Goal: Task Accomplishment & Management: Complete application form

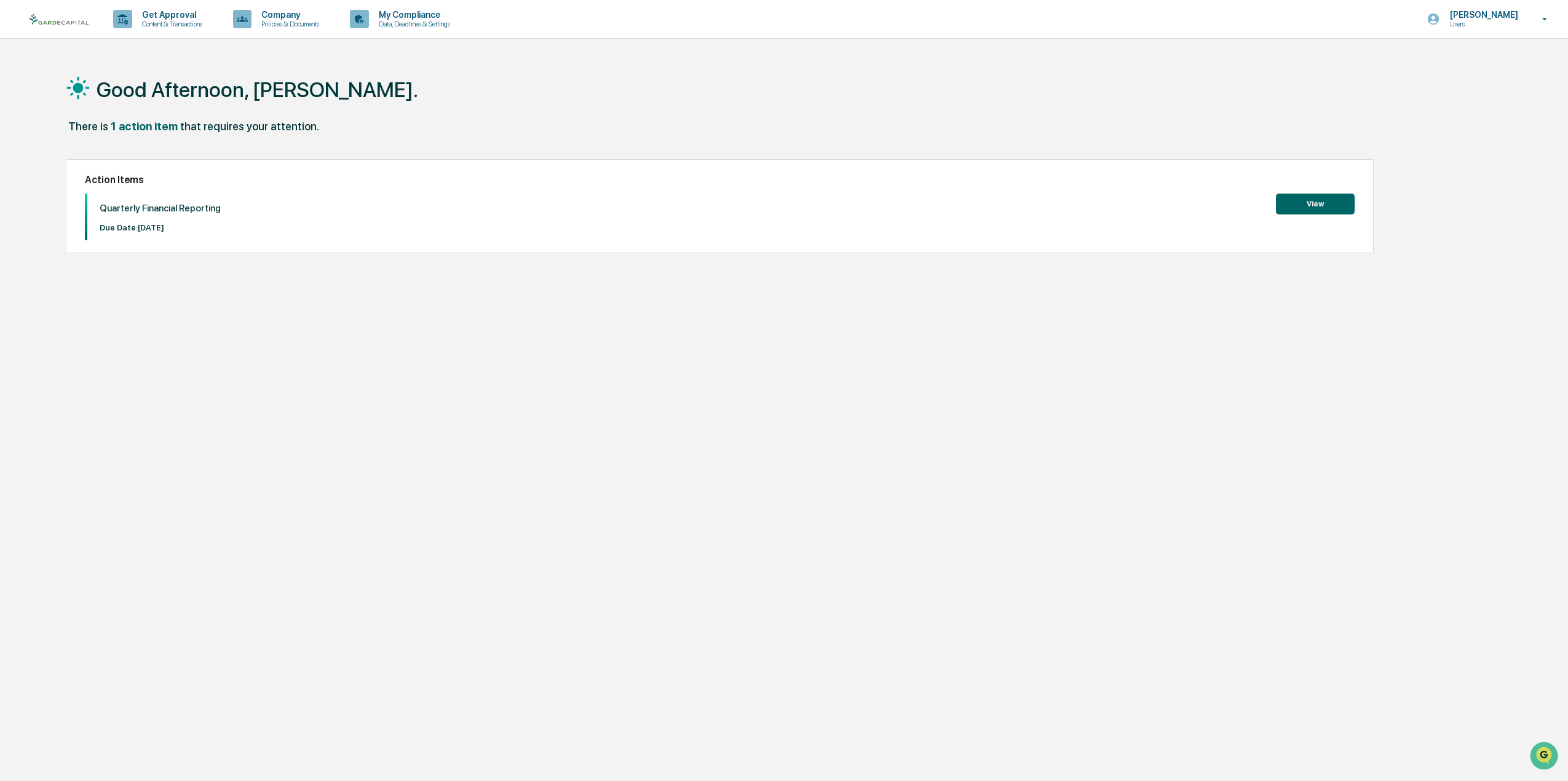
click at [1318, 203] on button "View" at bounding box center [1315, 203] width 78 height 21
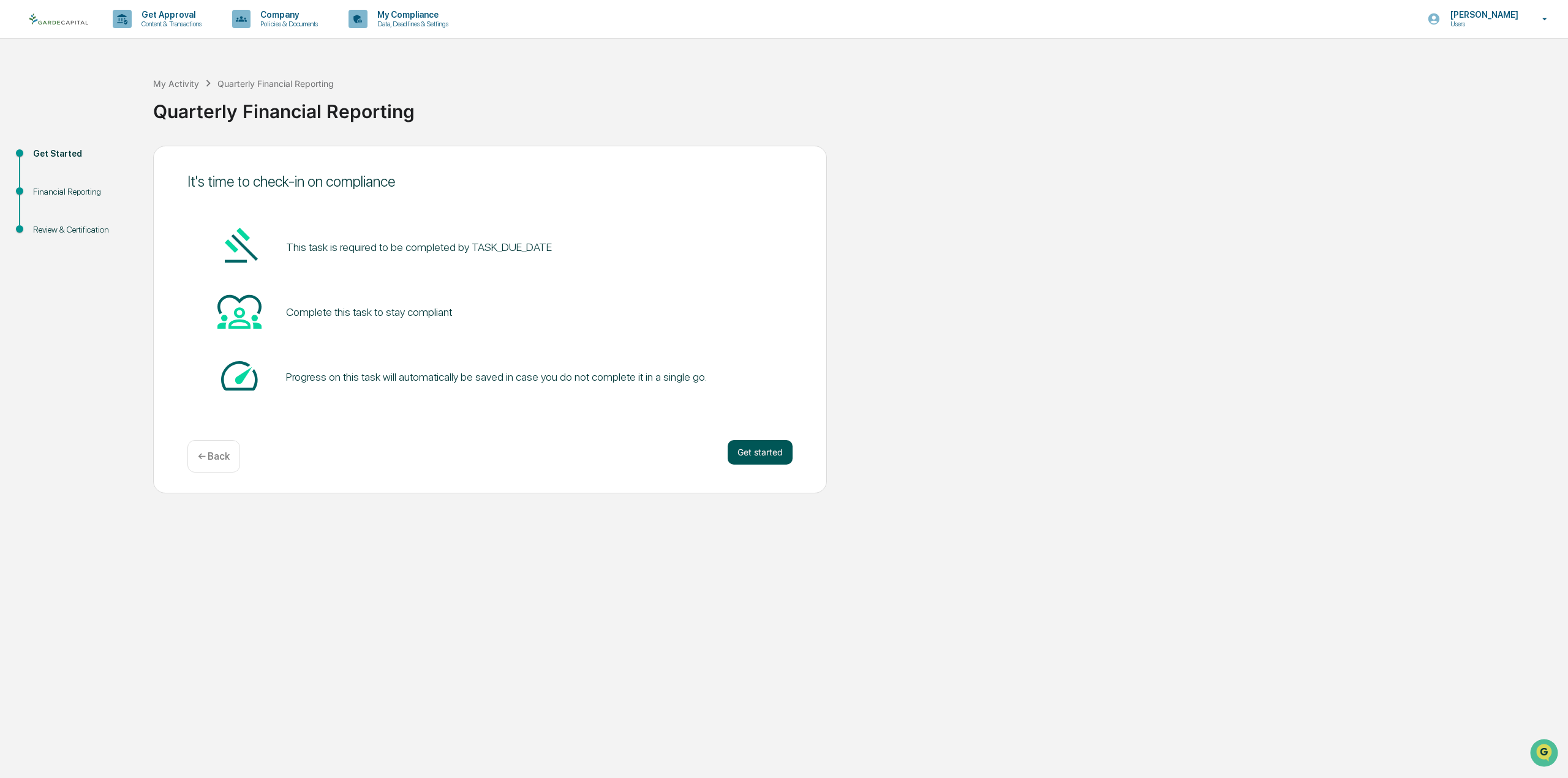
click at [768, 454] on button "Get started" at bounding box center [760, 453] width 65 height 25
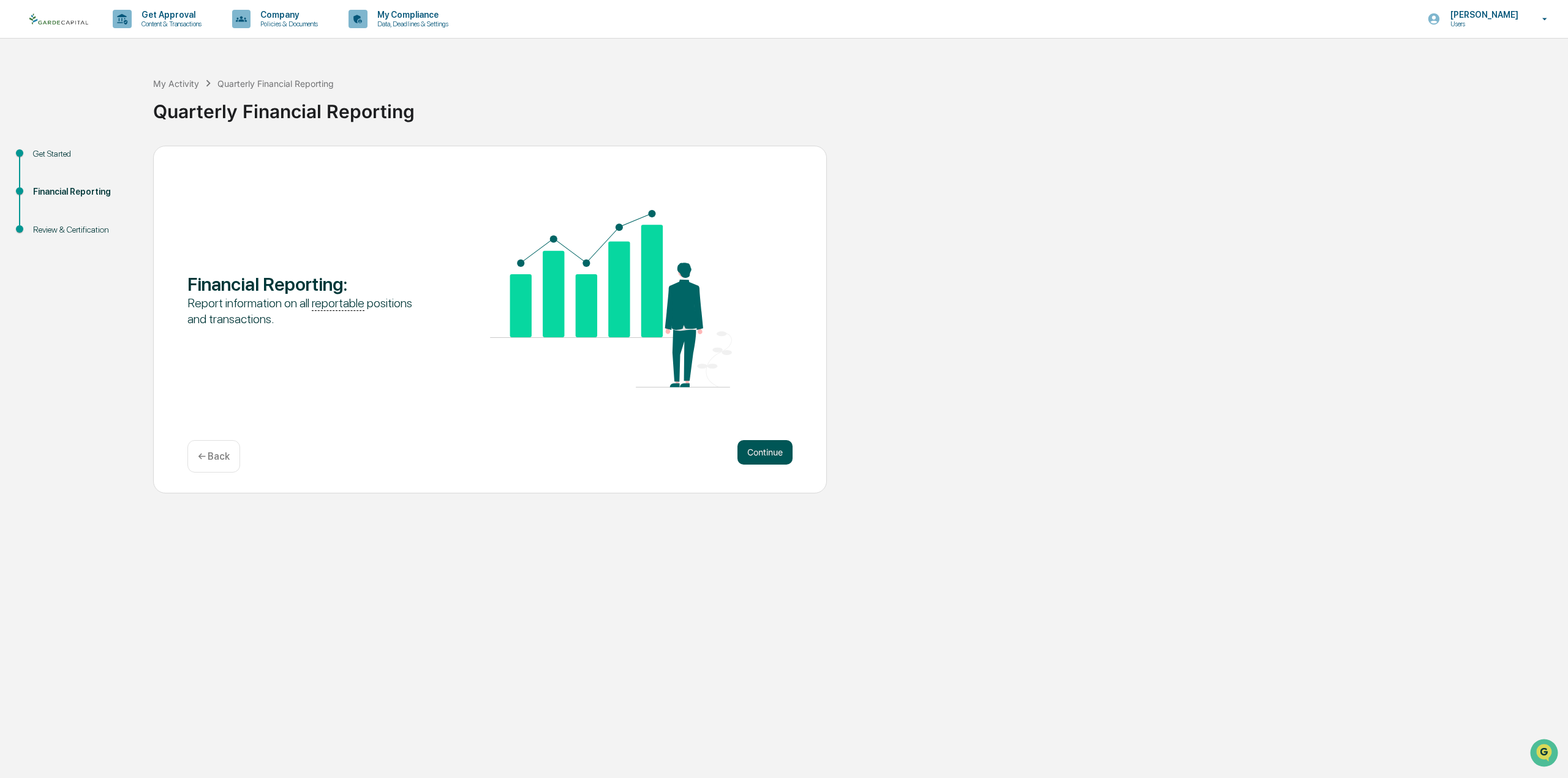
click at [772, 448] on button "Continue" at bounding box center [765, 453] width 55 height 25
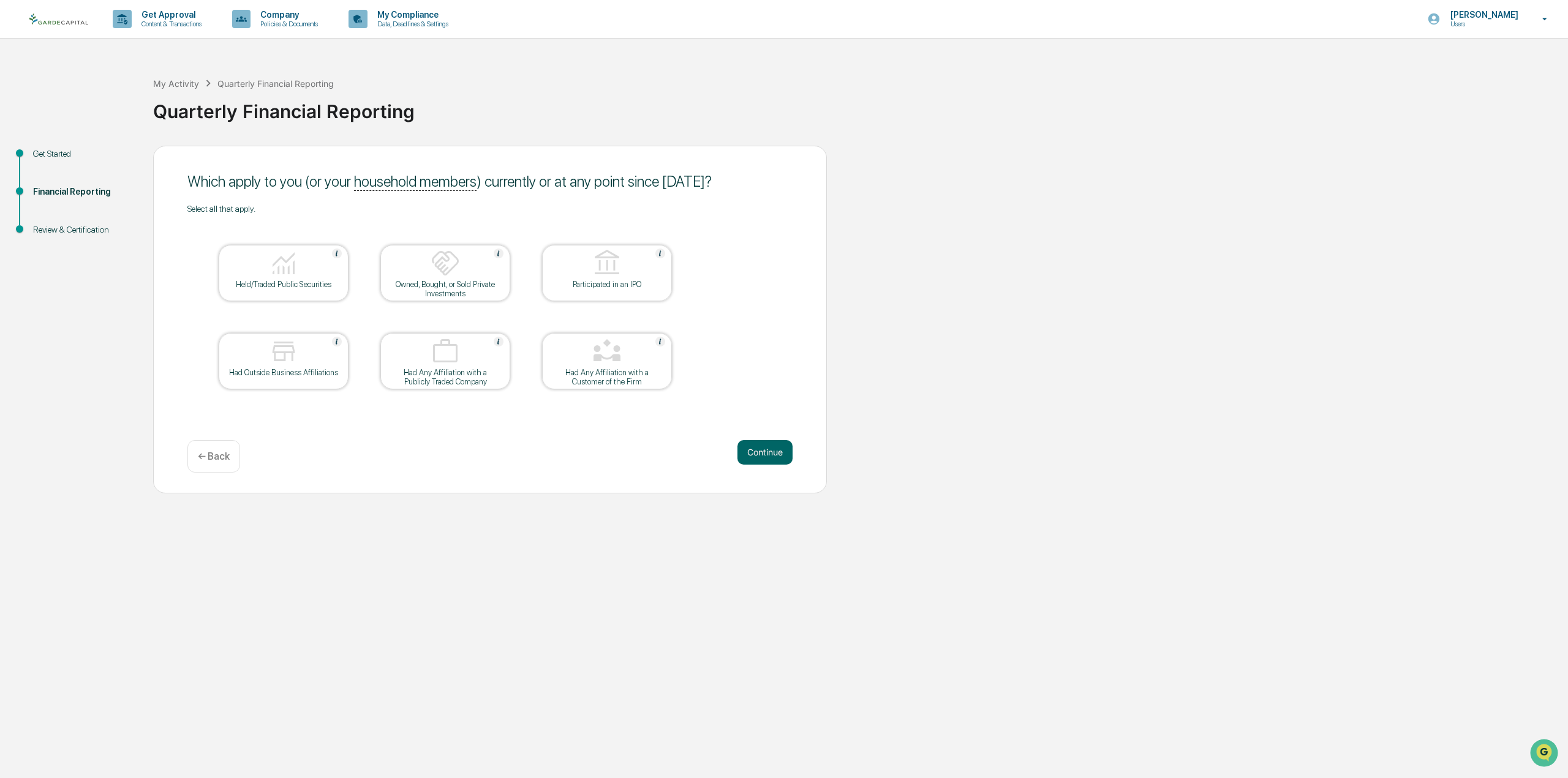
click at [263, 279] on div at bounding box center [284, 264] width 123 height 31
click at [759, 454] on button "Continue" at bounding box center [765, 453] width 55 height 25
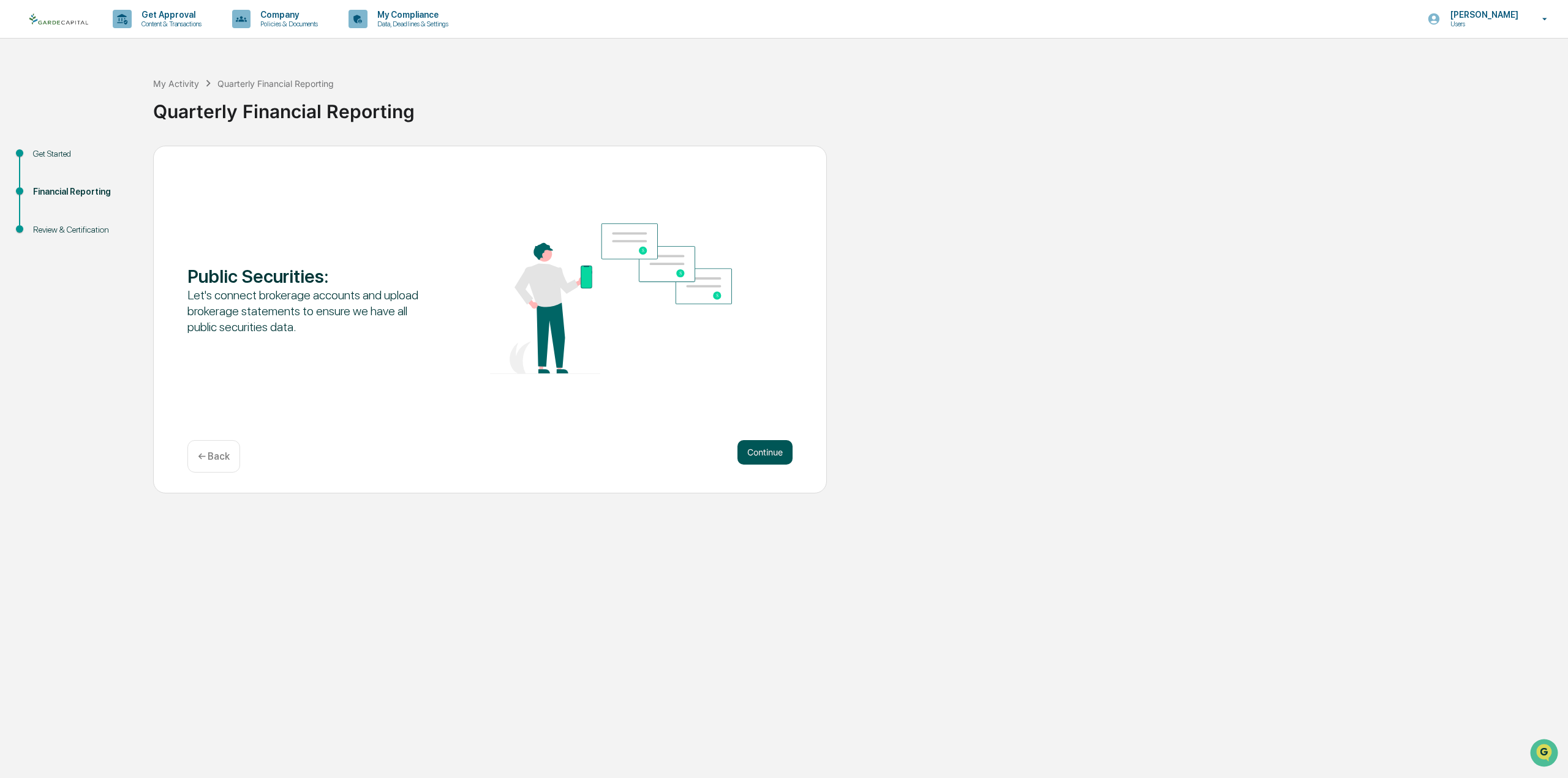
click at [760, 453] on button "Continue" at bounding box center [765, 453] width 55 height 25
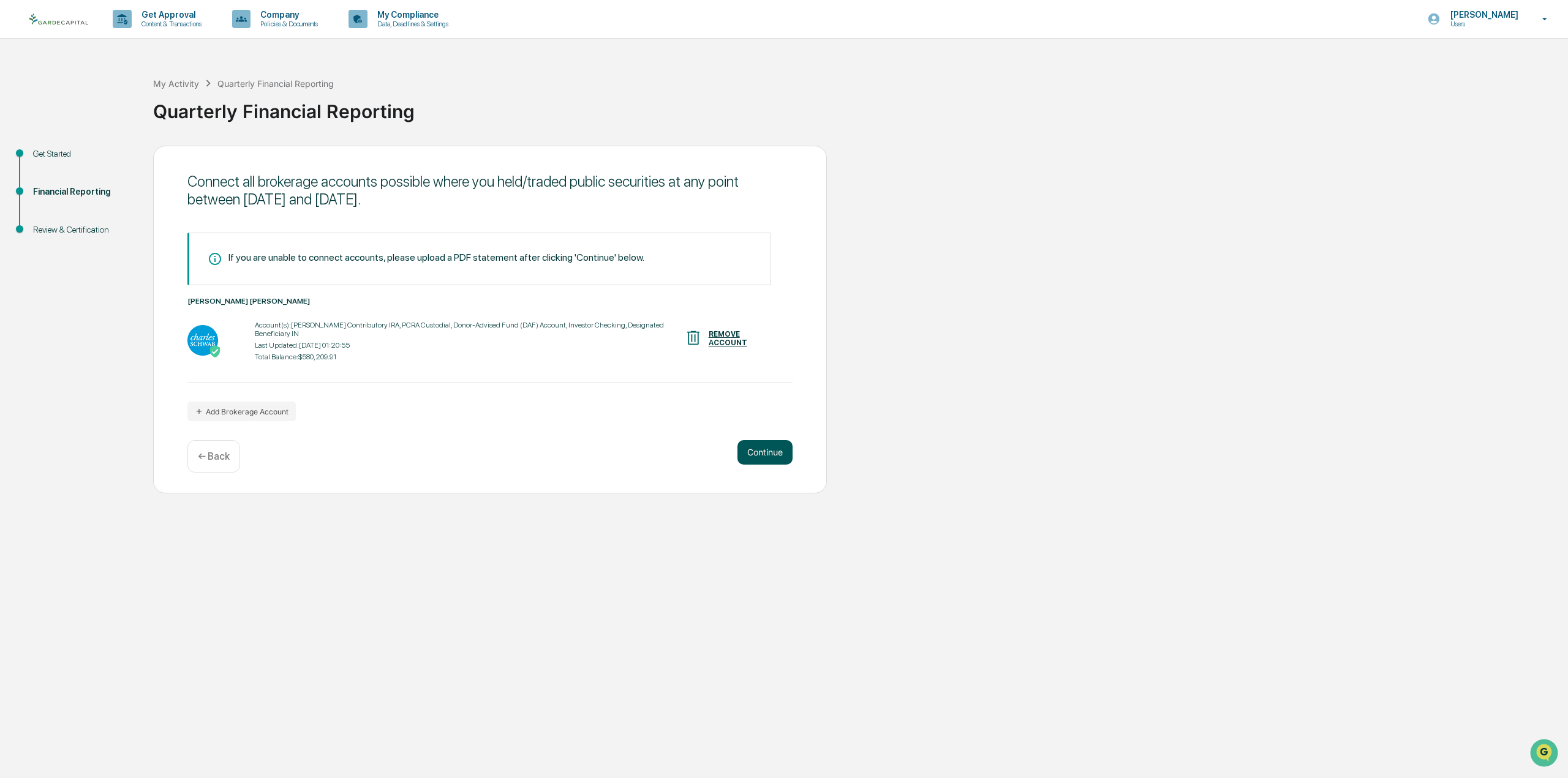
click at [752, 454] on button "Continue" at bounding box center [765, 453] width 55 height 25
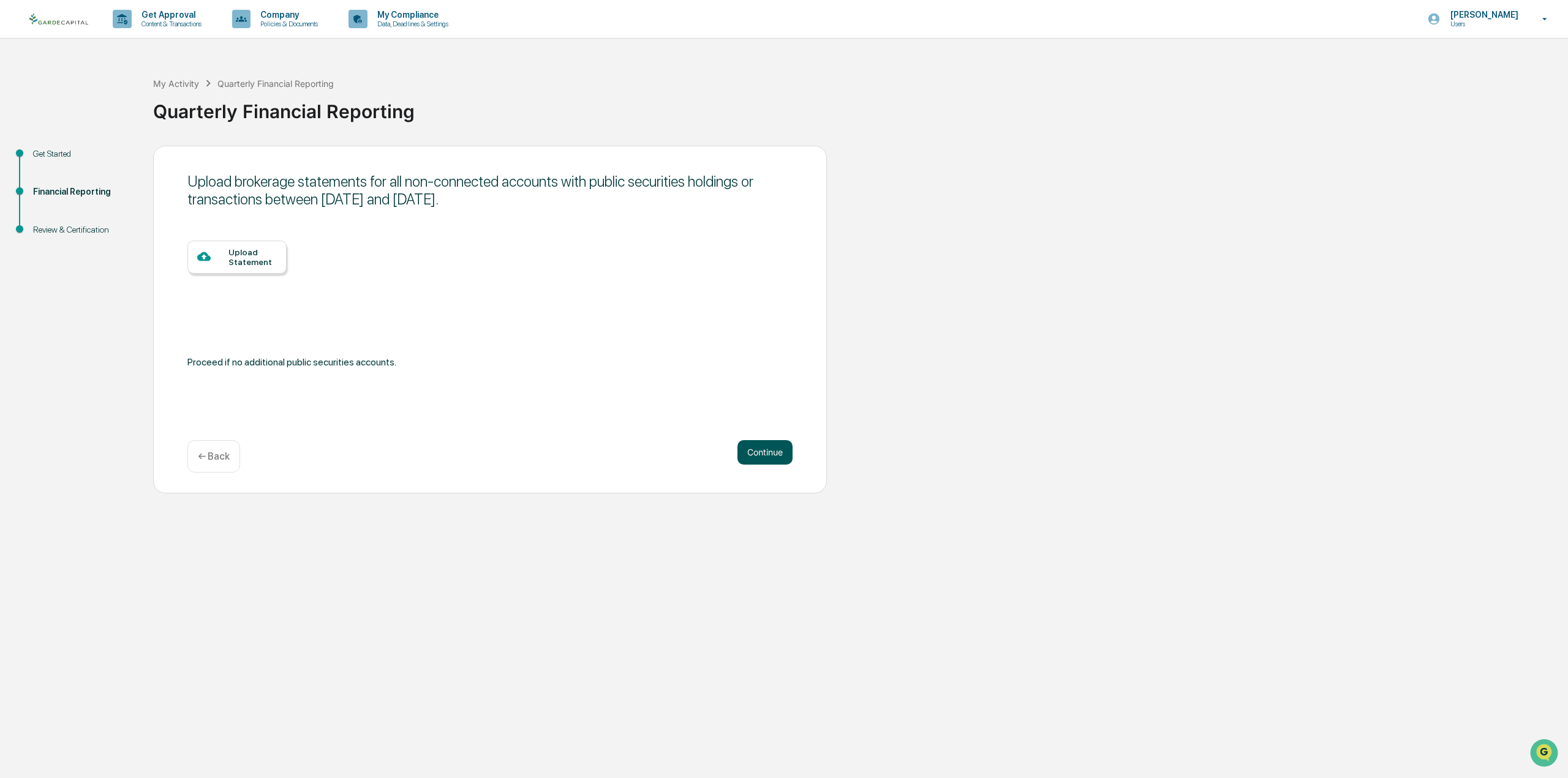
click at [756, 452] on button "Continue" at bounding box center [765, 453] width 55 height 25
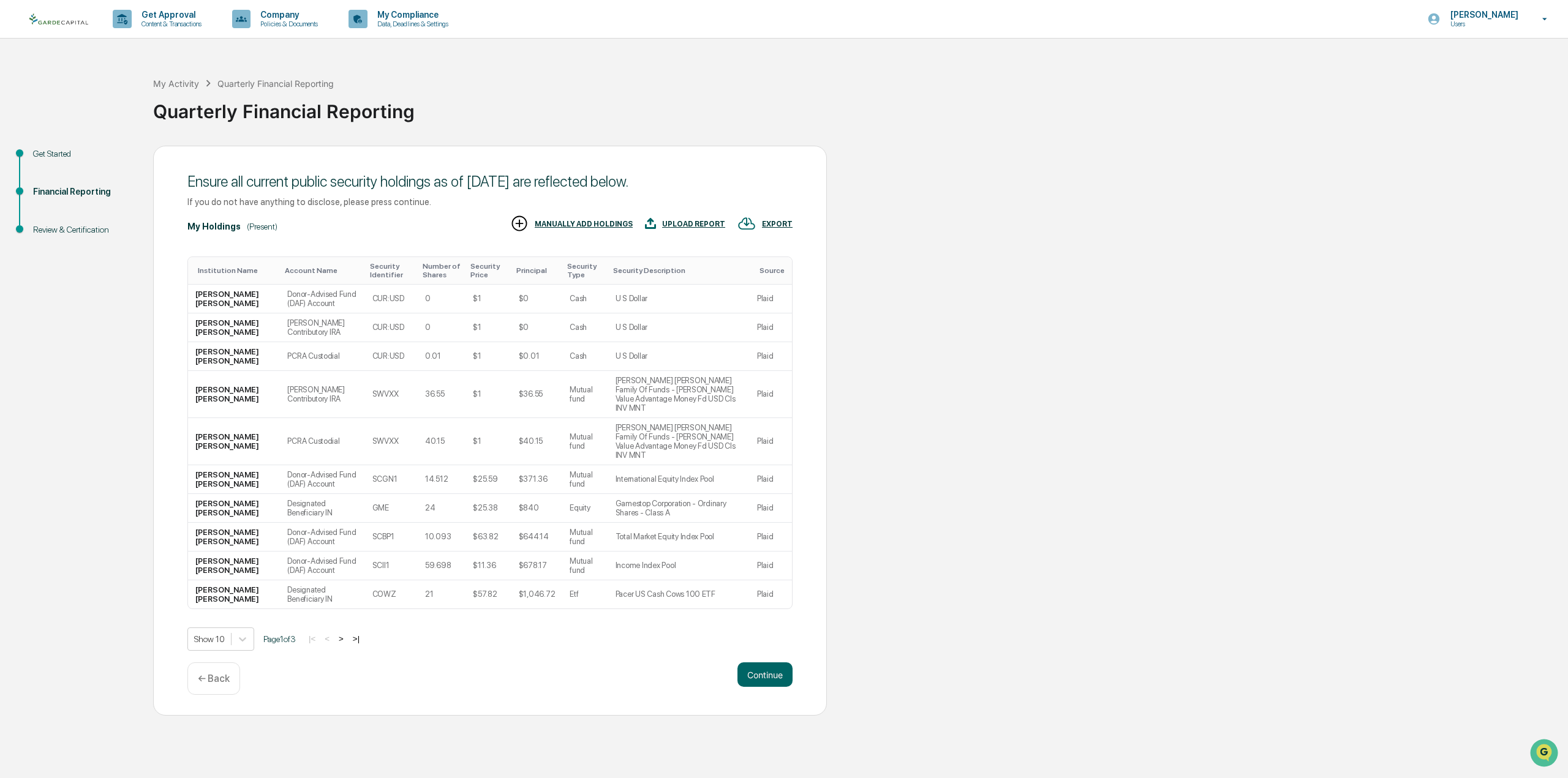
click at [384, 201] on div "If you do not have anything to disclose, please press continue." at bounding box center [490, 202] width 605 height 10
click at [284, 269] on div "Account Name" at bounding box center [322, 271] width 74 height 9
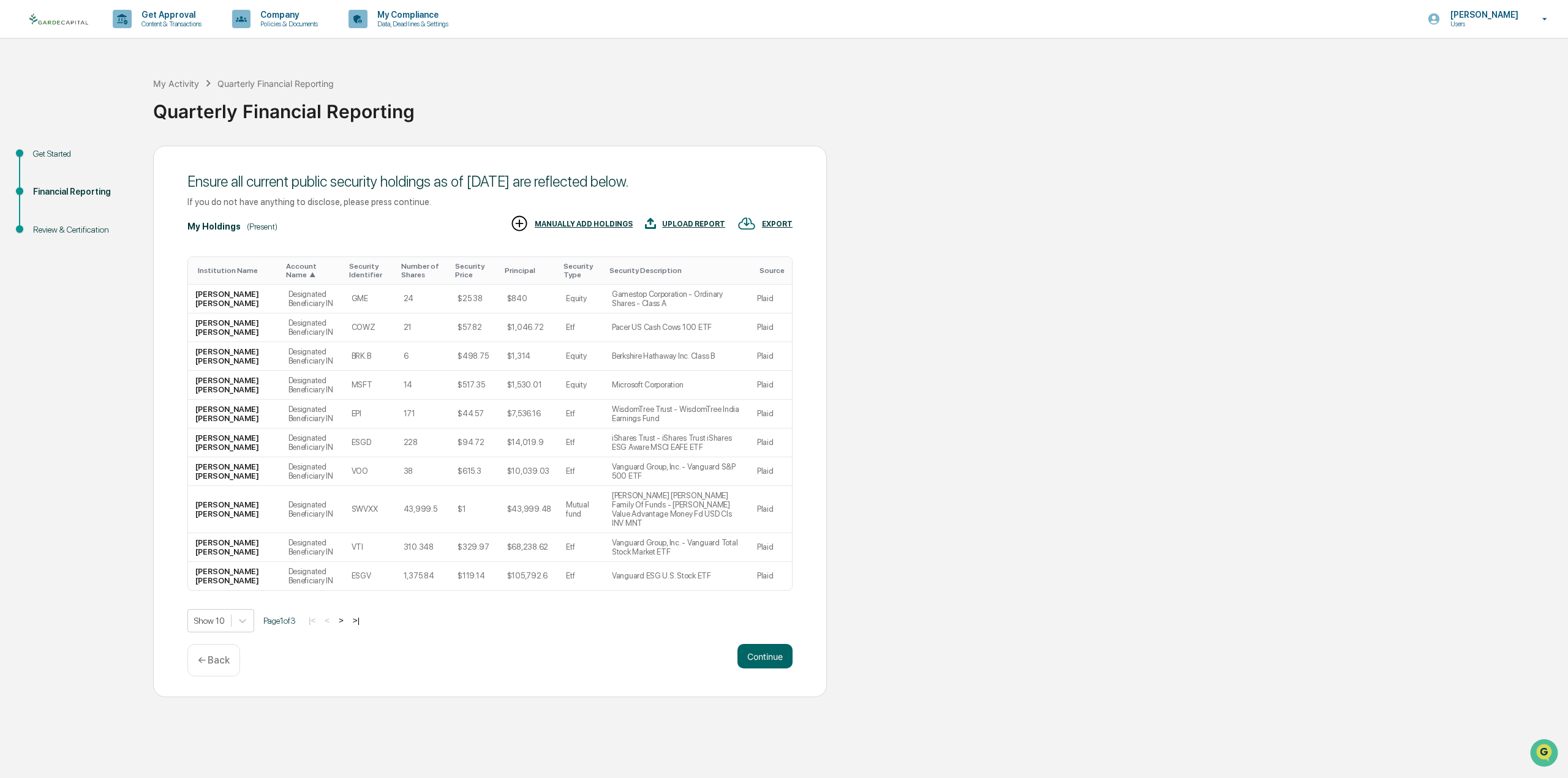
click at [349, 267] on div "Security Identifier" at bounding box center [370, 271] width 42 height 17
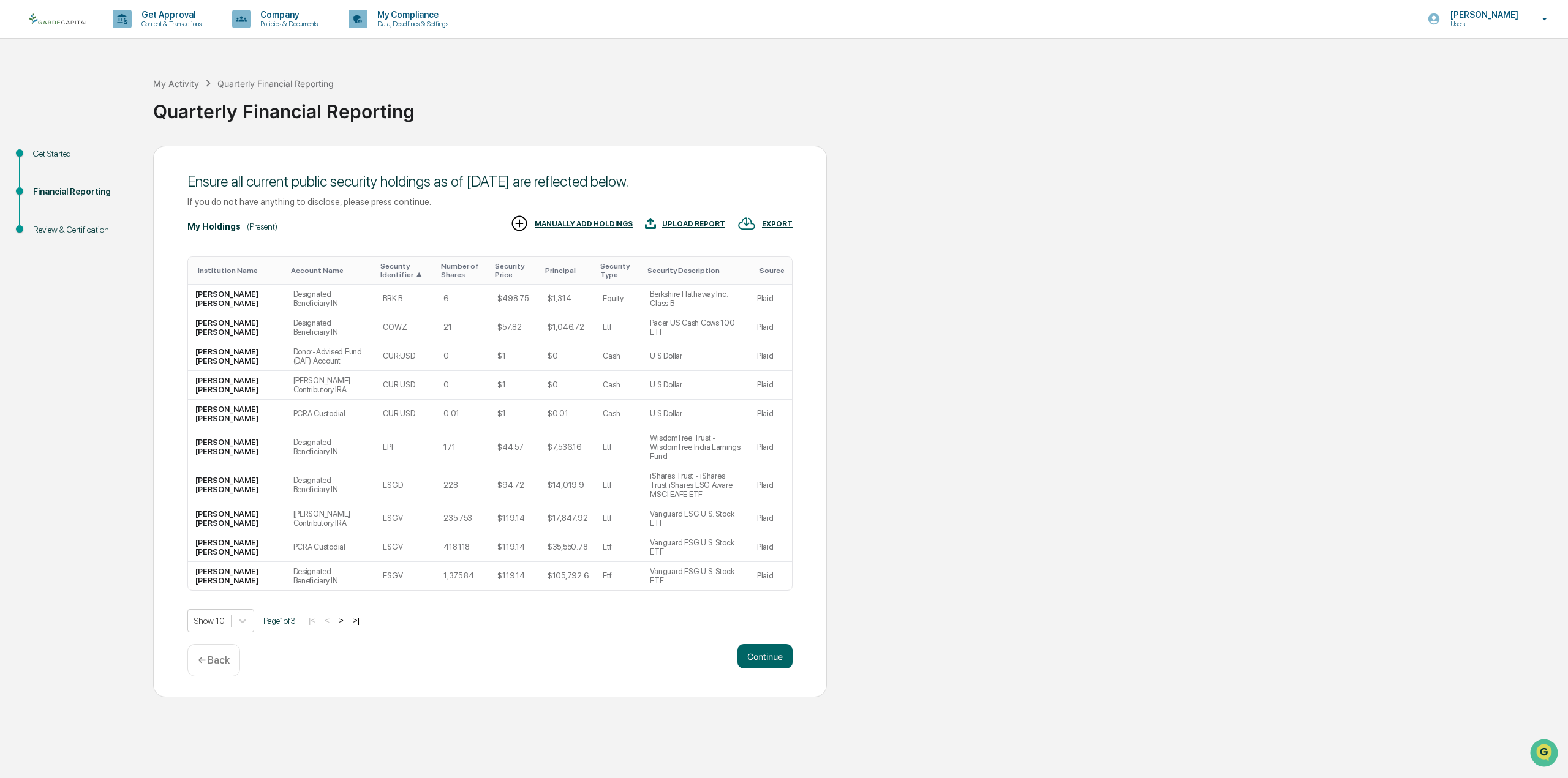
click at [308, 266] on div "Account Name" at bounding box center [331, 271] width 80 height 9
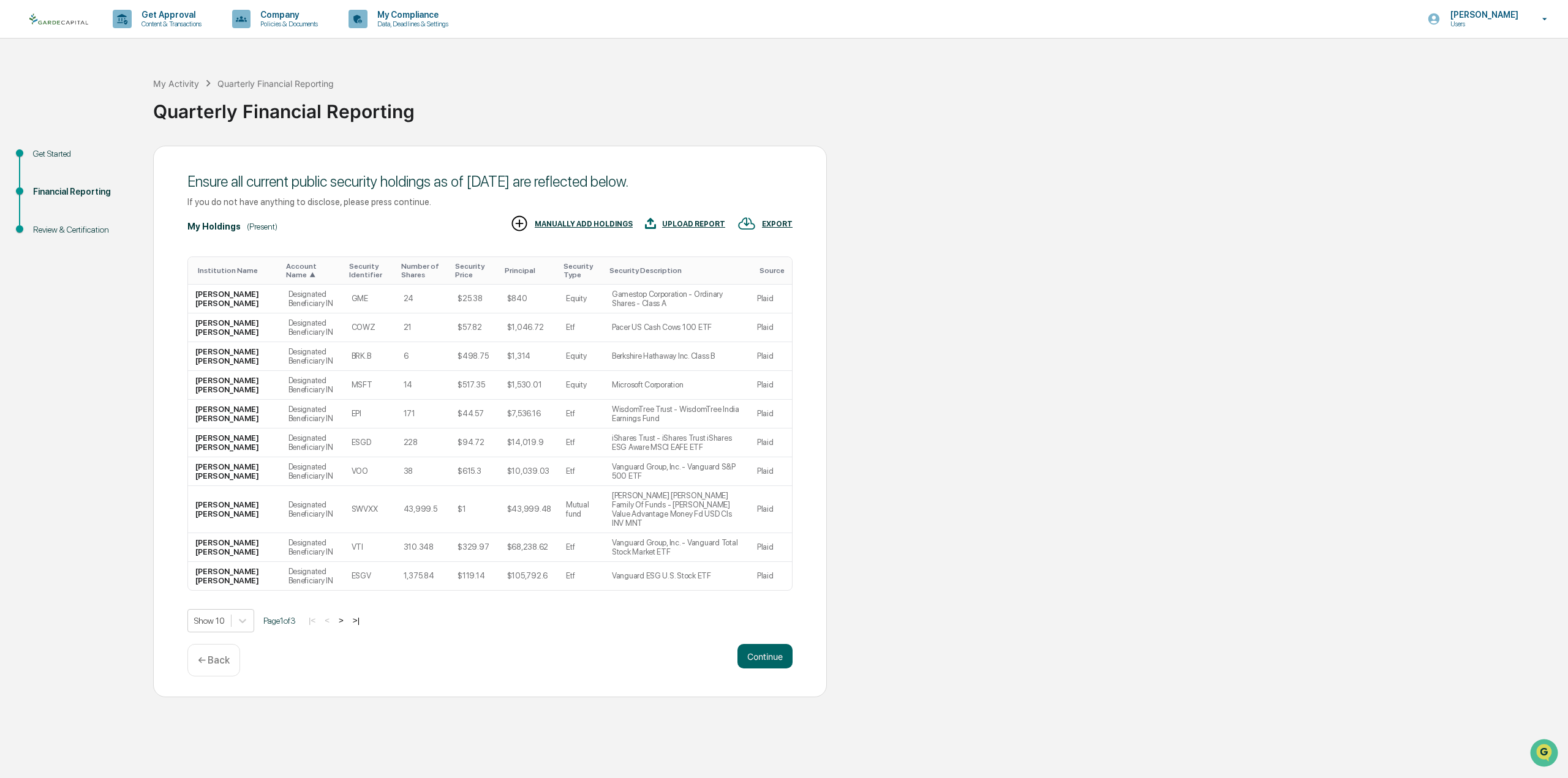
click at [349, 268] on div "Security Identifier" at bounding box center [370, 271] width 42 height 17
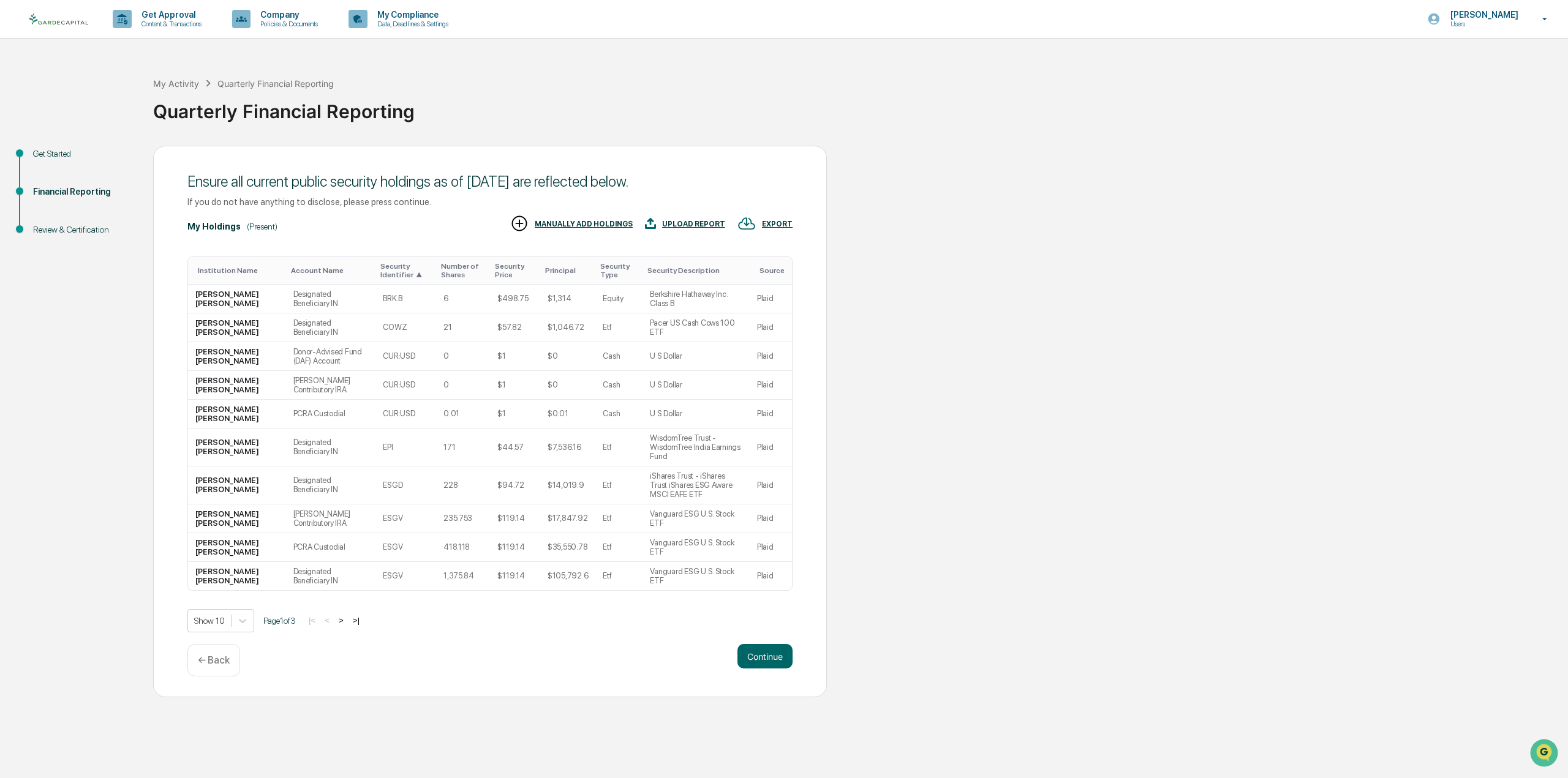
click at [346, 615] on button ">" at bounding box center [341, 621] width 12 height 10
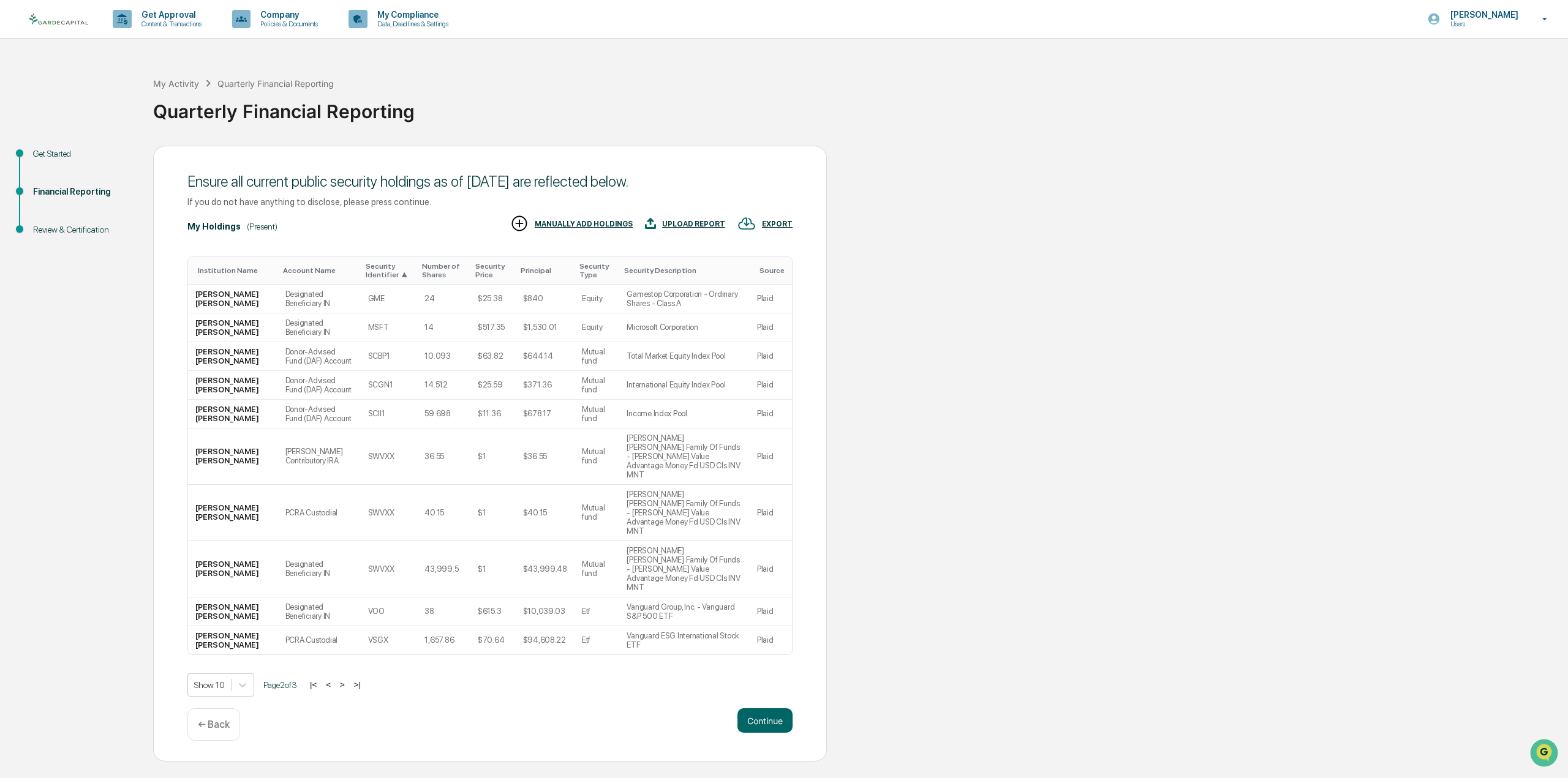
click at [363, 680] on button ">|" at bounding box center [357, 685] width 14 height 10
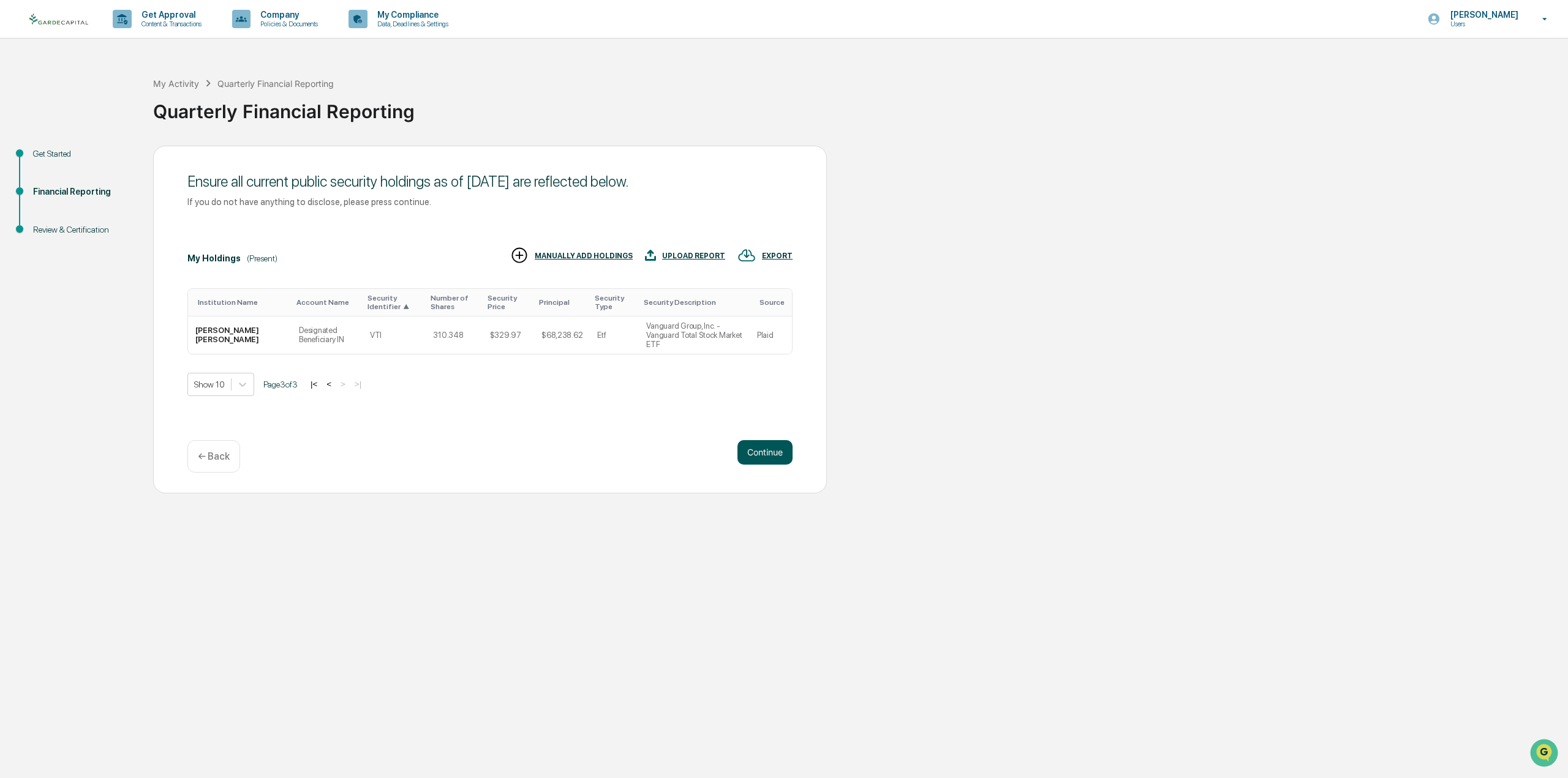
click at [777, 454] on button "Continue" at bounding box center [765, 453] width 55 height 25
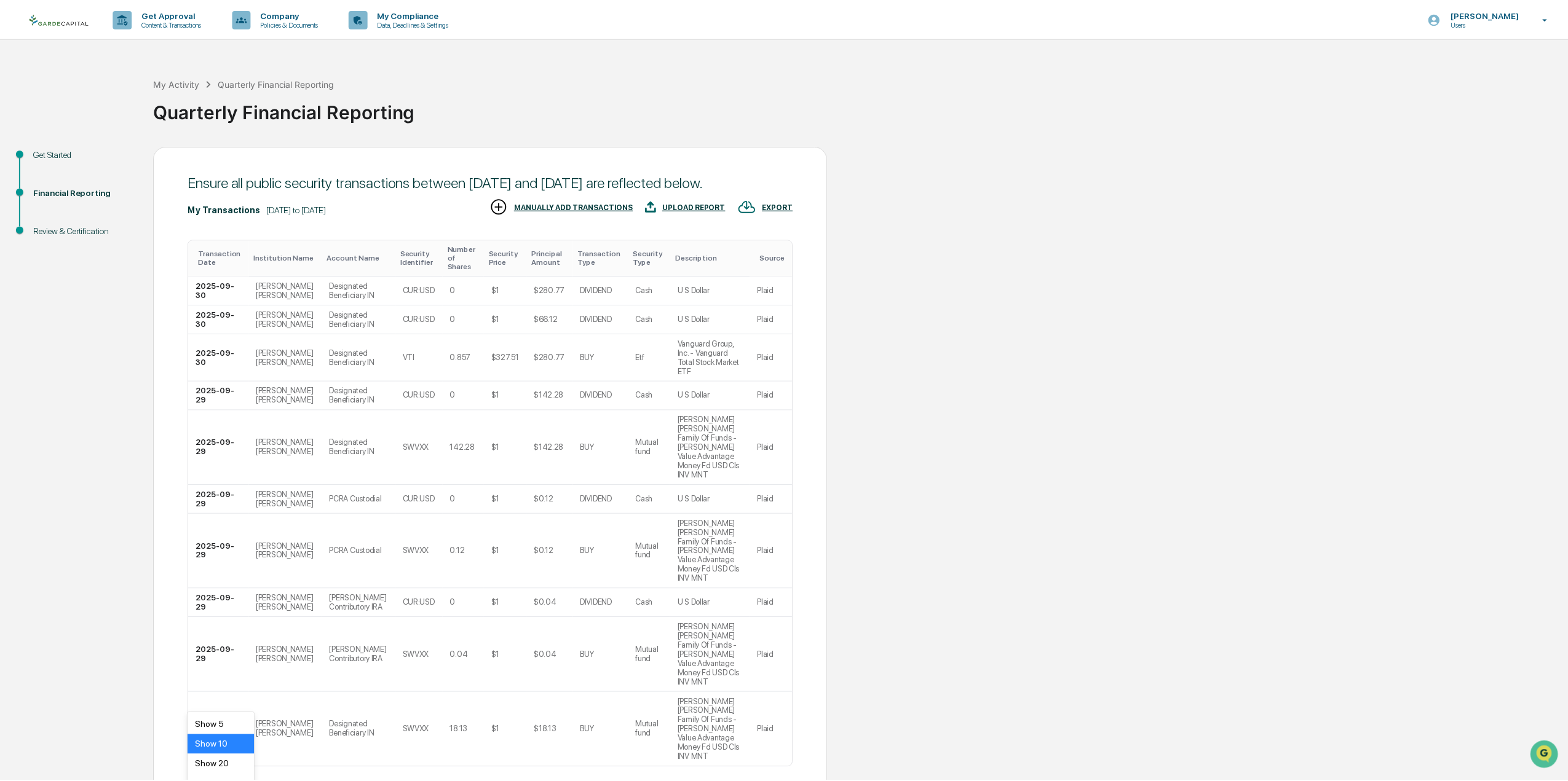
scroll to position [36, 0]
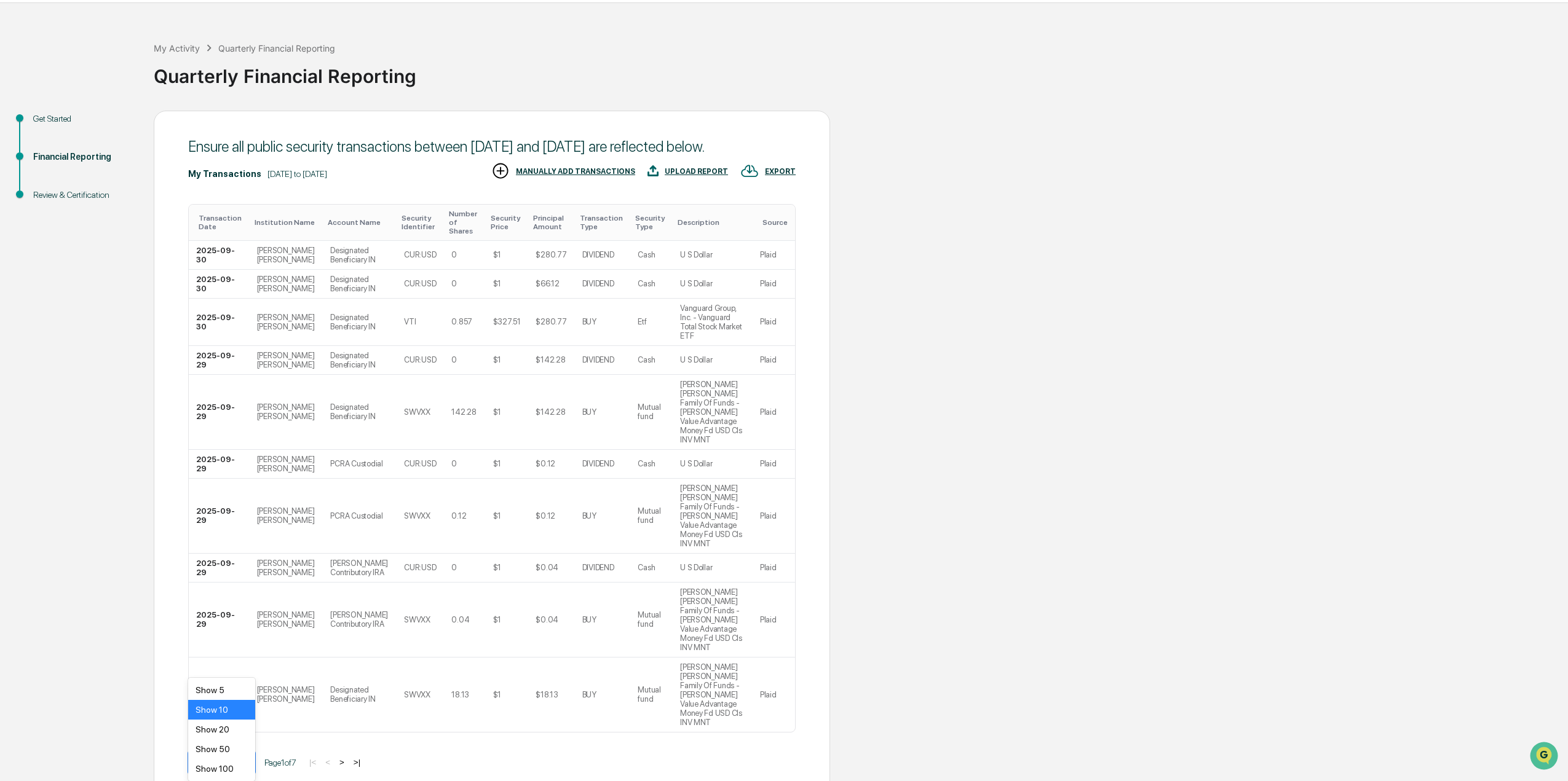
click at [229, 701] on body "Get Approval Content & Transactions Company Policies & Documents My Compliance …" at bounding box center [784, 402] width 1568 height 875
click at [232, 777] on div "Show 100" at bounding box center [222, 769] width 67 height 20
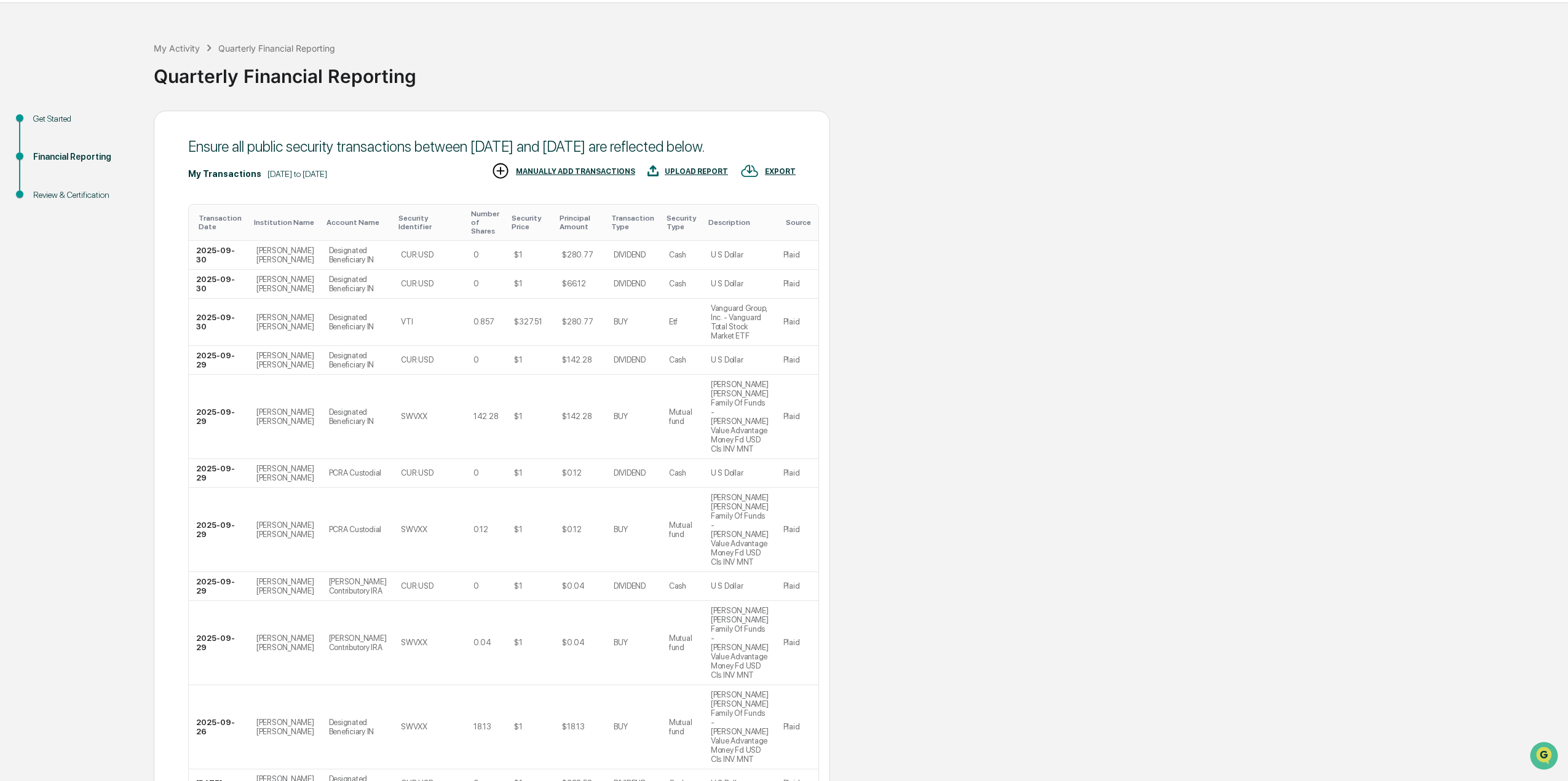
click at [225, 231] on div "Transaction Date" at bounding box center [221, 223] width 45 height 18
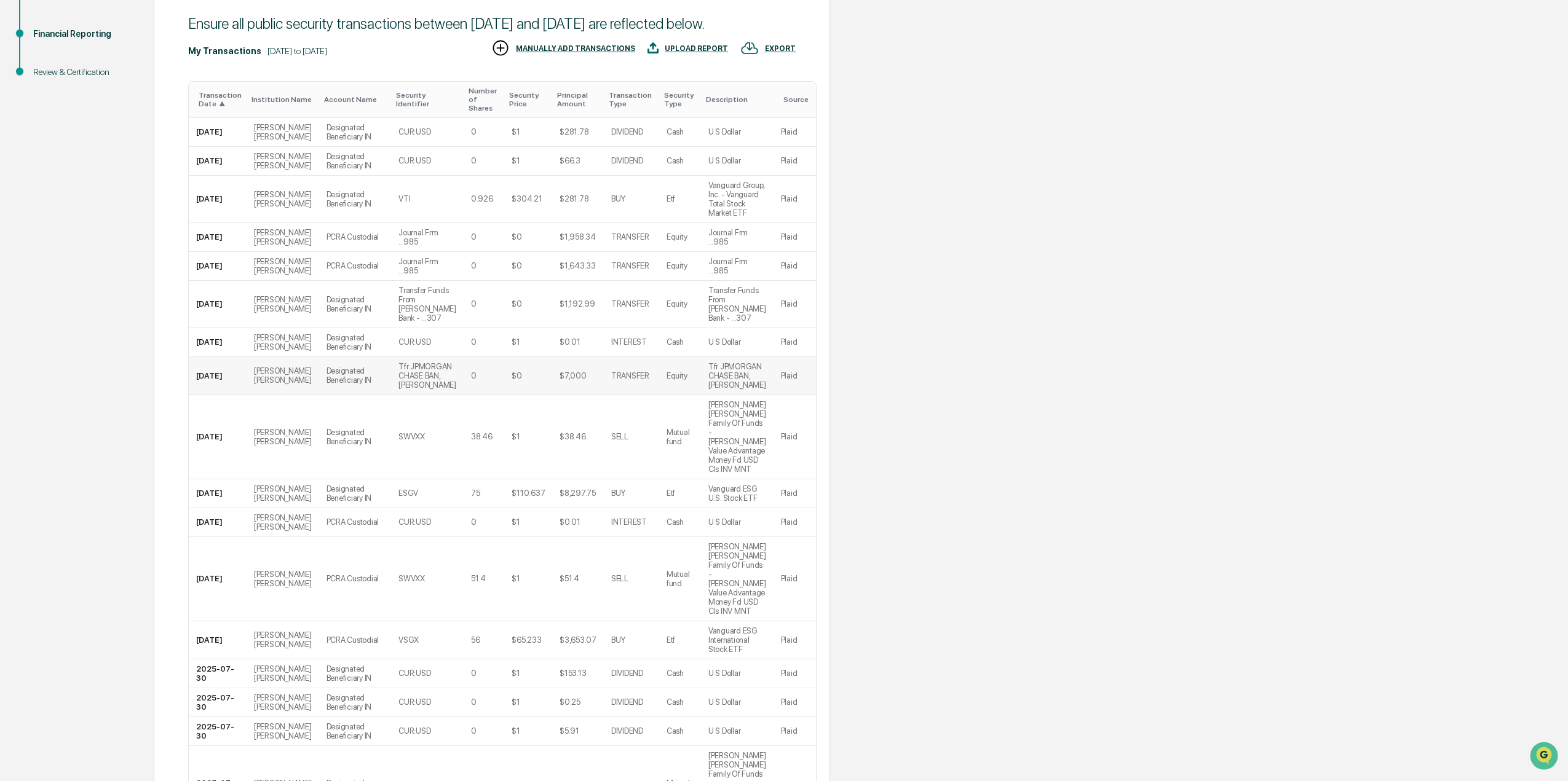
scroll to position [97, 0]
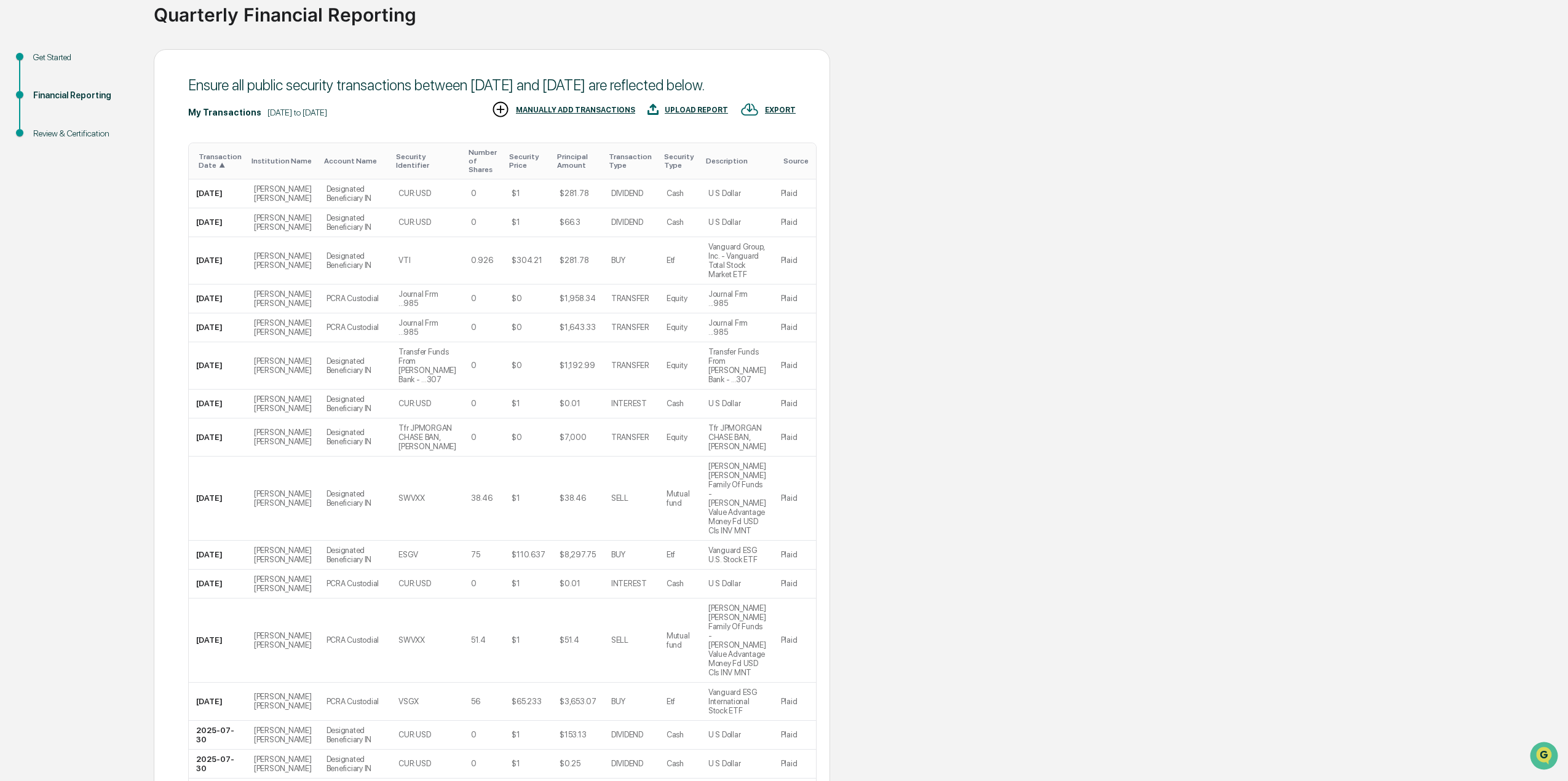
click at [781, 114] on div "EXPORT" at bounding box center [781, 110] width 31 height 9
click at [781, 163] on p "csv (excel)" at bounding box center [794, 161] width 43 height 13
click at [910, 259] on div at bounding box center [787, 390] width 1575 height 781
click at [784, 165] on div "Source" at bounding box center [798, 161] width 28 height 9
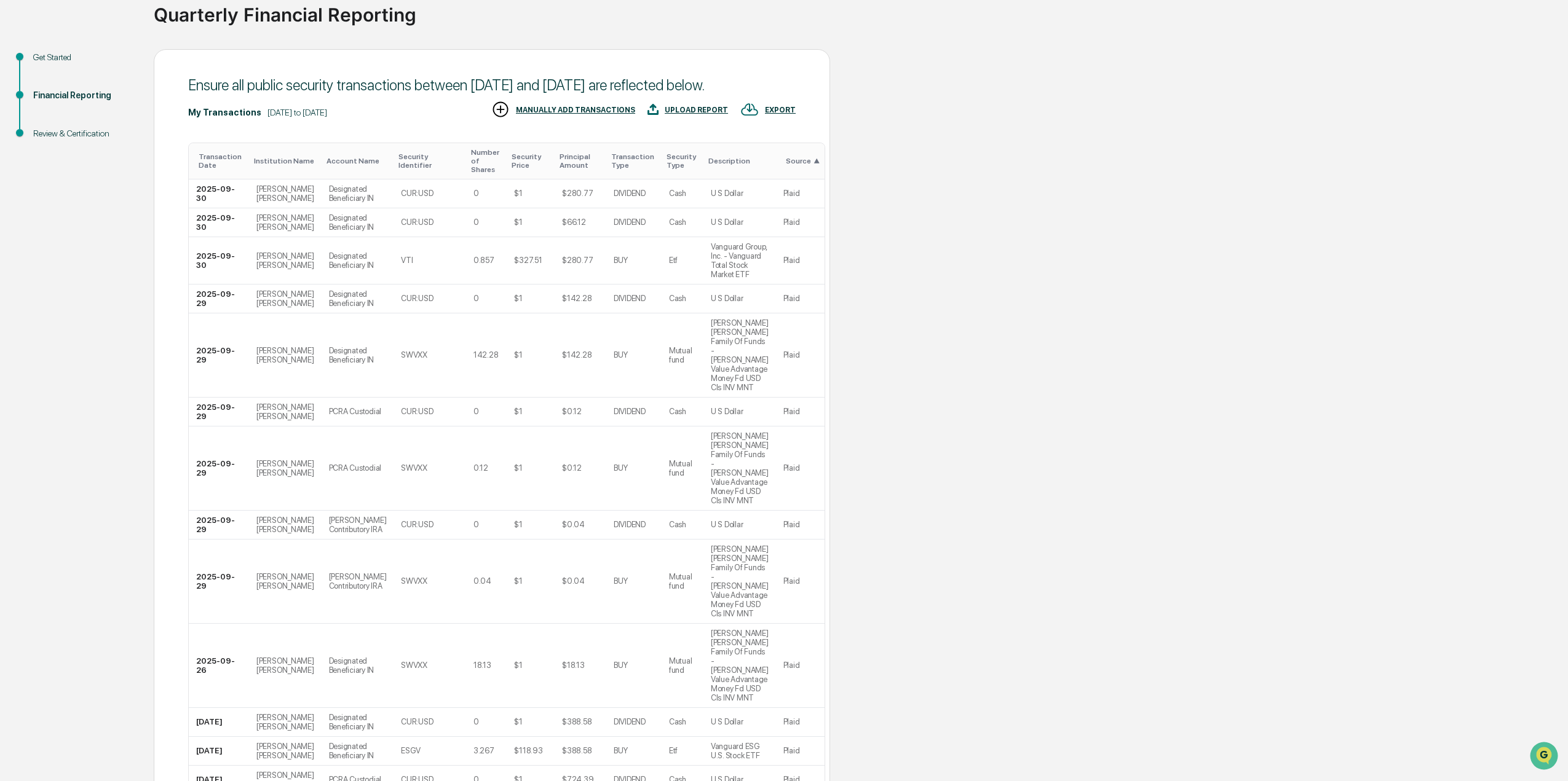
click at [708, 165] on div "Description" at bounding box center [740, 161] width 63 height 9
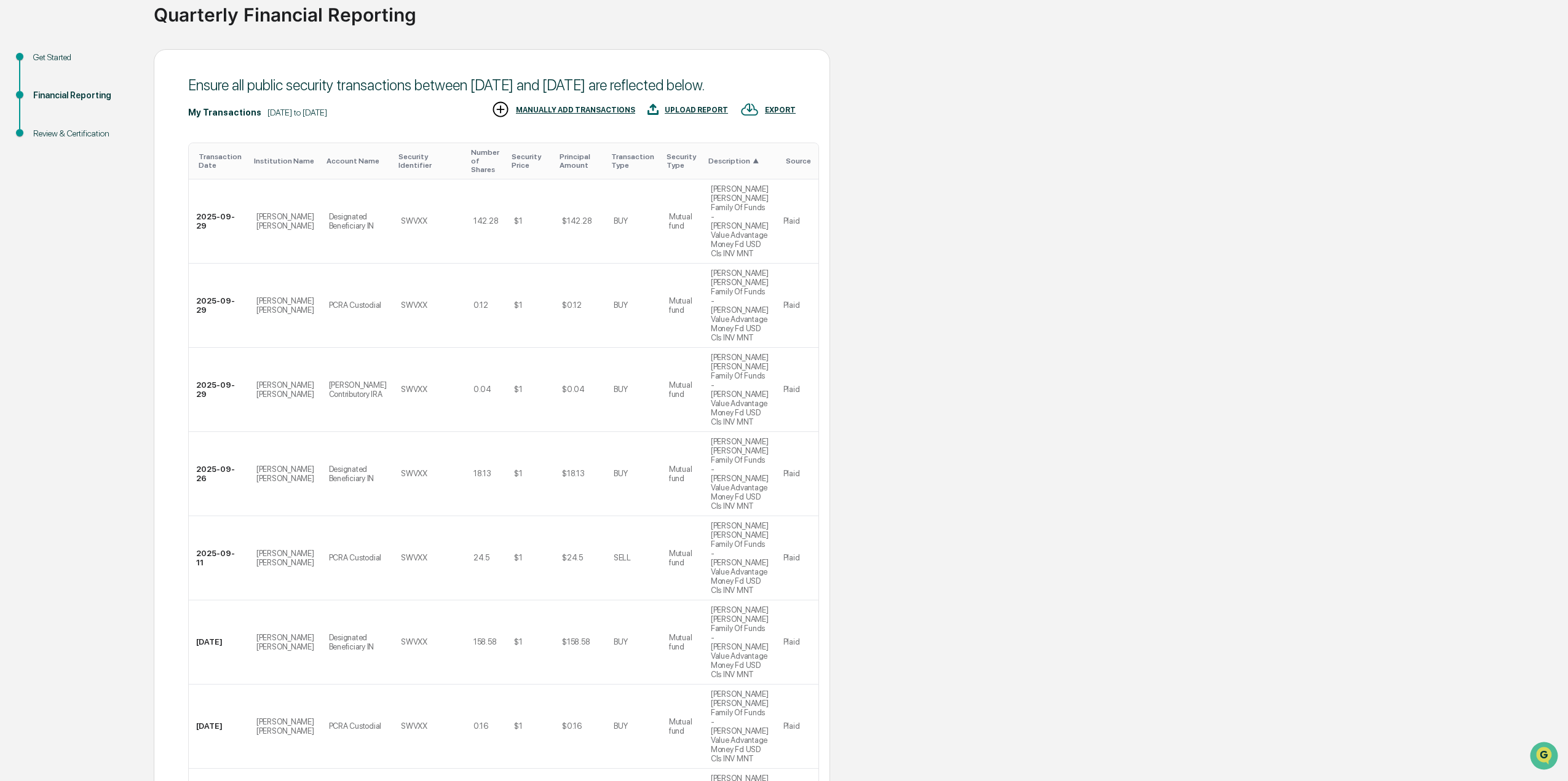
click at [666, 170] on div "Security Type" at bounding box center [683, 161] width 32 height 18
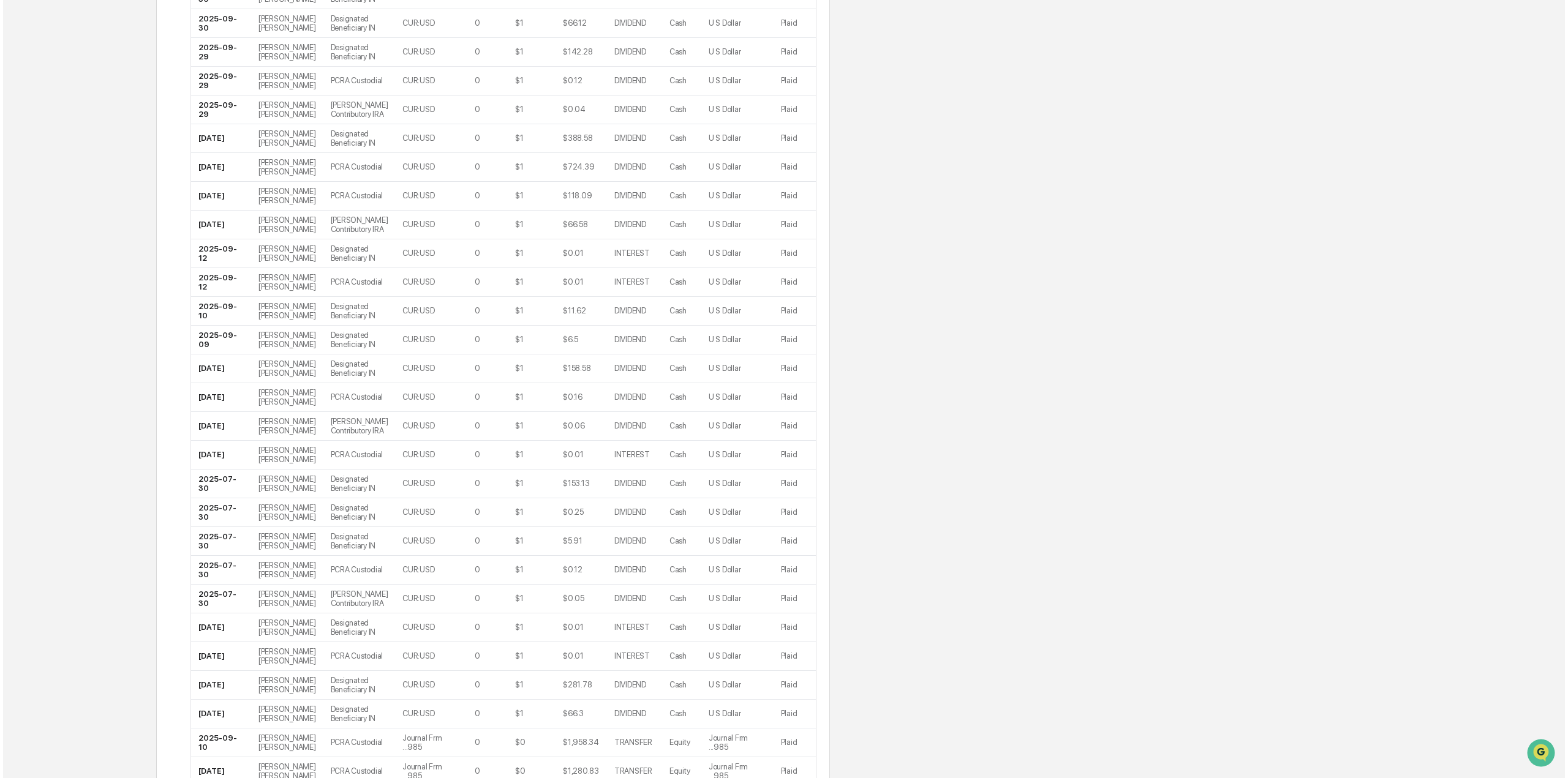
scroll to position [0, 0]
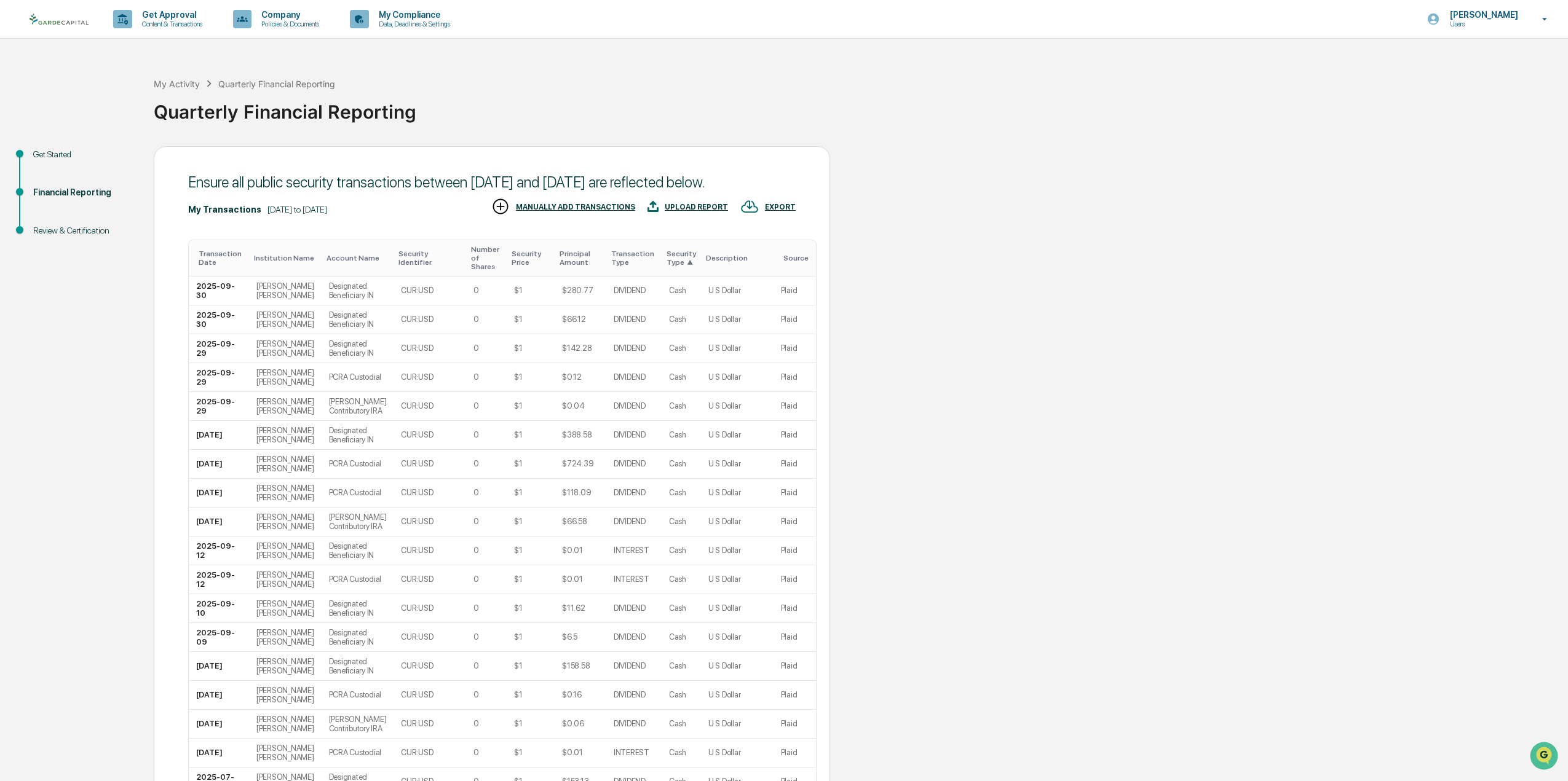
click at [705, 212] on div "UPLOAD REPORT" at bounding box center [696, 207] width 63 height 9
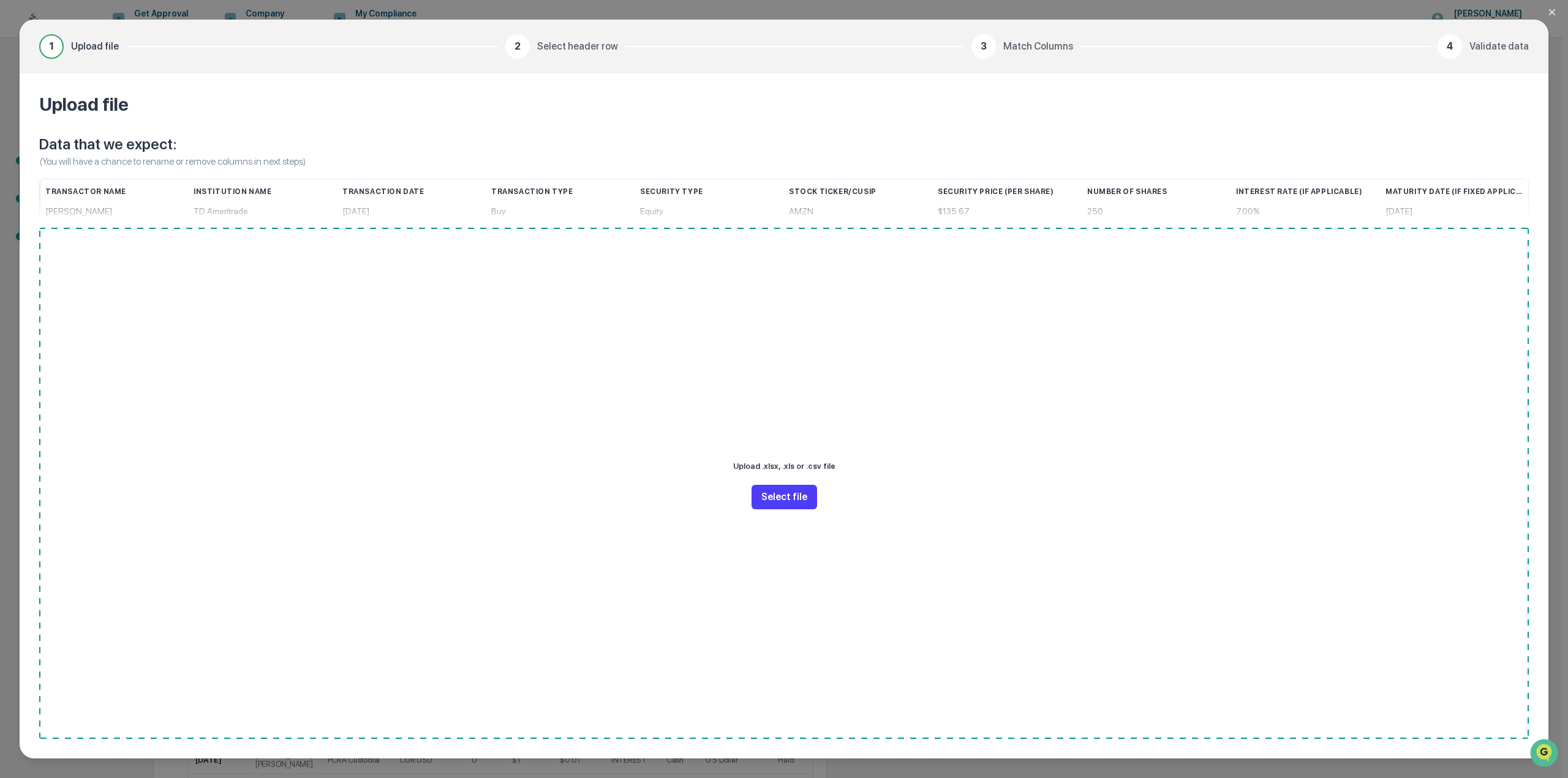
click at [773, 489] on button "Select file" at bounding box center [784, 497] width 66 height 25
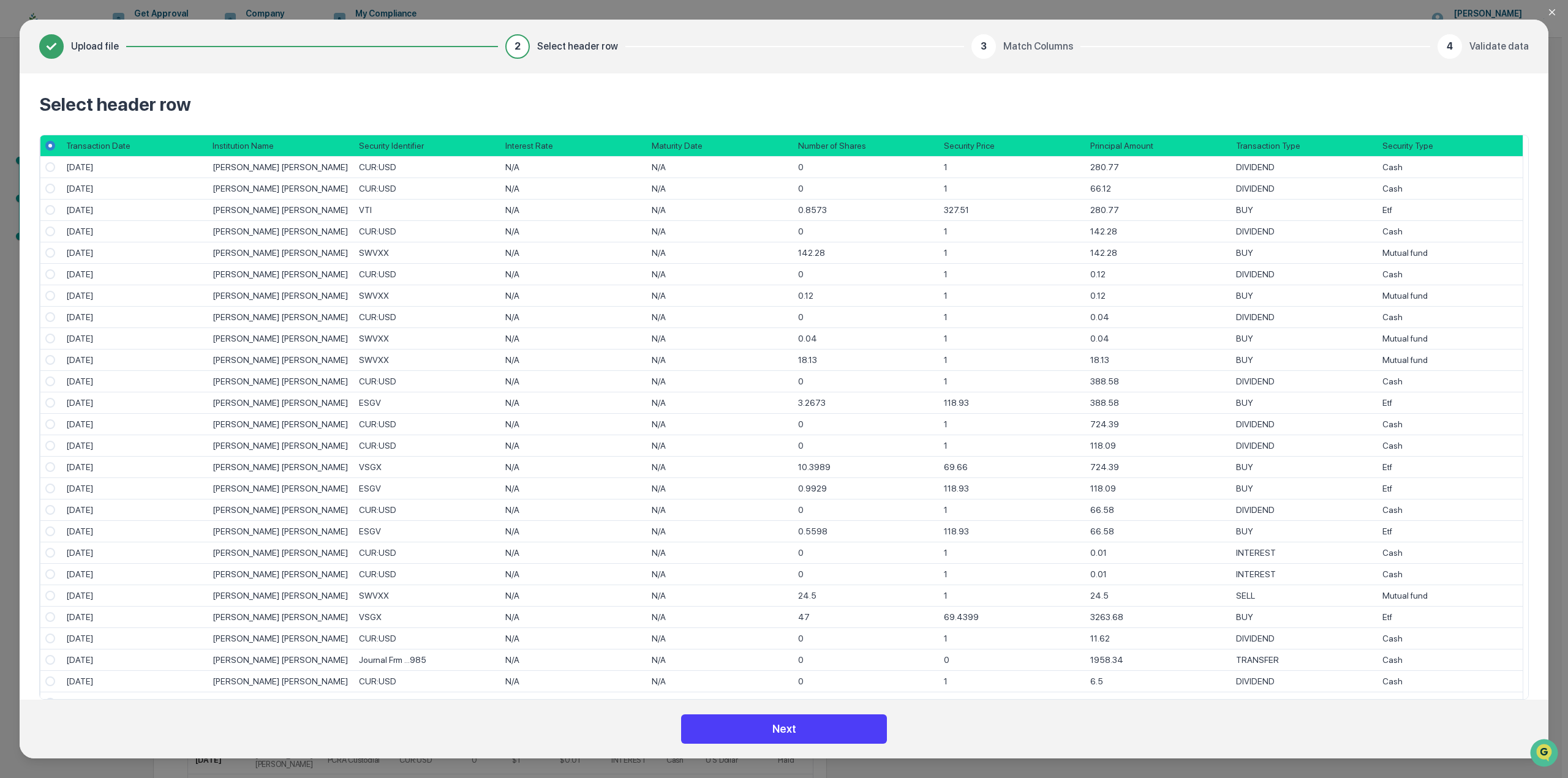
click at [770, 726] on button "Next" at bounding box center [784, 729] width 206 height 29
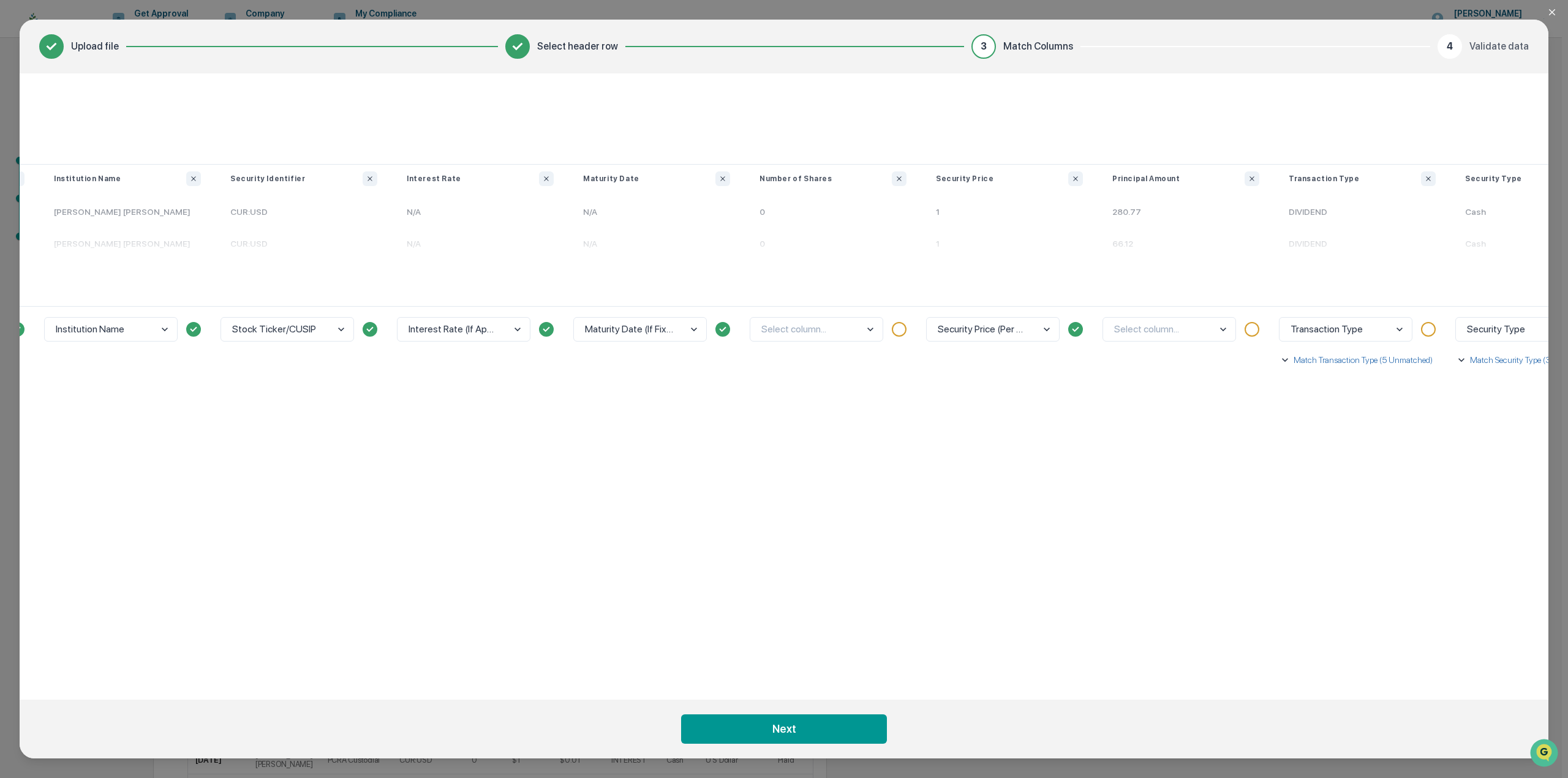
scroll to position [0, 245]
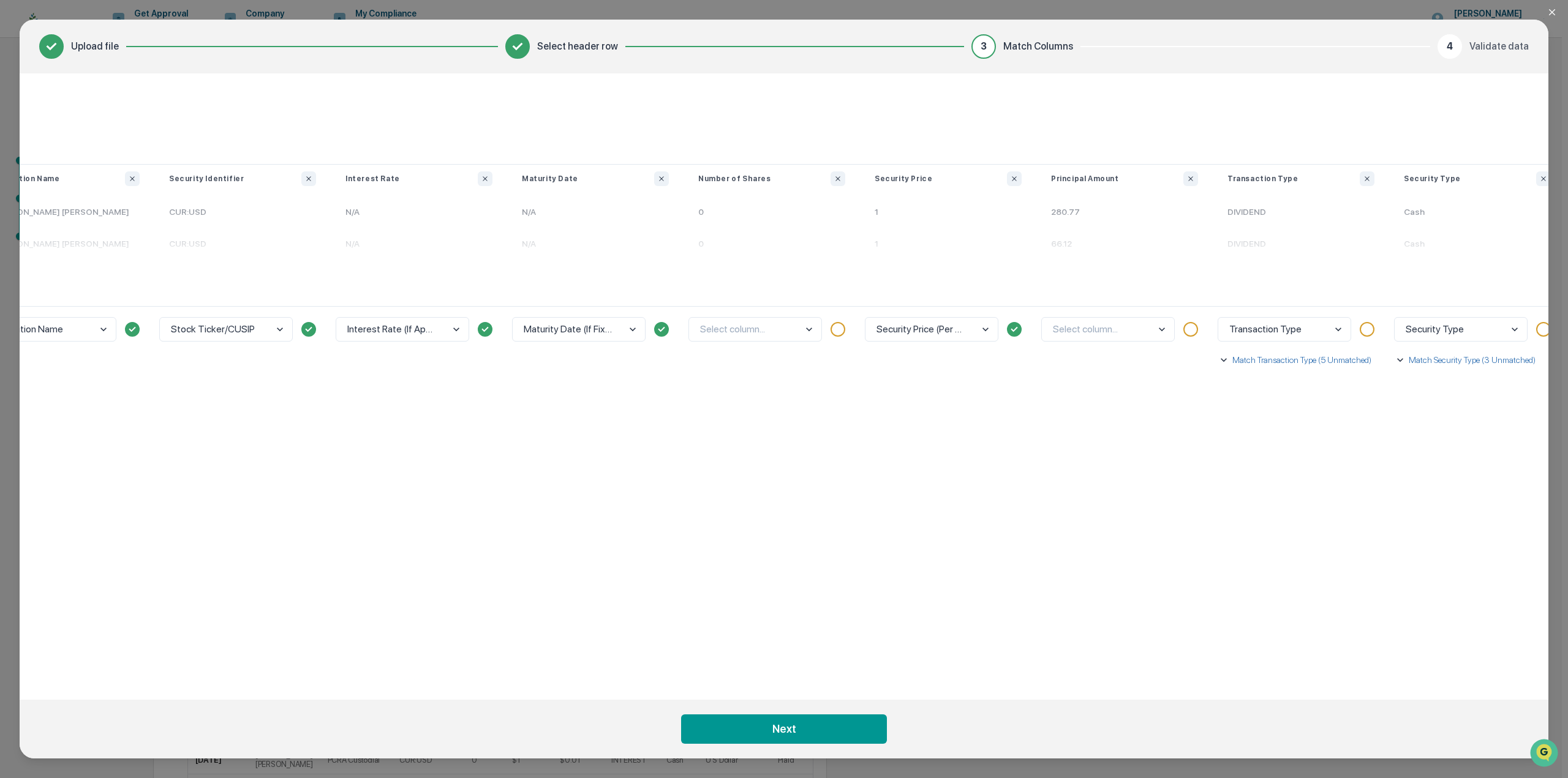
click at [765, 322] on div "Number of Shares" at bounding box center [755, 323] width 132 height 23
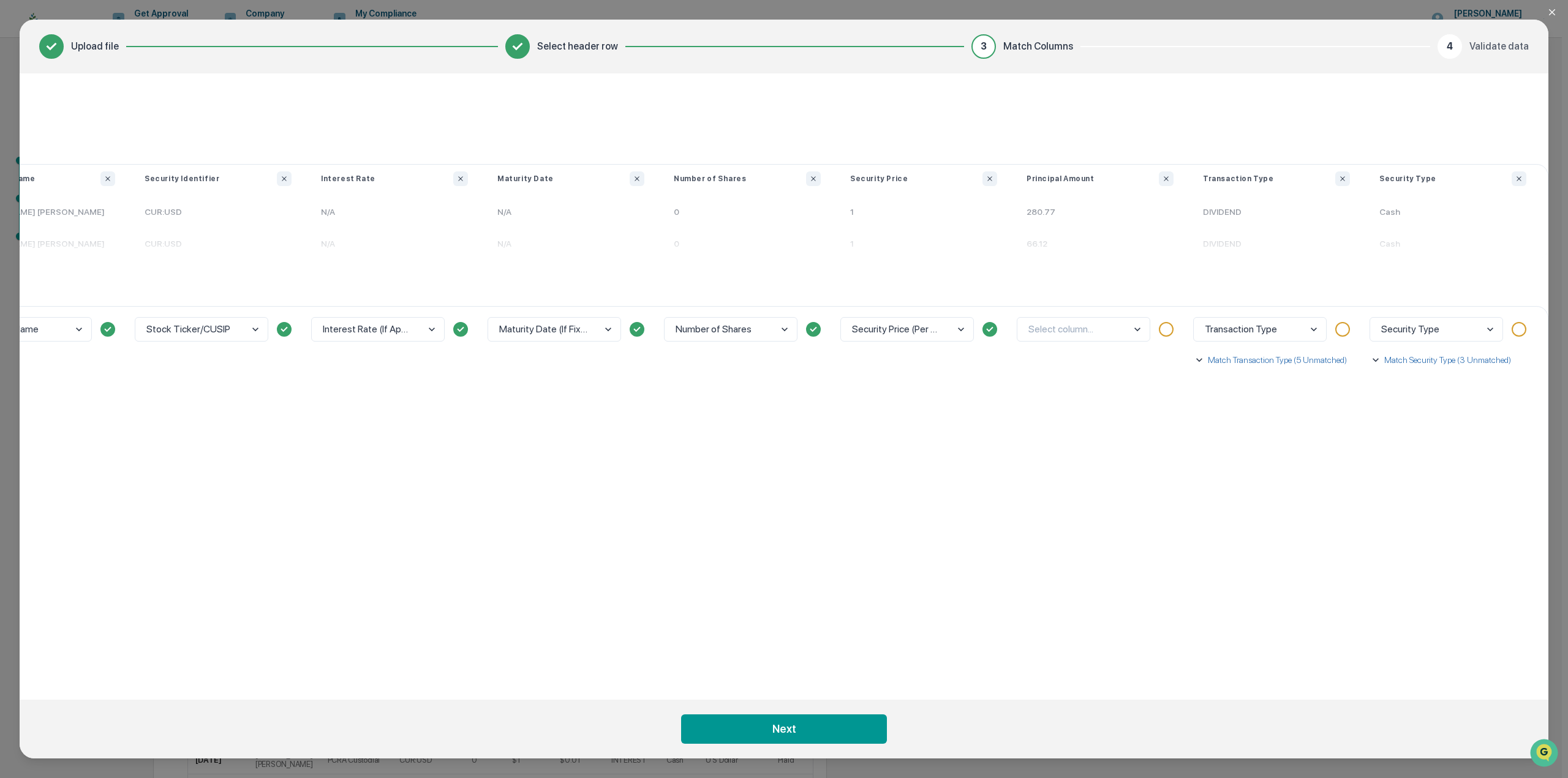
click at [1110, 400] on div "option Maturity Date (If Fixed Applicable) focused, 10 of 10. 10 results availa…" at bounding box center [1100, 493] width 176 height 374
click at [1289, 361] on p "Match Transaction Type (5 Unmatched)" at bounding box center [1276, 359] width 141 height 12
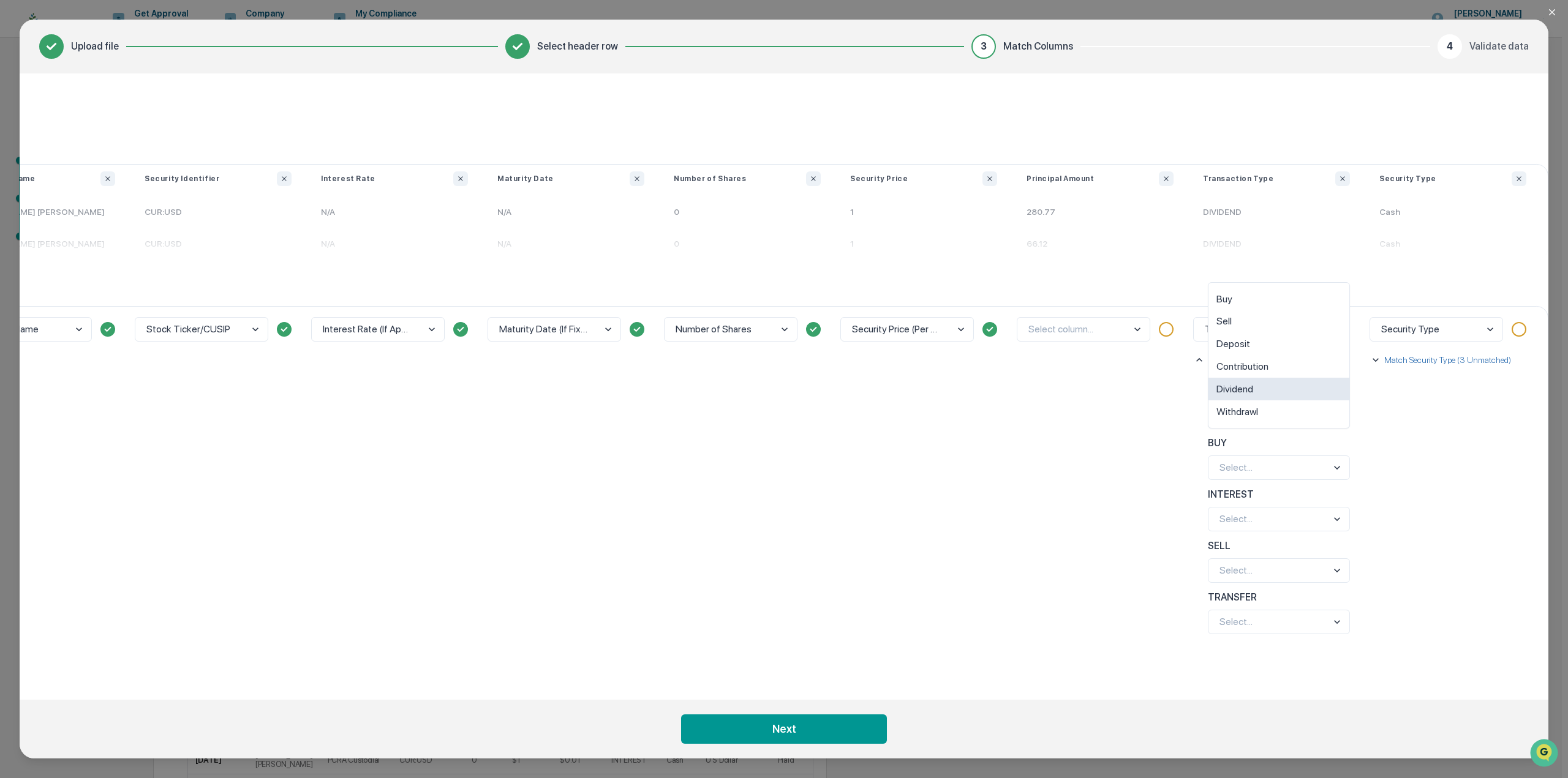
click at [1278, 392] on div "Dividend" at bounding box center [1278, 389] width 141 height 23
click at [1249, 346] on div "Buy" at bounding box center [1278, 350] width 141 height 23
click at [1259, 495] on div "Dividend" at bounding box center [1278, 491] width 141 height 23
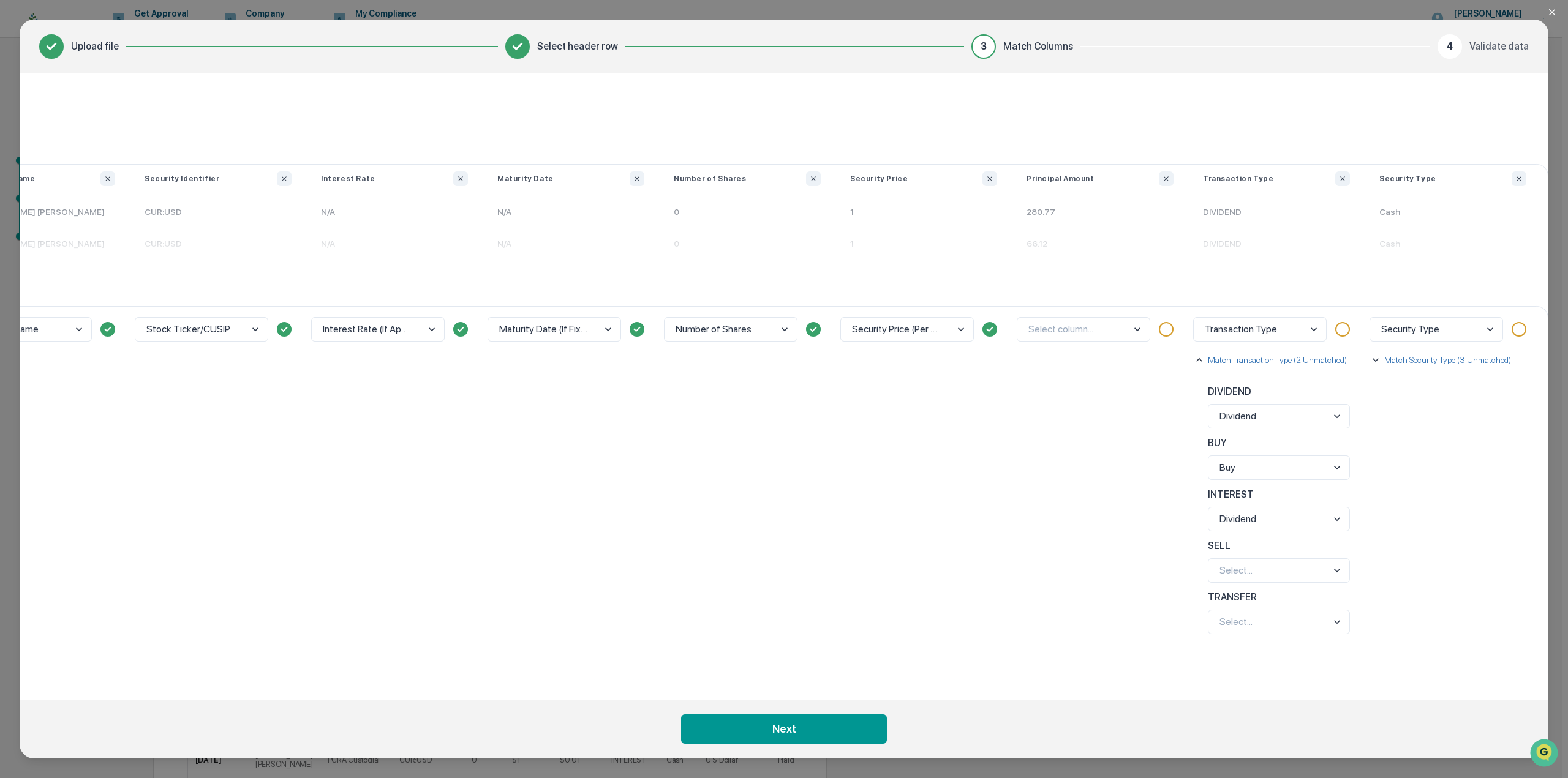
click at [1246, 479] on div "Sell" at bounding box center [1278, 475] width 141 height 23
click at [1270, 577] on div "Contribution" at bounding box center [1278, 572] width 141 height 23
click at [1381, 554] on div "Security Type Match Security Type (3 Unmatched) Cash Select... Etf Select... Mu…" at bounding box center [1453, 493] width 176 height 374
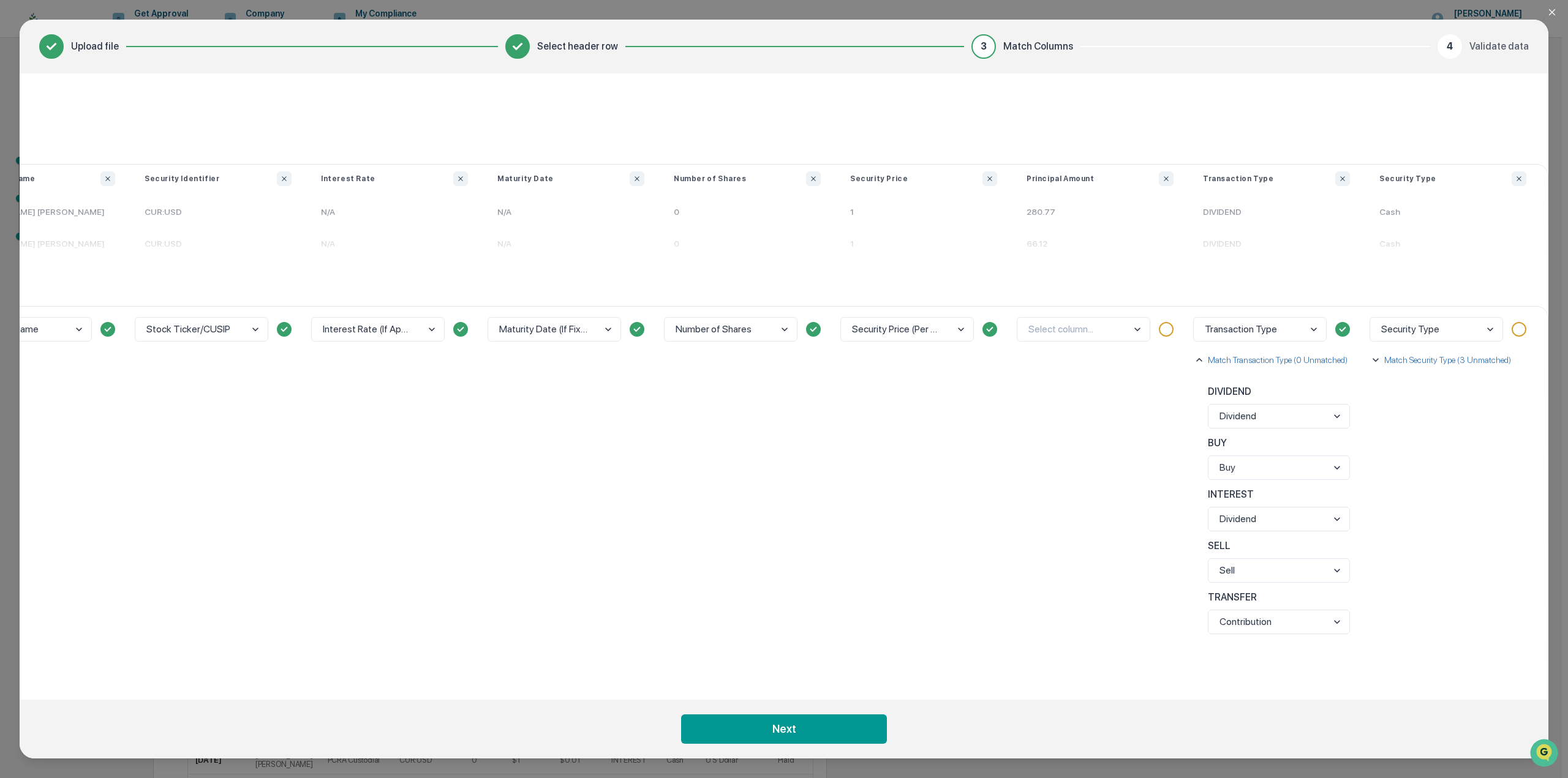
click at [1428, 254] on div "Security Type" at bounding box center [1435, 256] width 132 height 23
click at [1448, 356] on p "Match Security Type (3 Unmatched)" at bounding box center [1445, 359] width 129 height 12
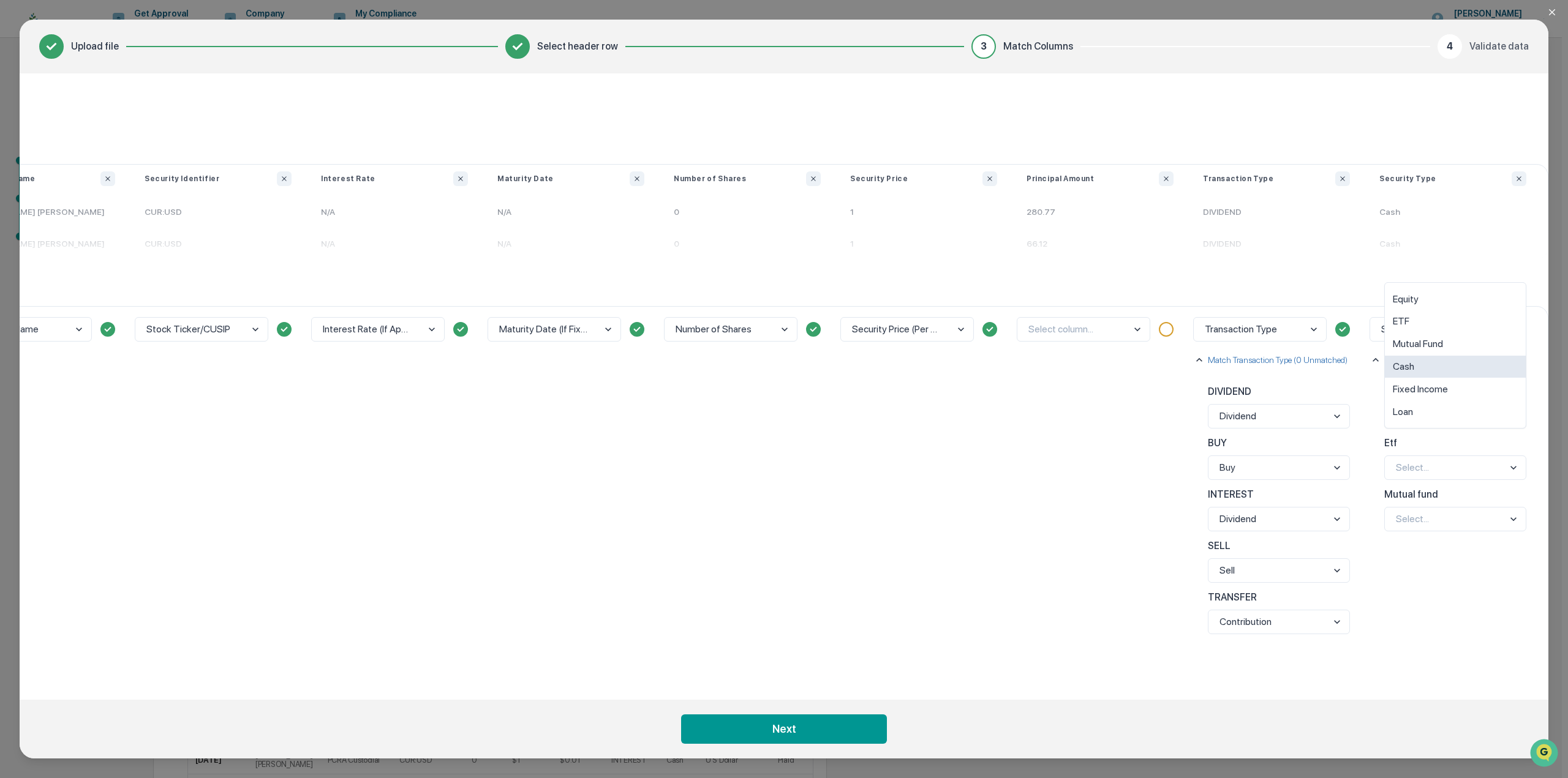
click at [1426, 374] on div "Cash" at bounding box center [1455, 367] width 141 height 23
drag, startPoint x: 1411, startPoint y: 373, endPoint x: 1429, endPoint y: 434, distance: 63.6
click at [1411, 375] on div "ETF" at bounding box center [1455, 373] width 141 height 23
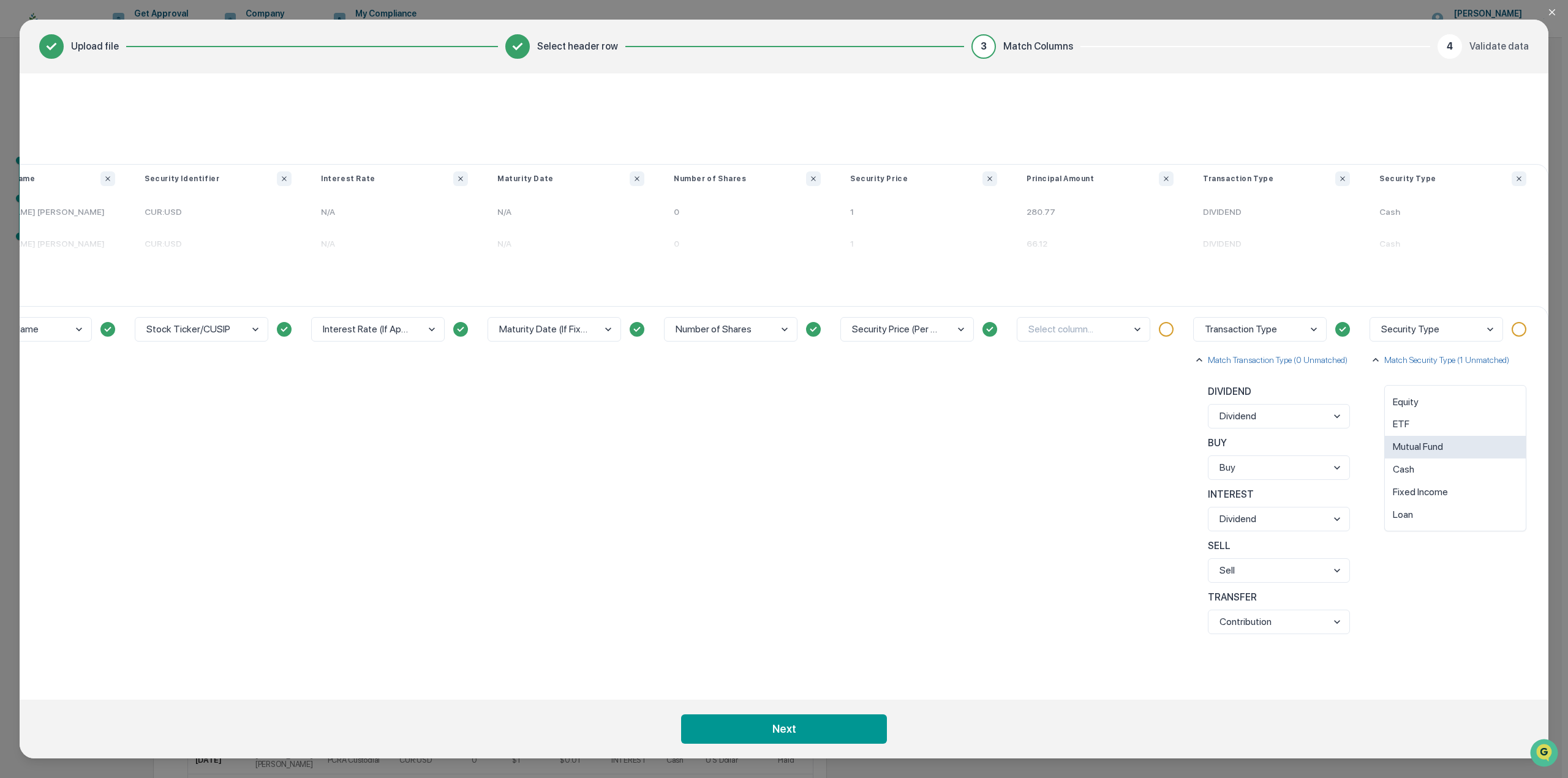
click at [1438, 448] on div "Mutual Fund" at bounding box center [1455, 447] width 141 height 23
click at [1425, 619] on div "Security Type Match Security Type (0 Unmatched) Cash Cash Etf ETF Mutual fund o…" at bounding box center [1453, 493] width 176 height 374
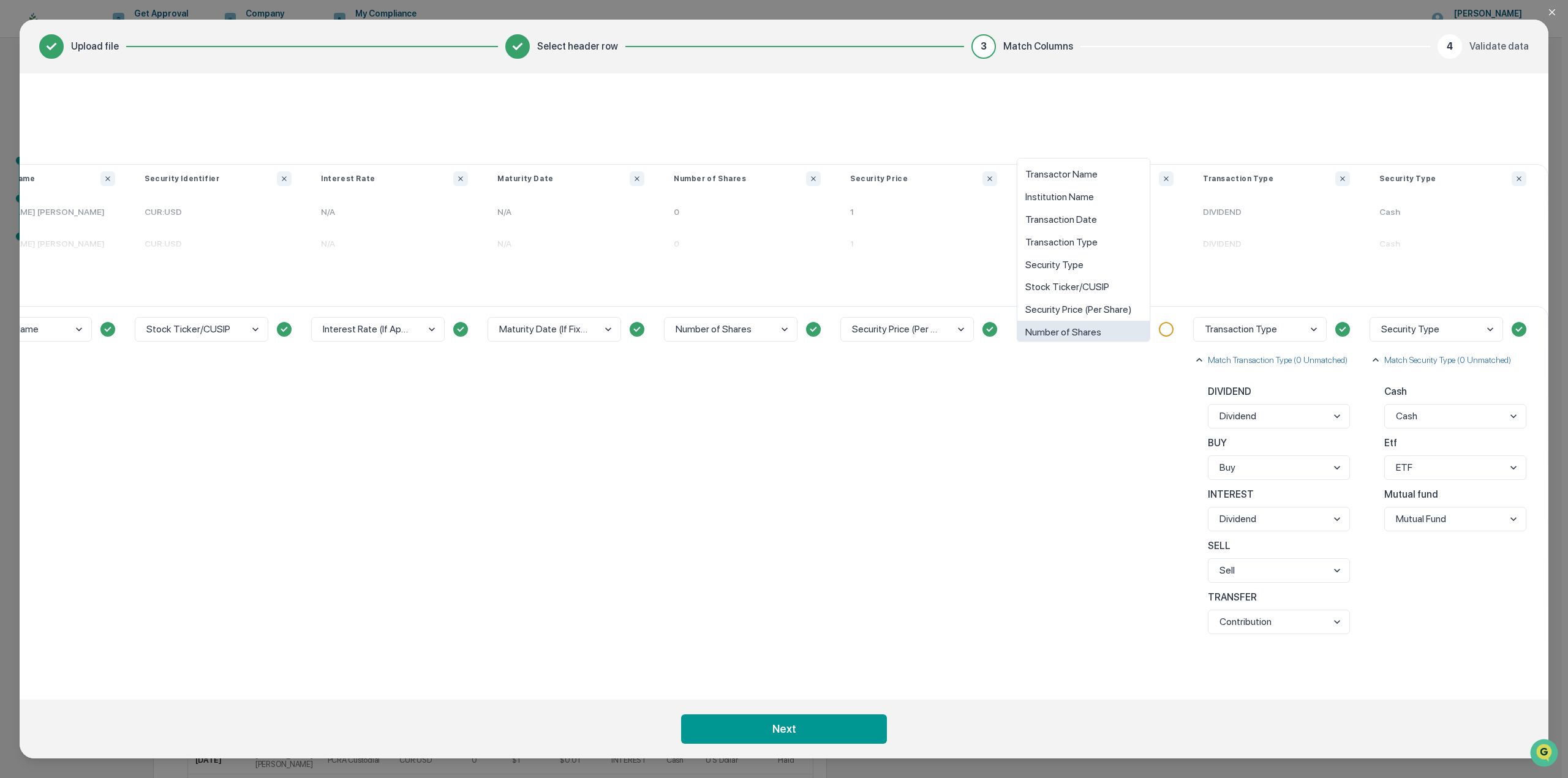
click at [1088, 417] on div "option Maturity Date (If Fixed Applicable) focused, 10 of 10. 10 results availa…" at bounding box center [1100, 493] width 176 height 374
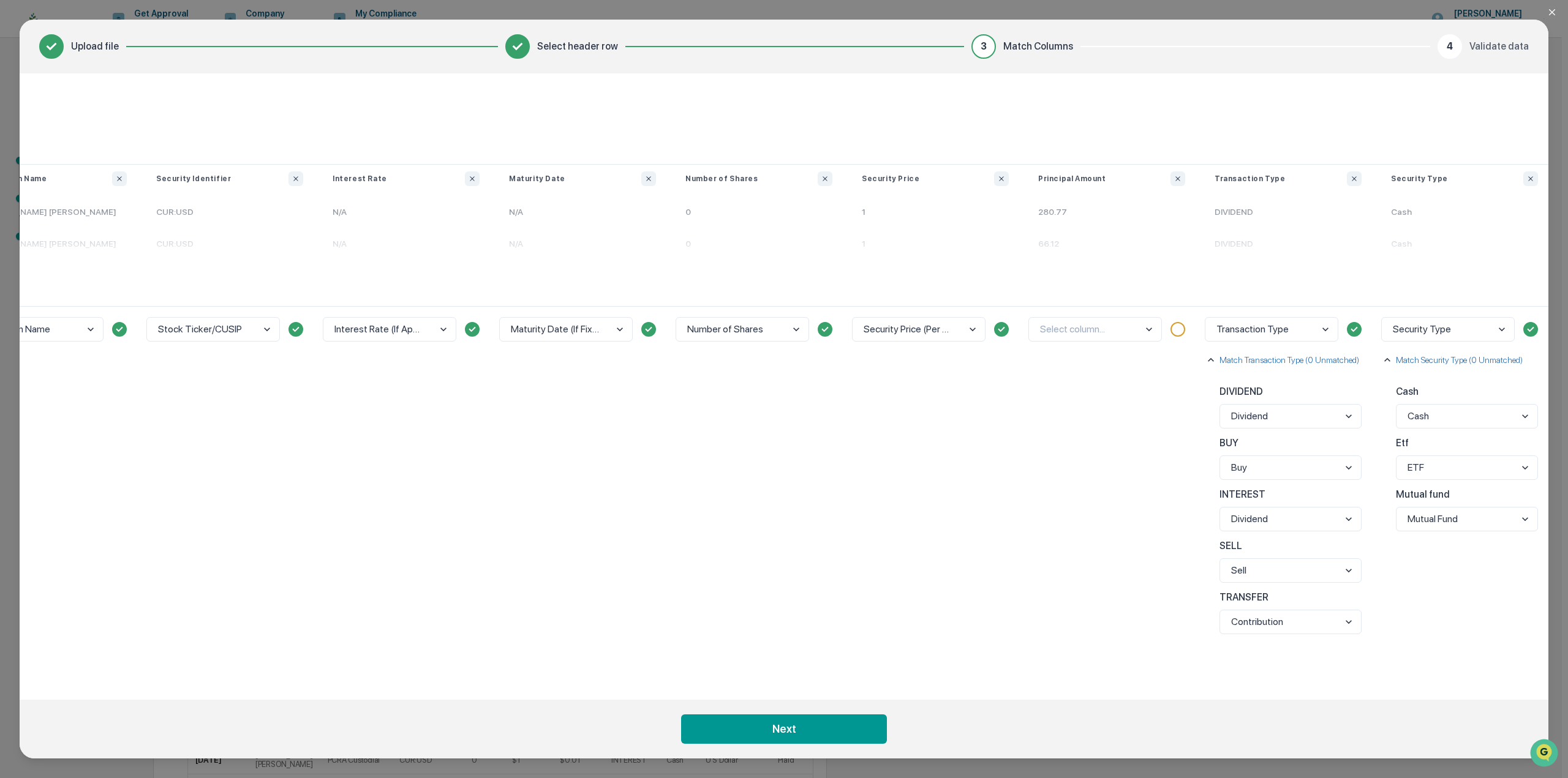
scroll to position [0, 269]
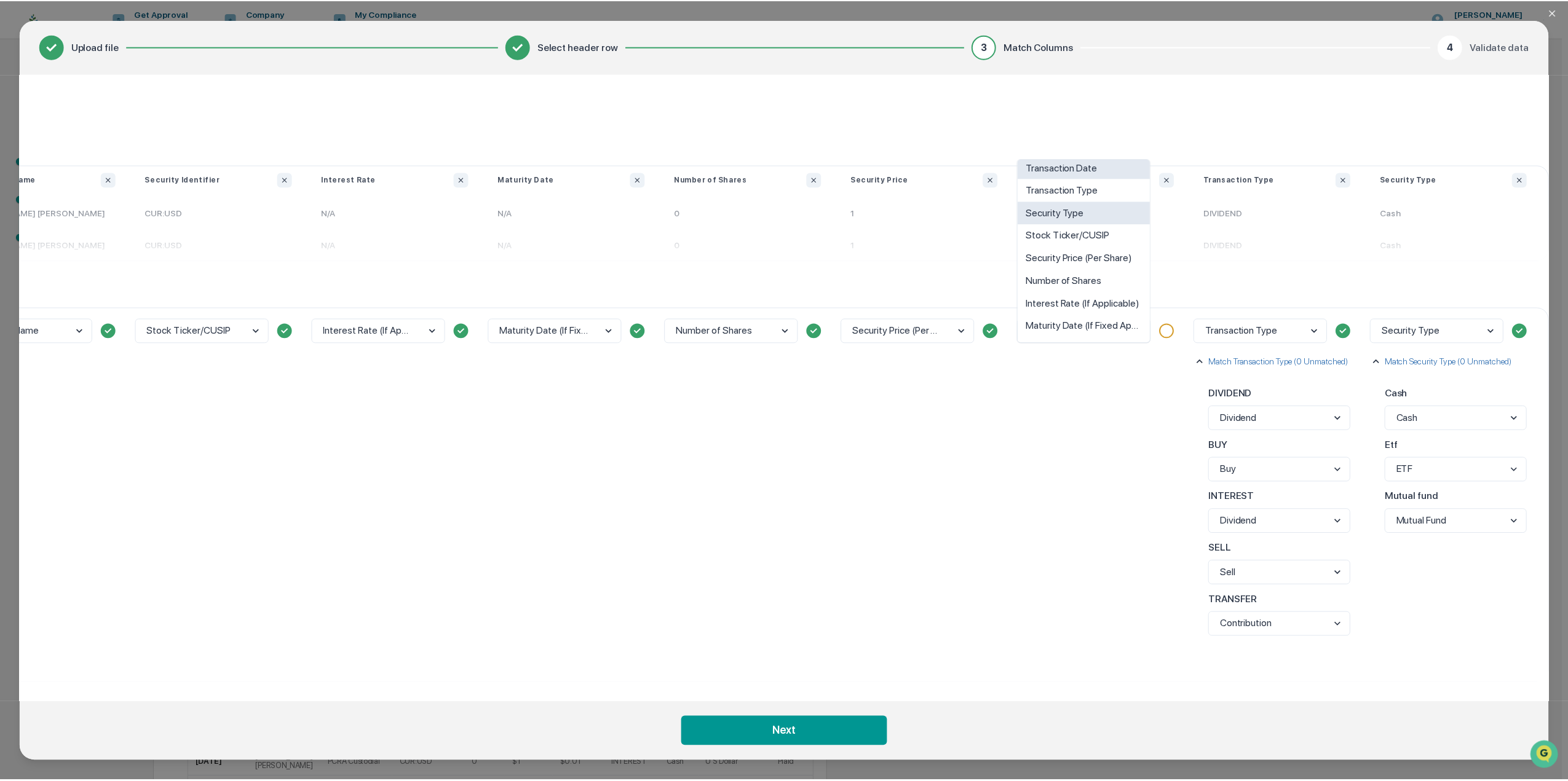
scroll to position [0, 0]
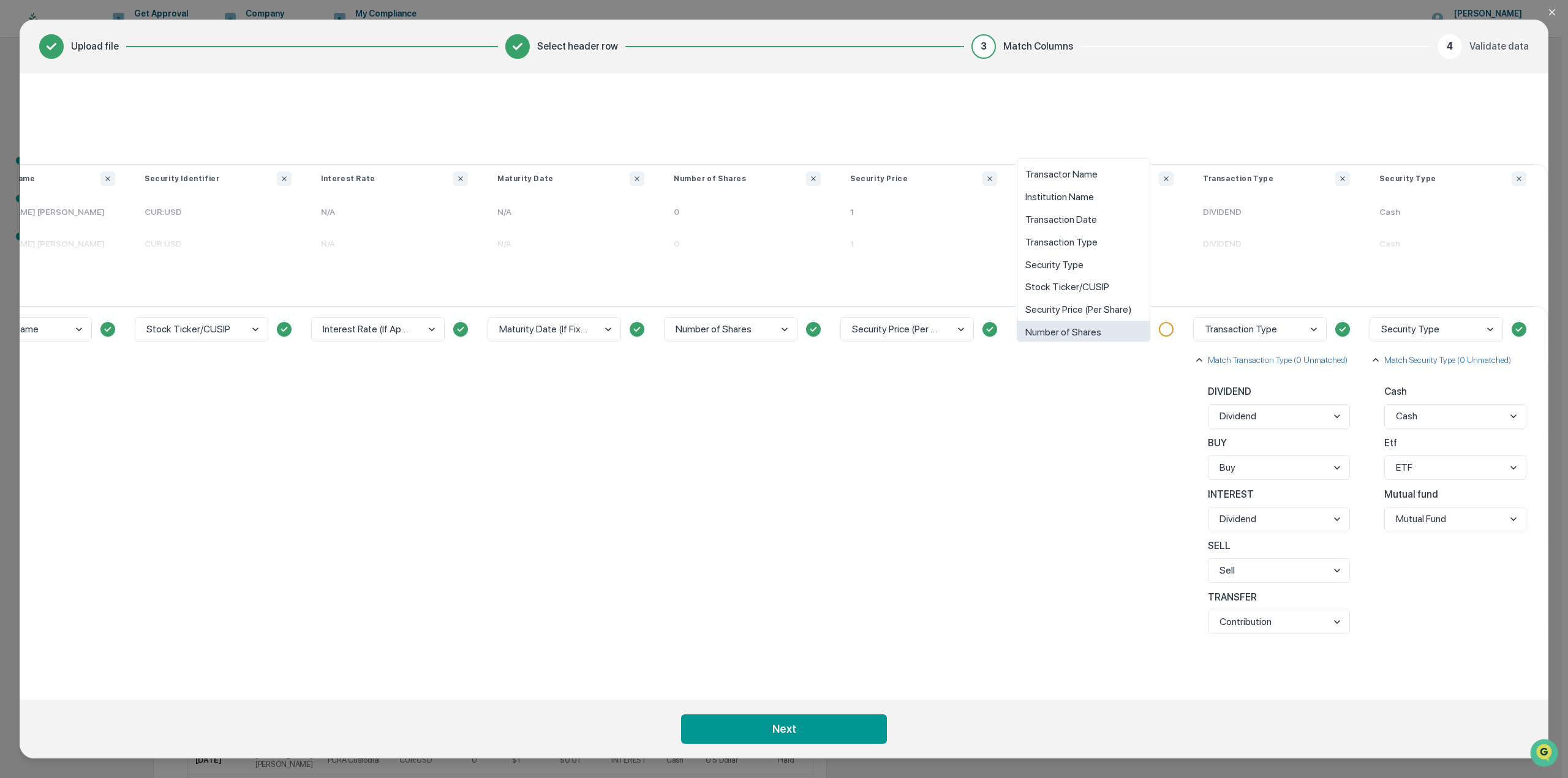
click at [1067, 615] on div "option Number of Shares focused, 8 of 10. 10 results available. Use Up and Down…" at bounding box center [1100, 493] width 176 height 374
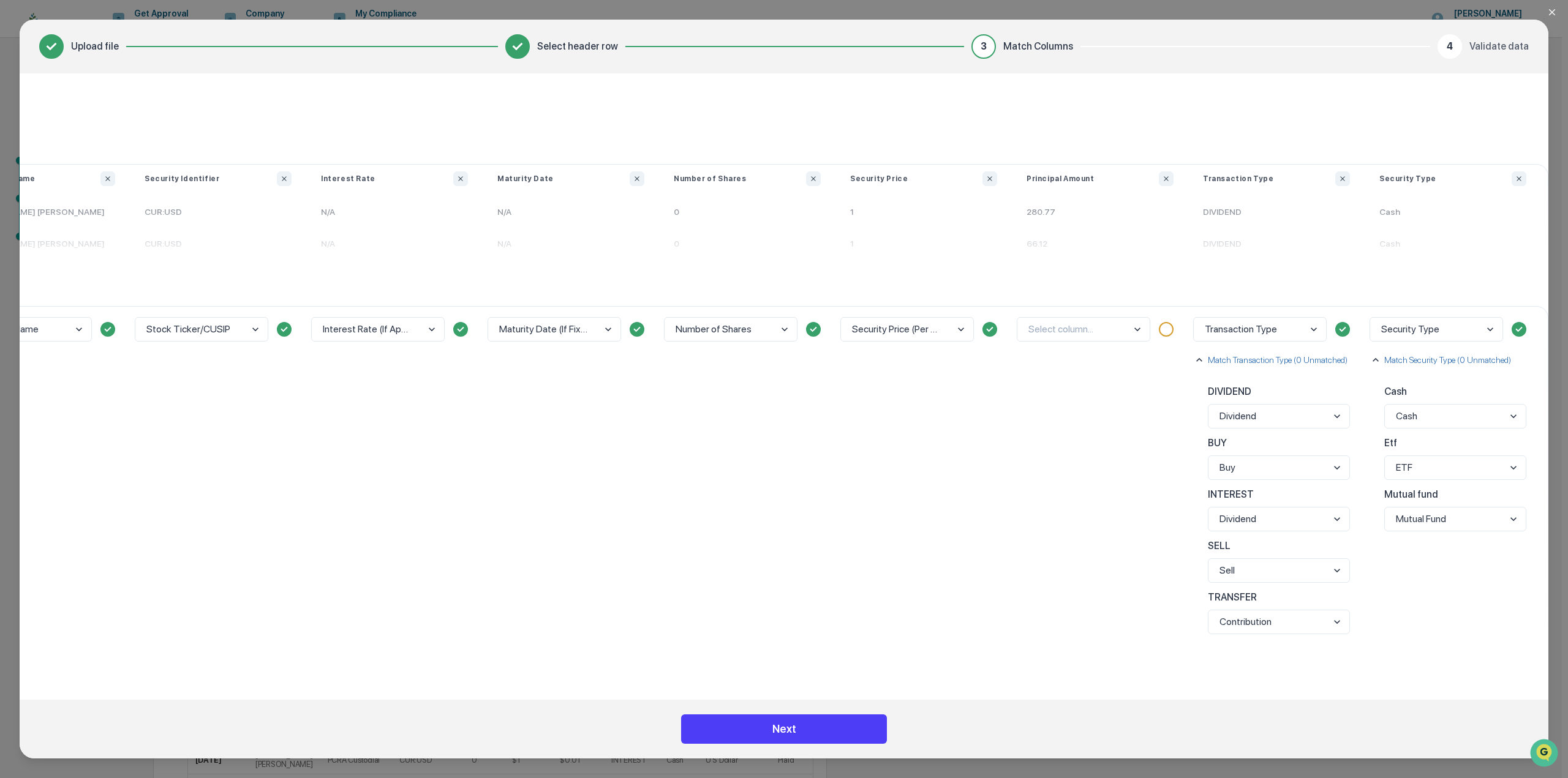
click at [812, 729] on button "Next" at bounding box center [784, 729] width 206 height 29
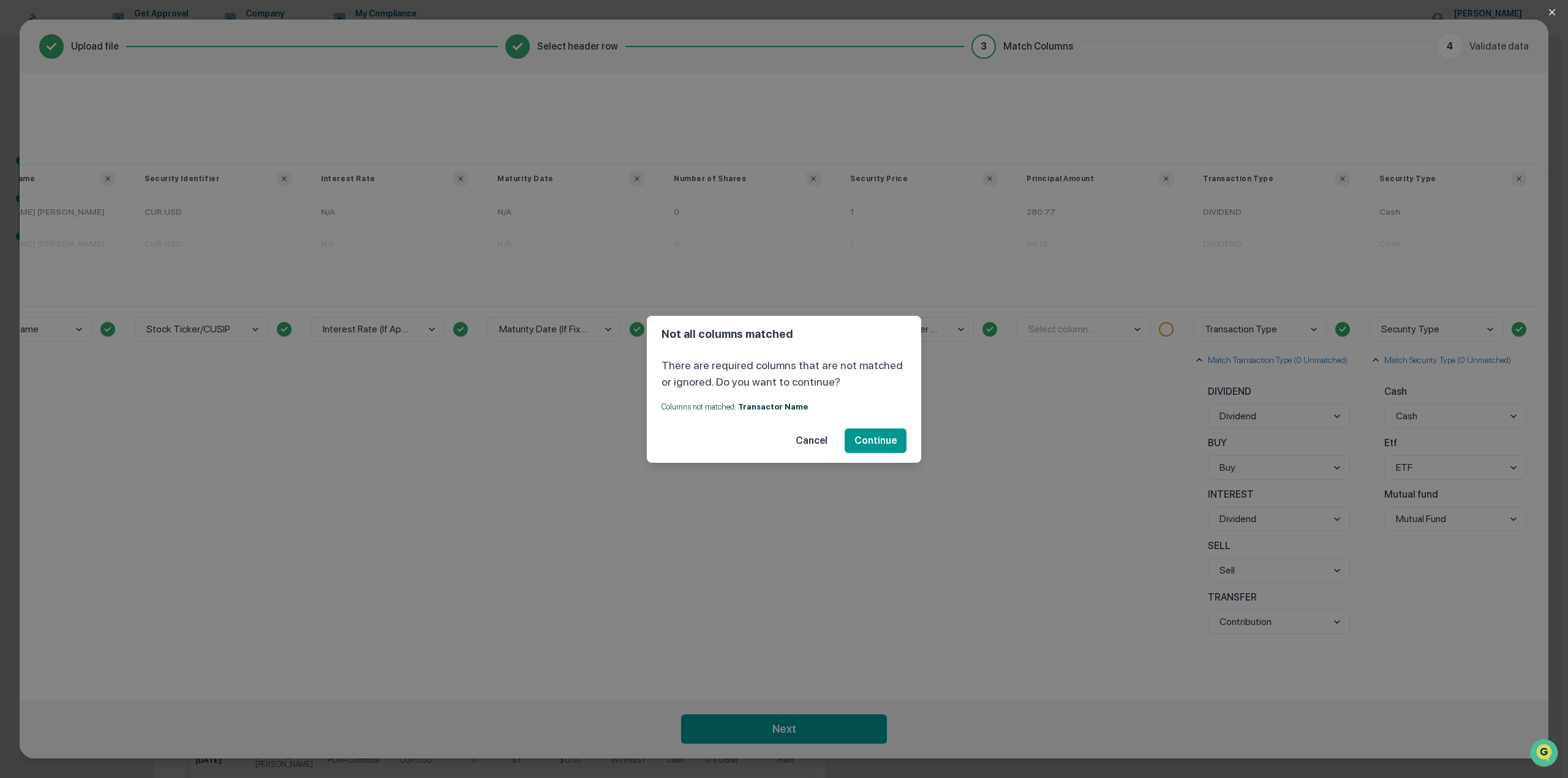
click at [815, 443] on button "Cancel" at bounding box center [811, 441] width 52 height 25
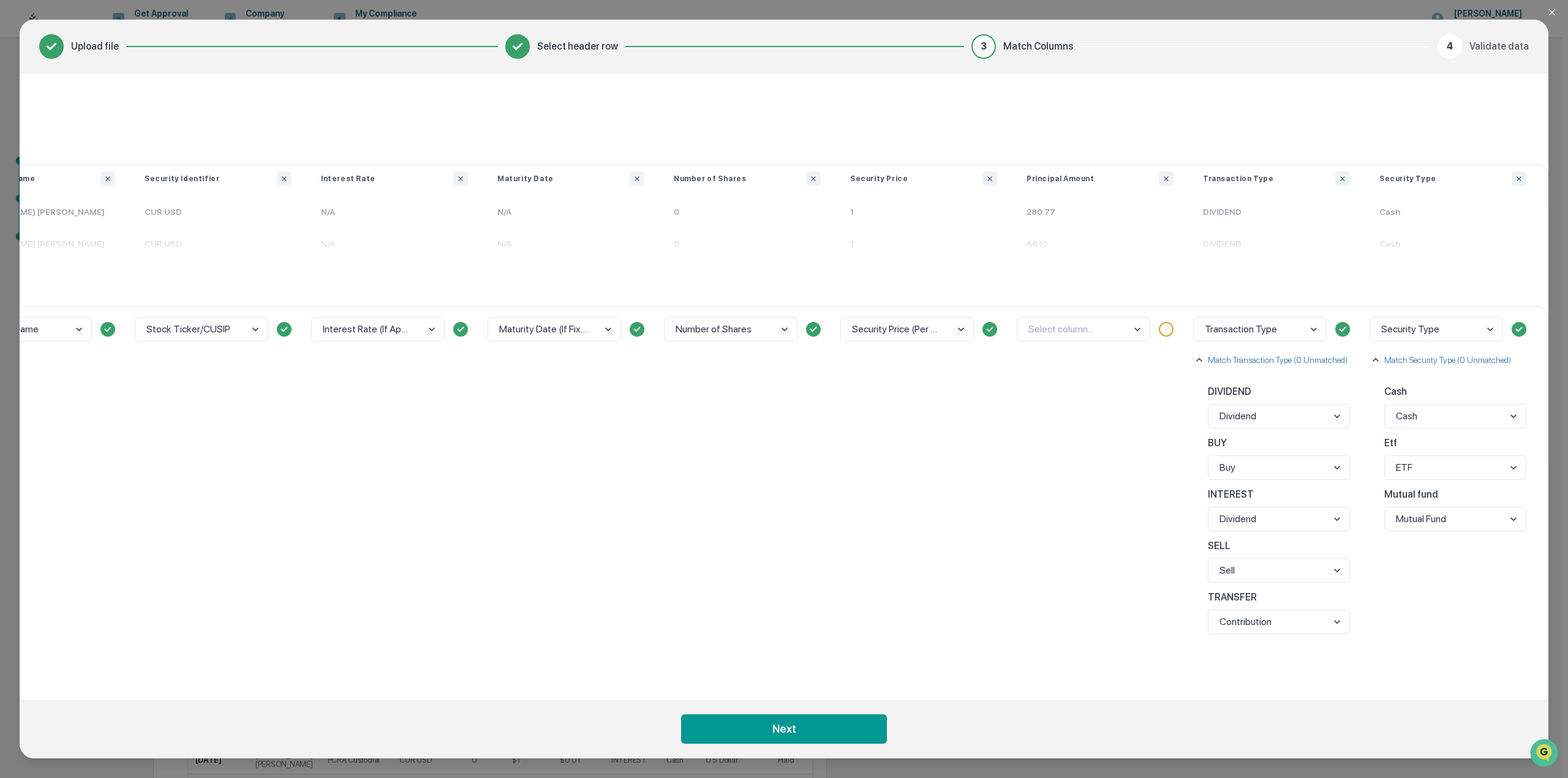
click at [1556, 12] on button "Close modal" at bounding box center [1559, 12] width 25 height 25
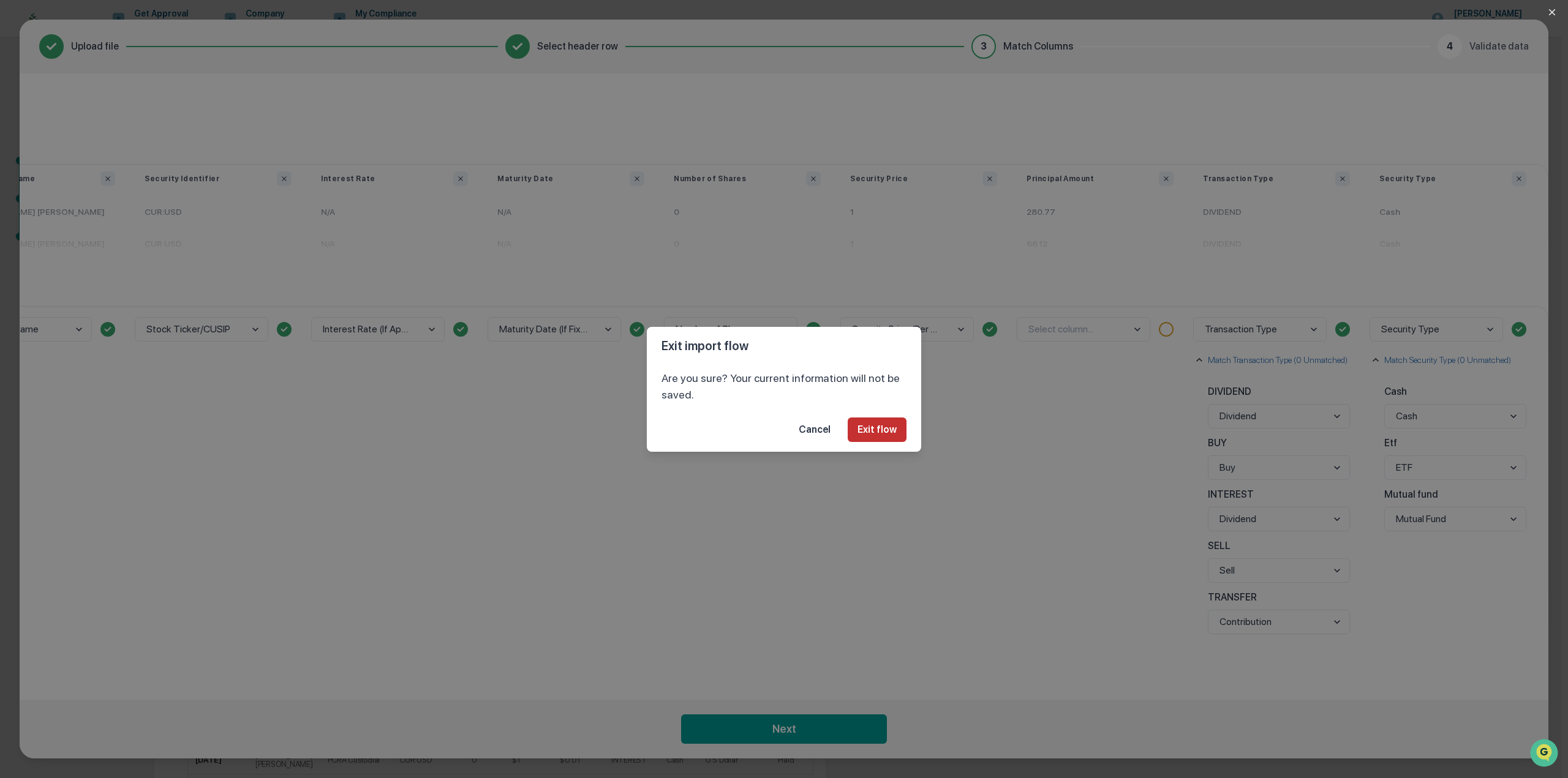
click at [877, 430] on button "Exit flow" at bounding box center [877, 430] width 59 height 25
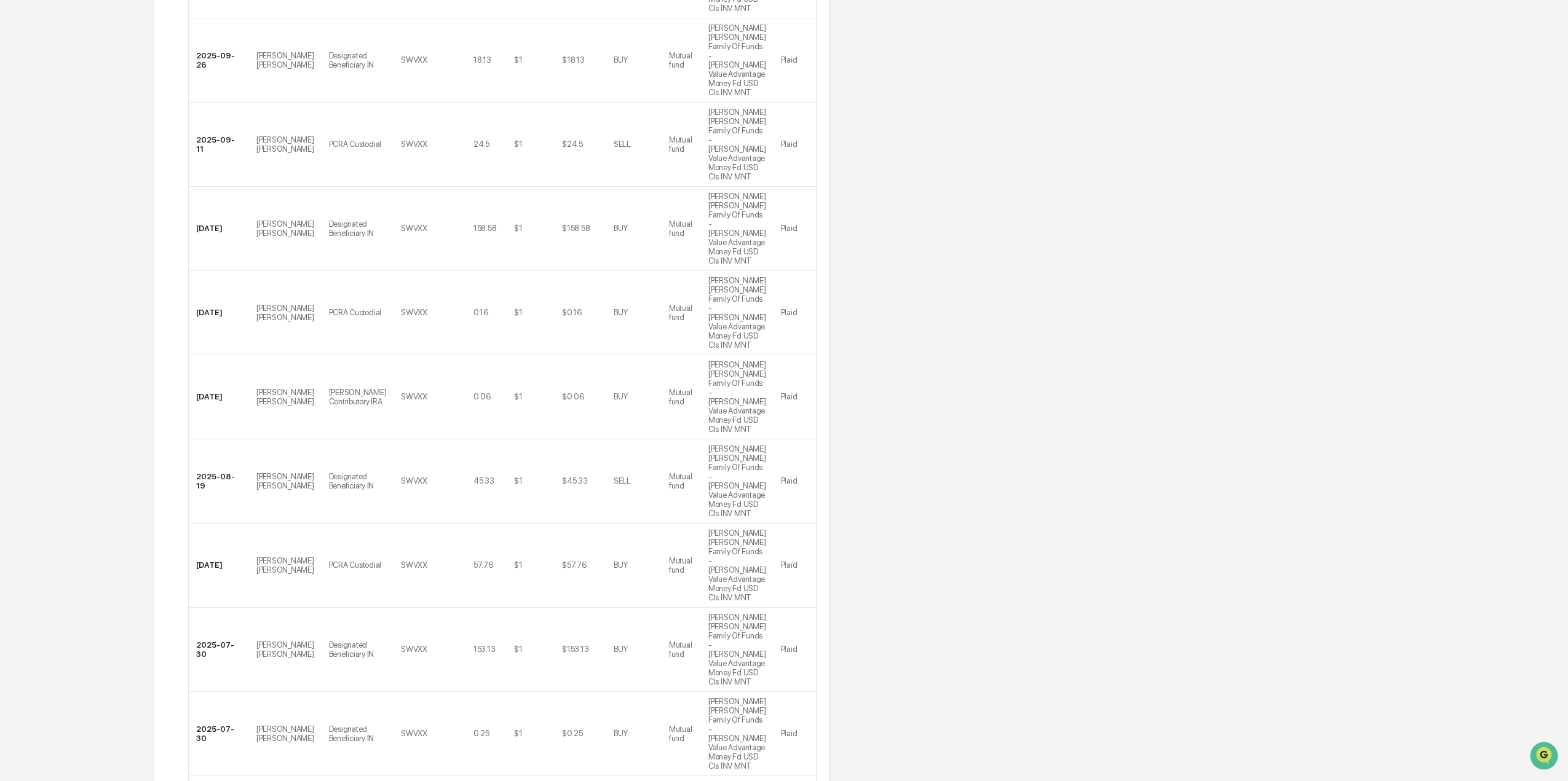
scroll to position [1956, 0]
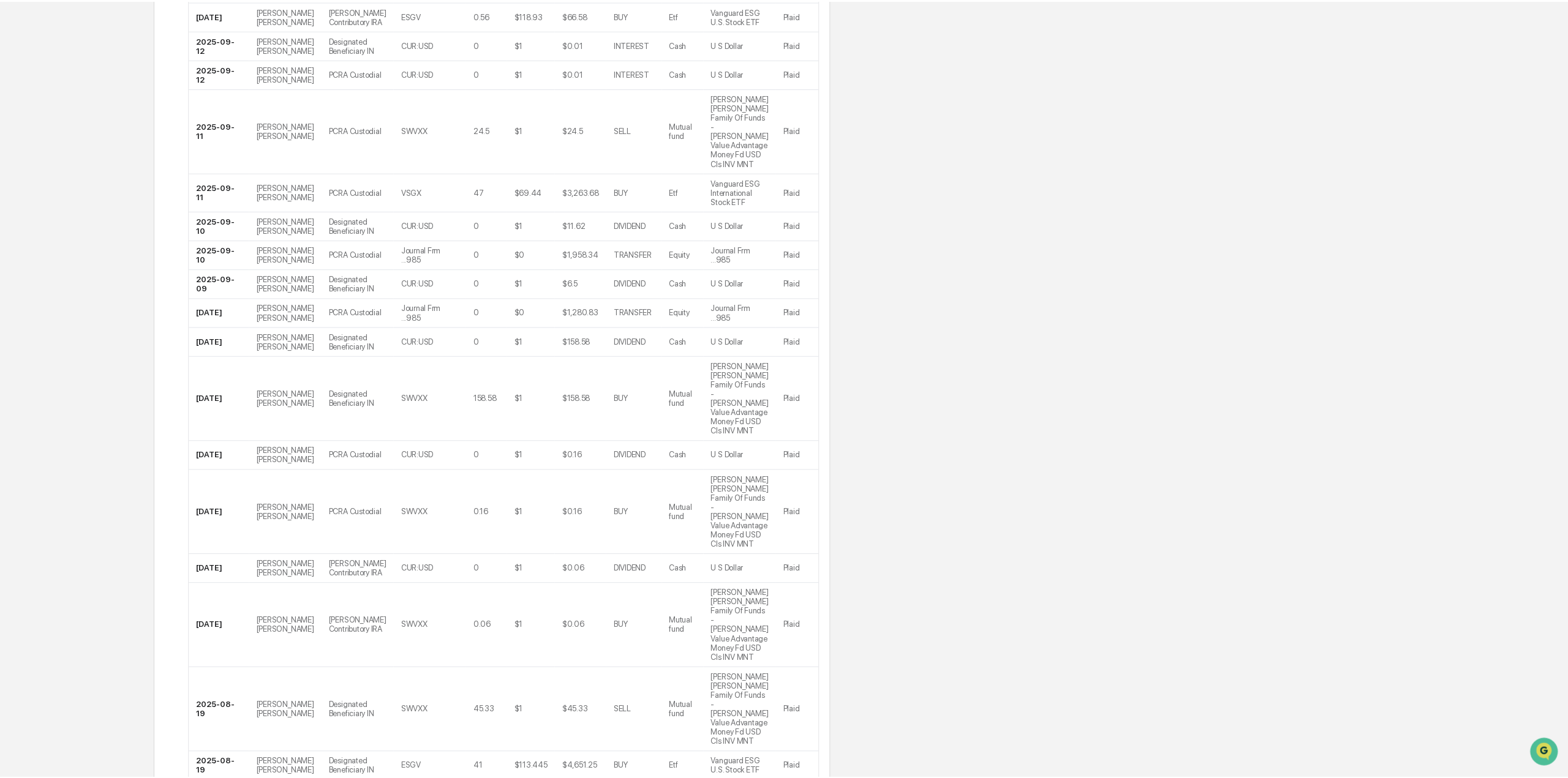
scroll to position [0, 0]
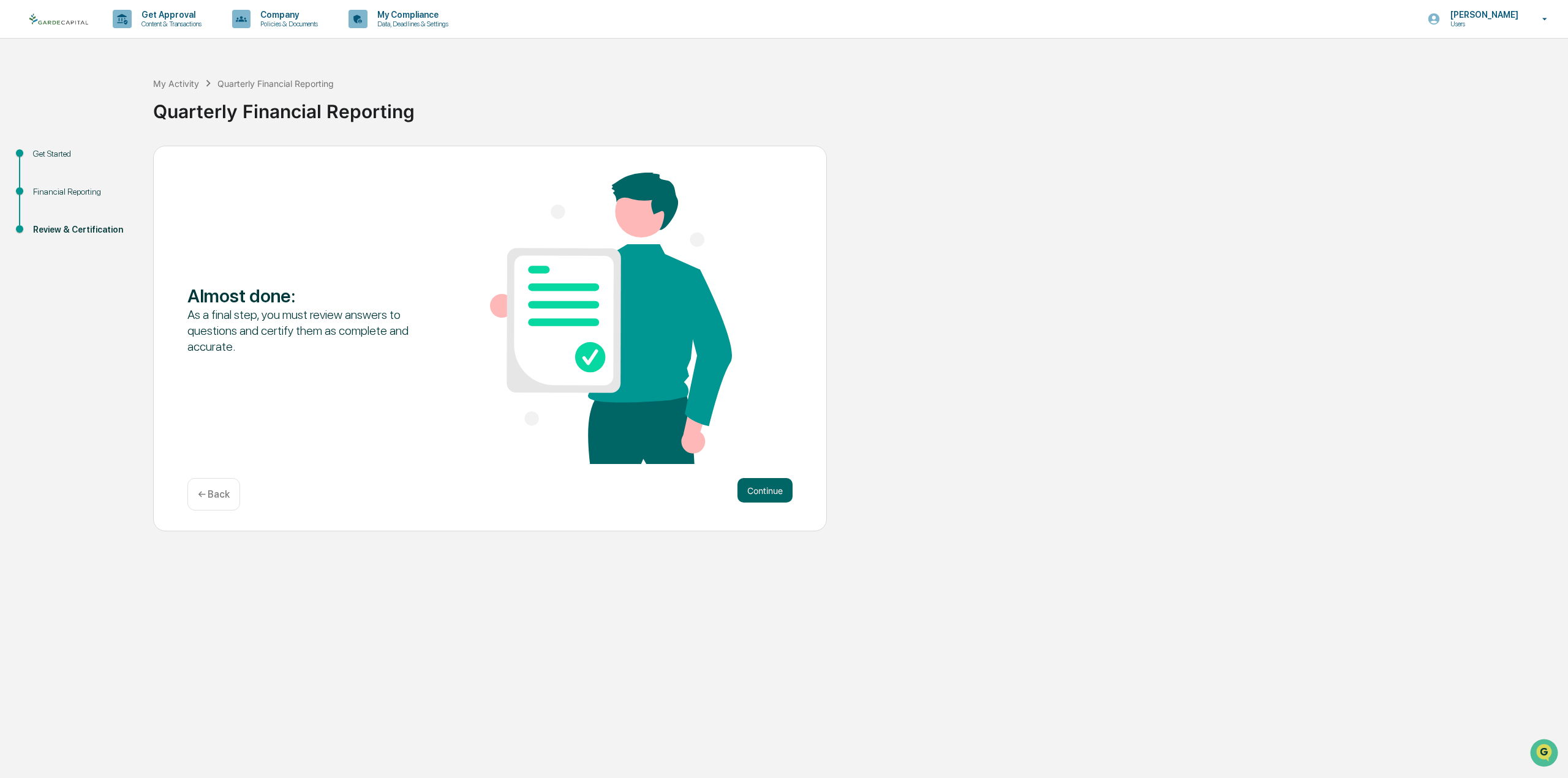
click at [796, 496] on div "Almost done : As a final step, you must review answers to questions and certify…" at bounding box center [490, 339] width 674 height 386
click at [780, 494] on button "Continue" at bounding box center [765, 491] width 55 height 25
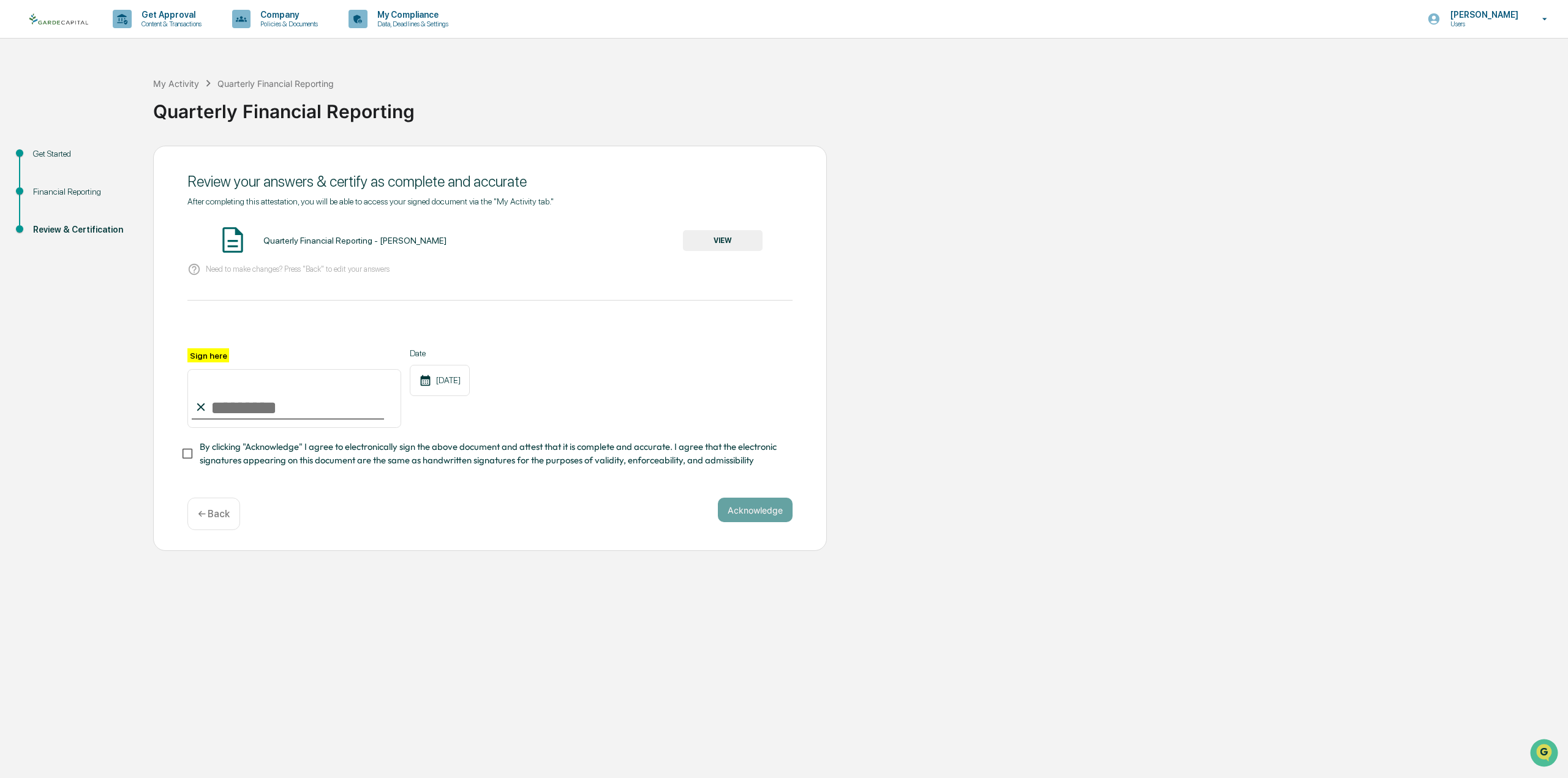
click at [739, 236] on button "VIEW" at bounding box center [722, 241] width 79 height 21
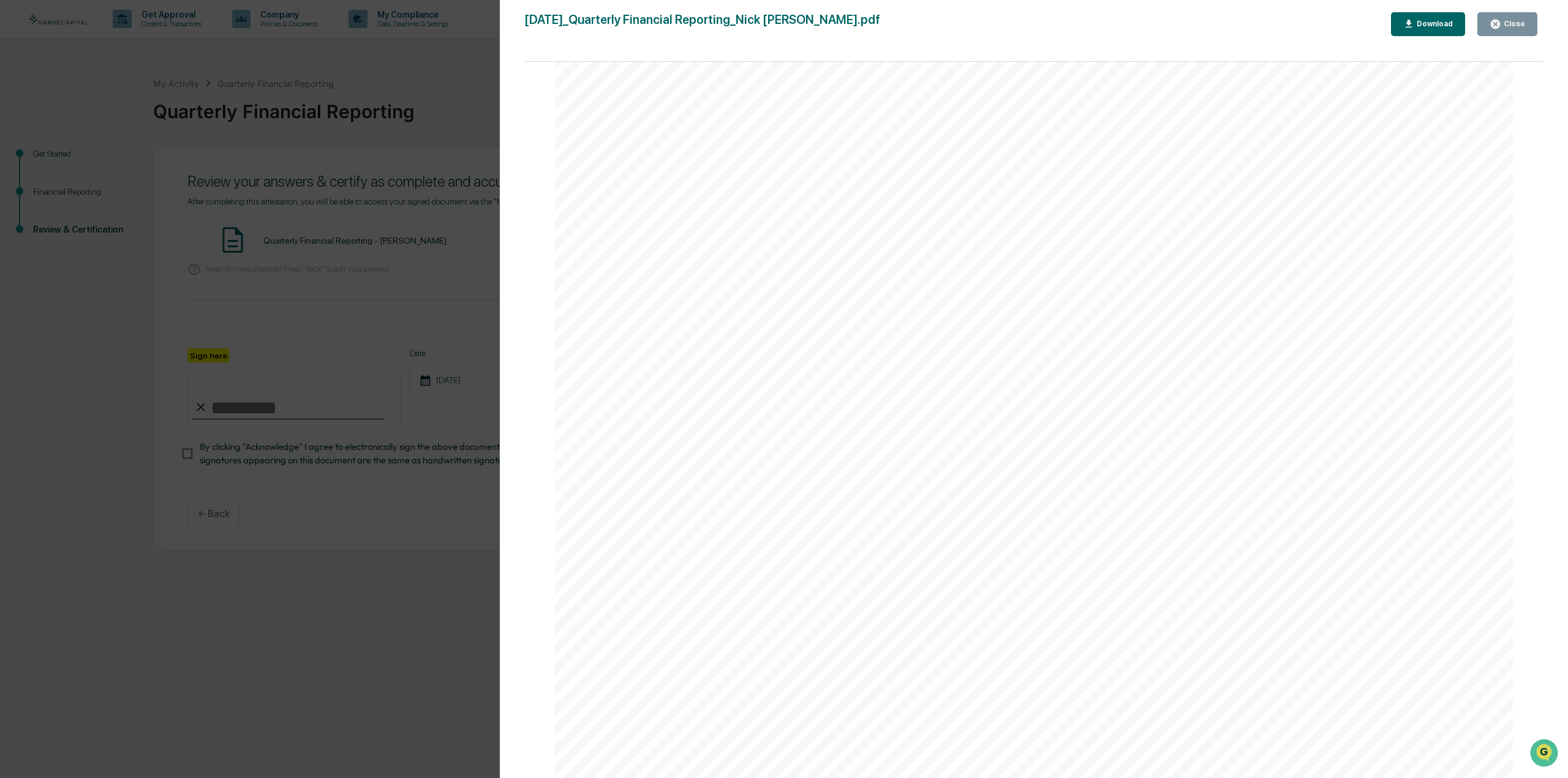
scroll to position [5752, 0]
click at [1508, 17] on button "Close" at bounding box center [1507, 24] width 60 height 24
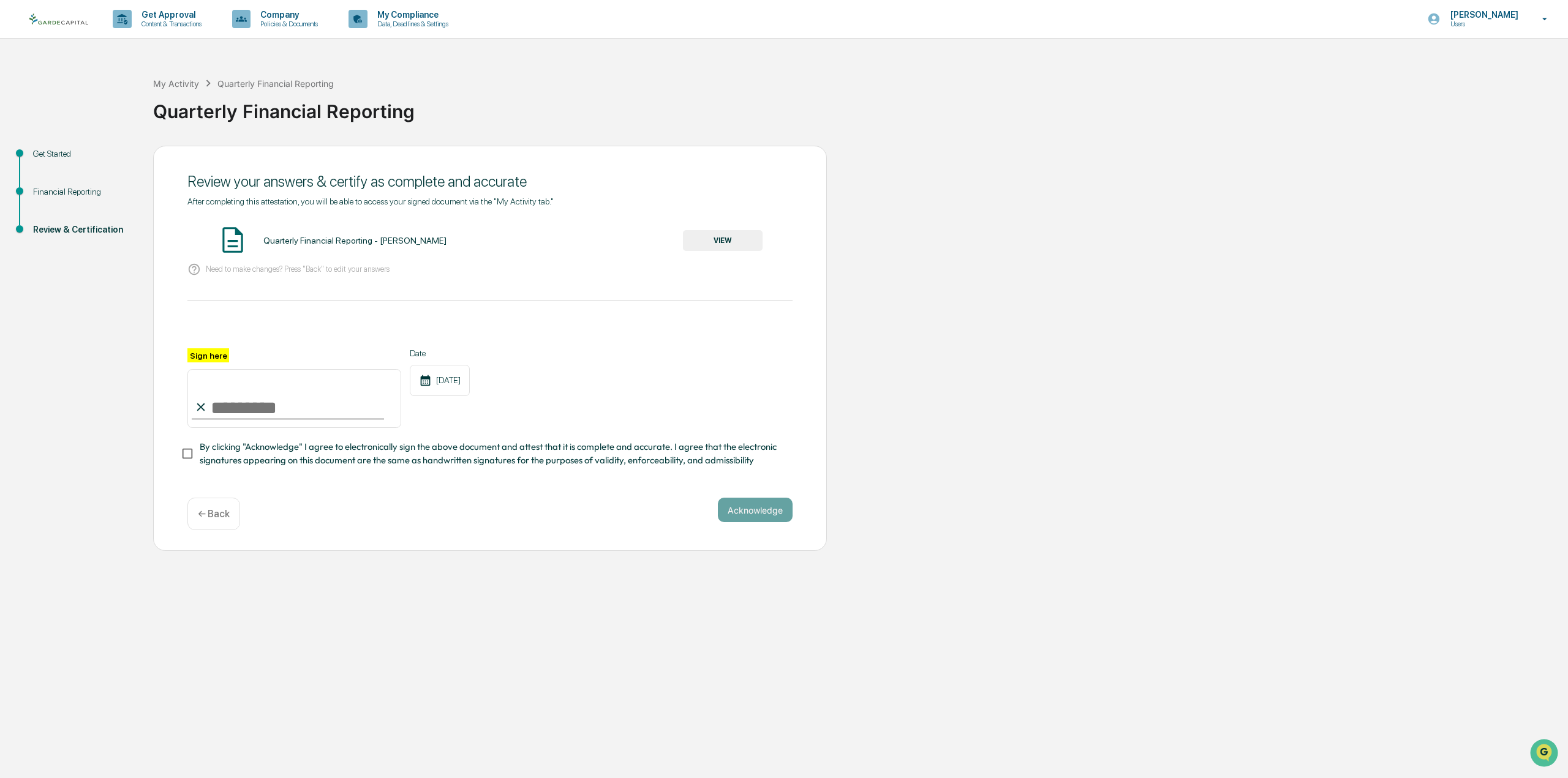
click at [86, 187] on div "Financial Reporting" at bounding box center [83, 192] width 101 height 13
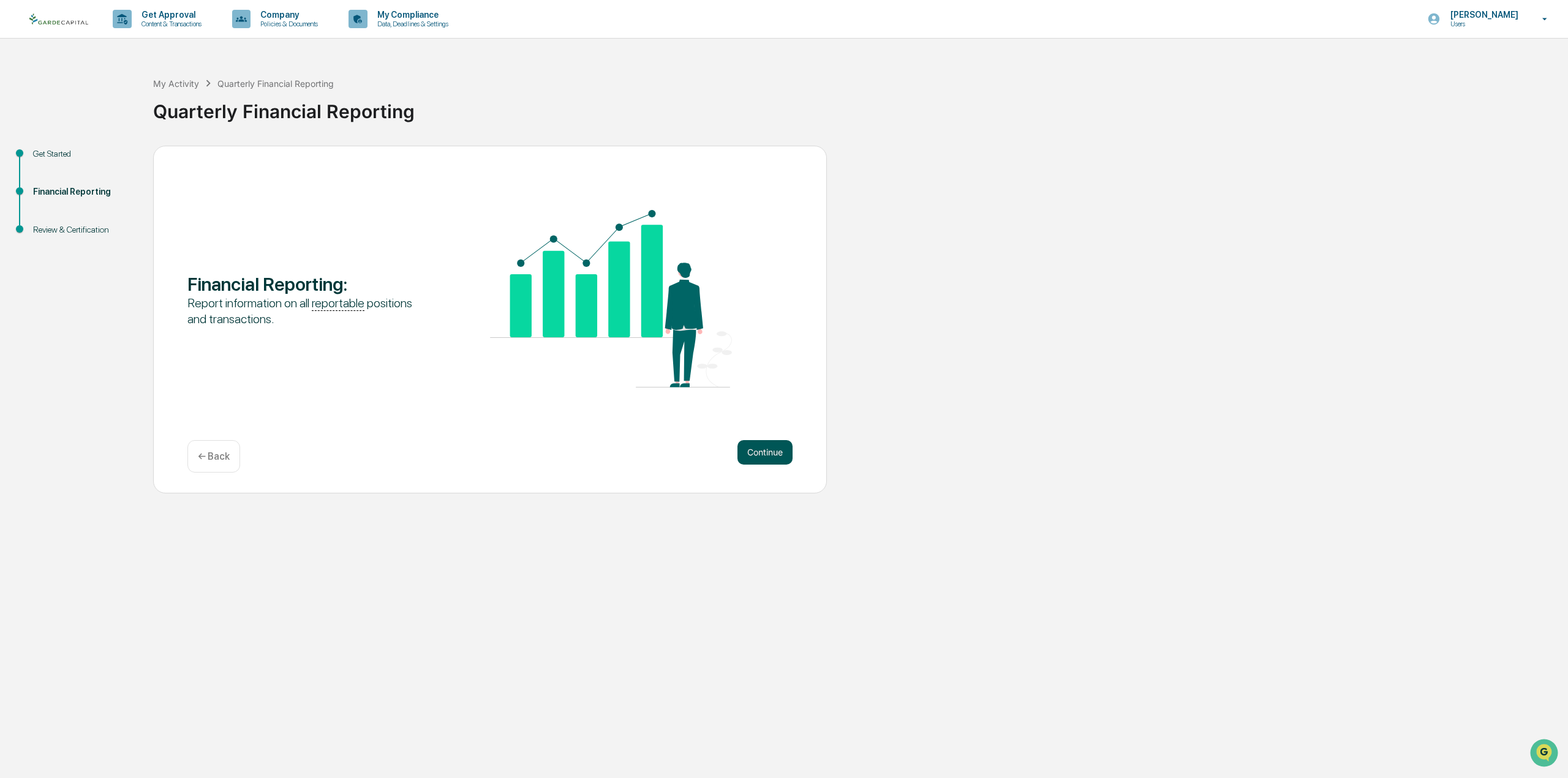
click at [758, 440] on div "Financial Reporting : Report information on all reportable positions and transa…" at bounding box center [490, 319] width 674 height 348
click at [761, 447] on button "Continue" at bounding box center [765, 453] width 55 height 25
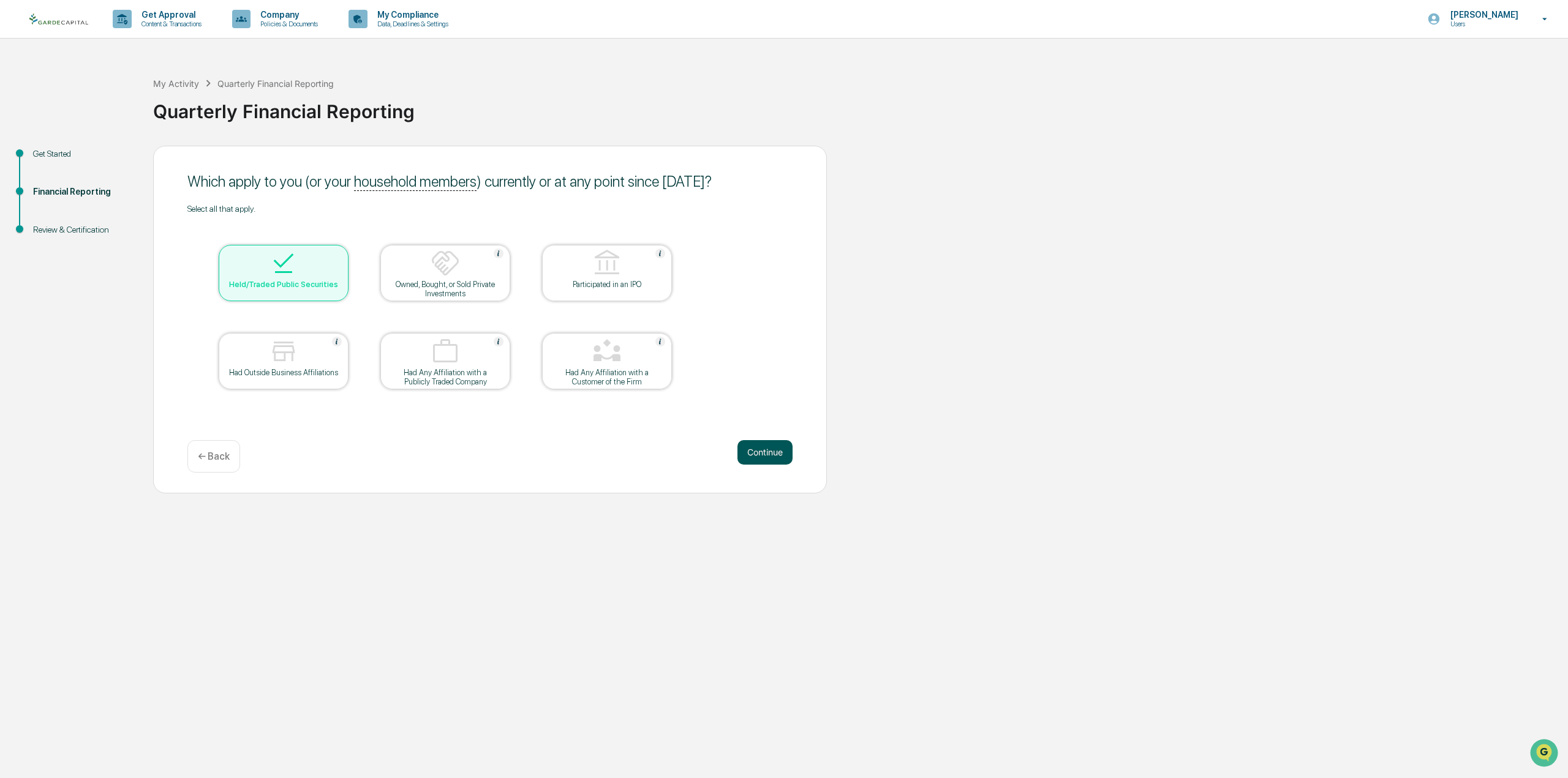
click at [764, 448] on button "Continue" at bounding box center [765, 453] width 55 height 25
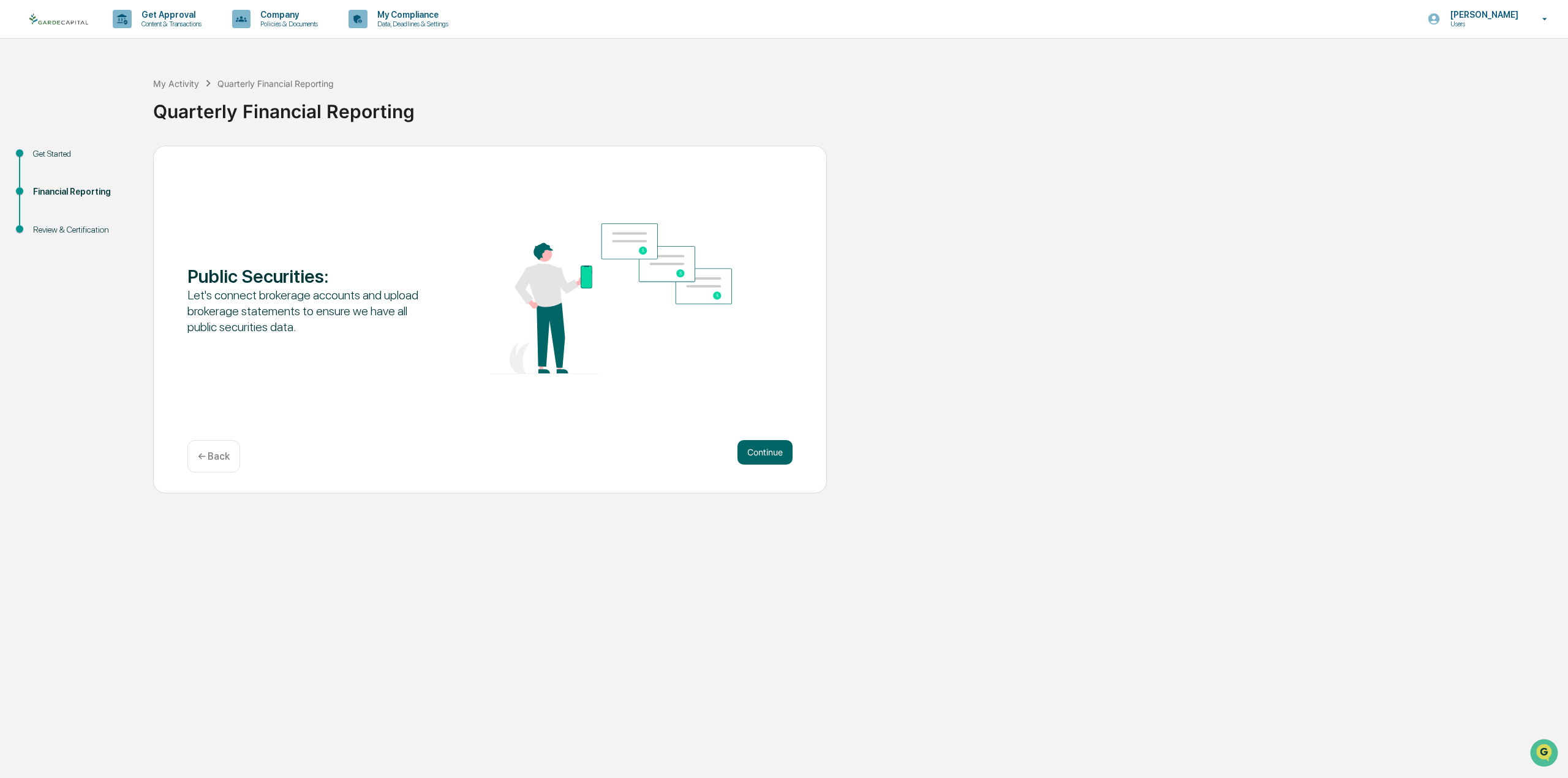
click at [764, 448] on button "Continue" at bounding box center [765, 453] width 55 height 25
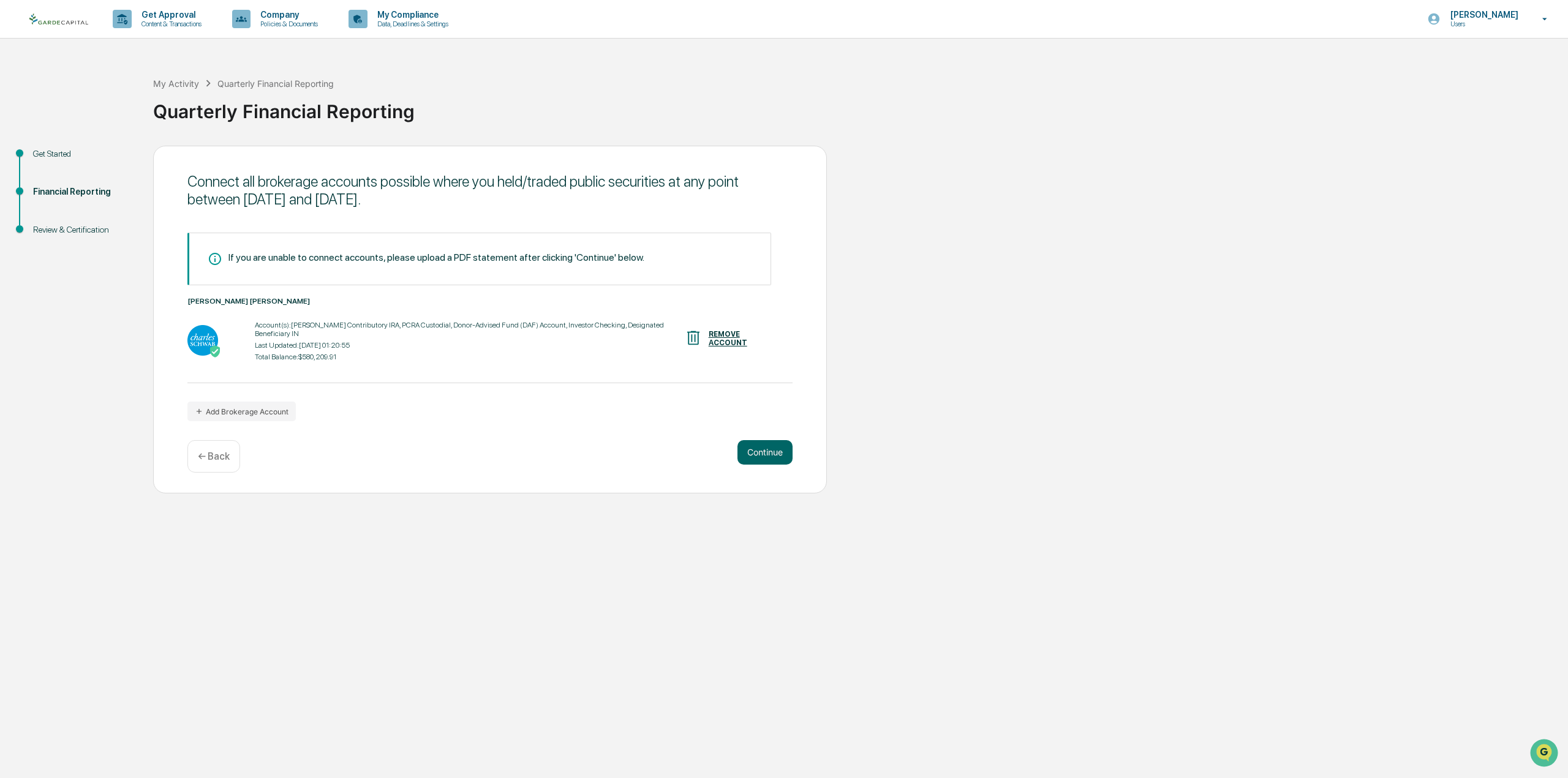
click at [764, 448] on button "Continue" at bounding box center [765, 453] width 55 height 25
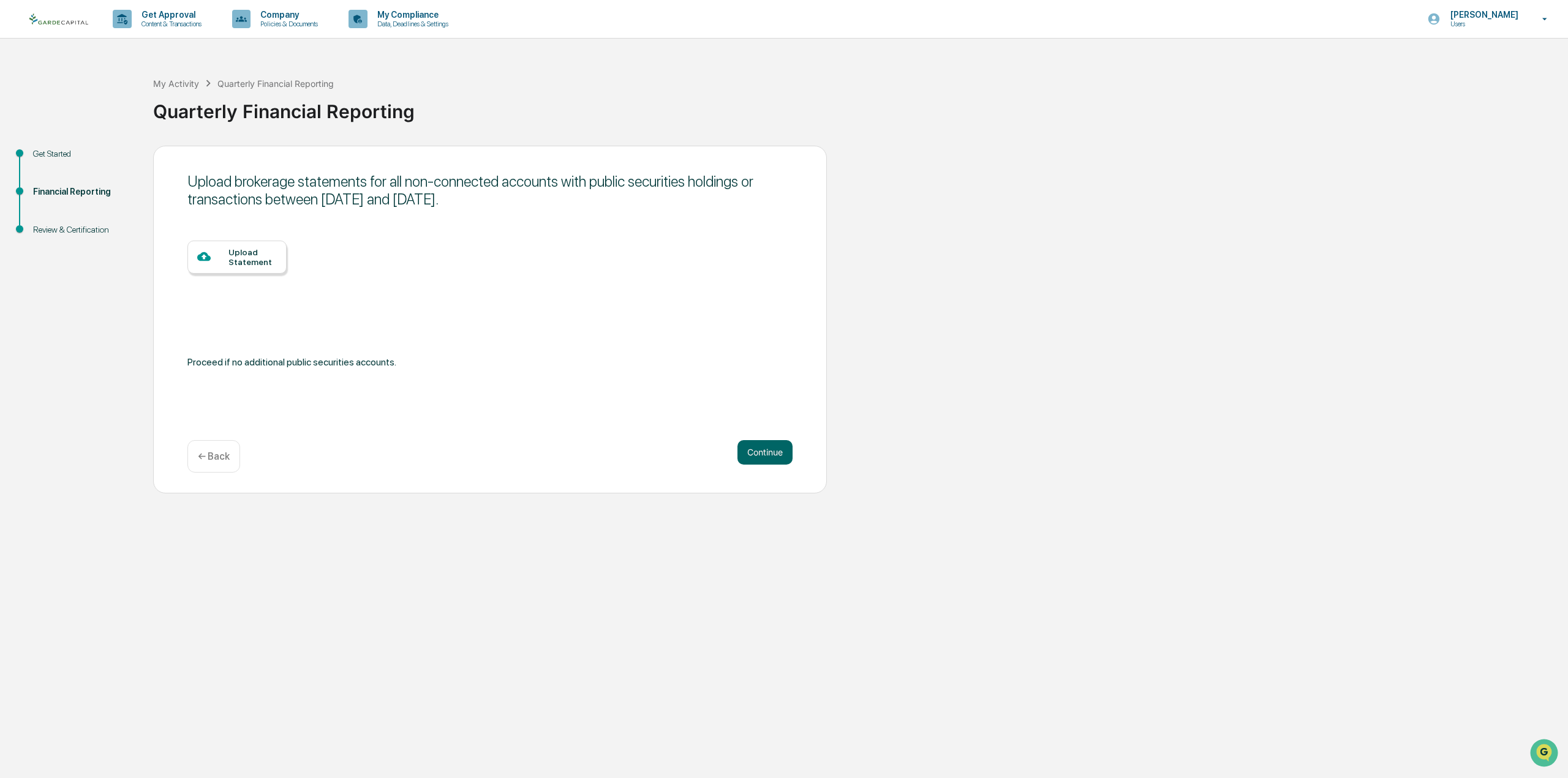
click at [764, 448] on button "Continue" at bounding box center [765, 453] width 55 height 25
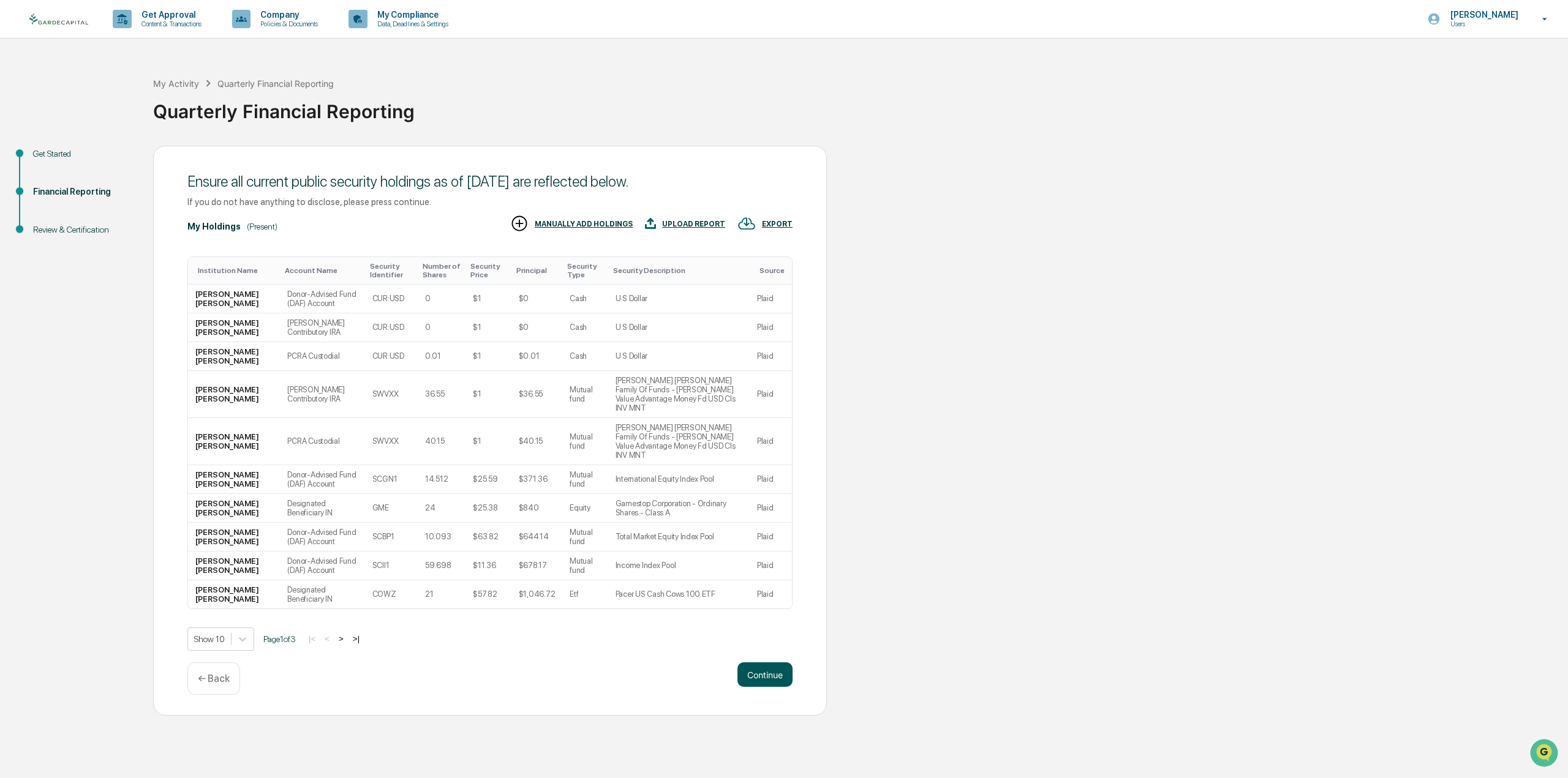
click at [763, 663] on button "Continue" at bounding box center [765, 675] width 55 height 25
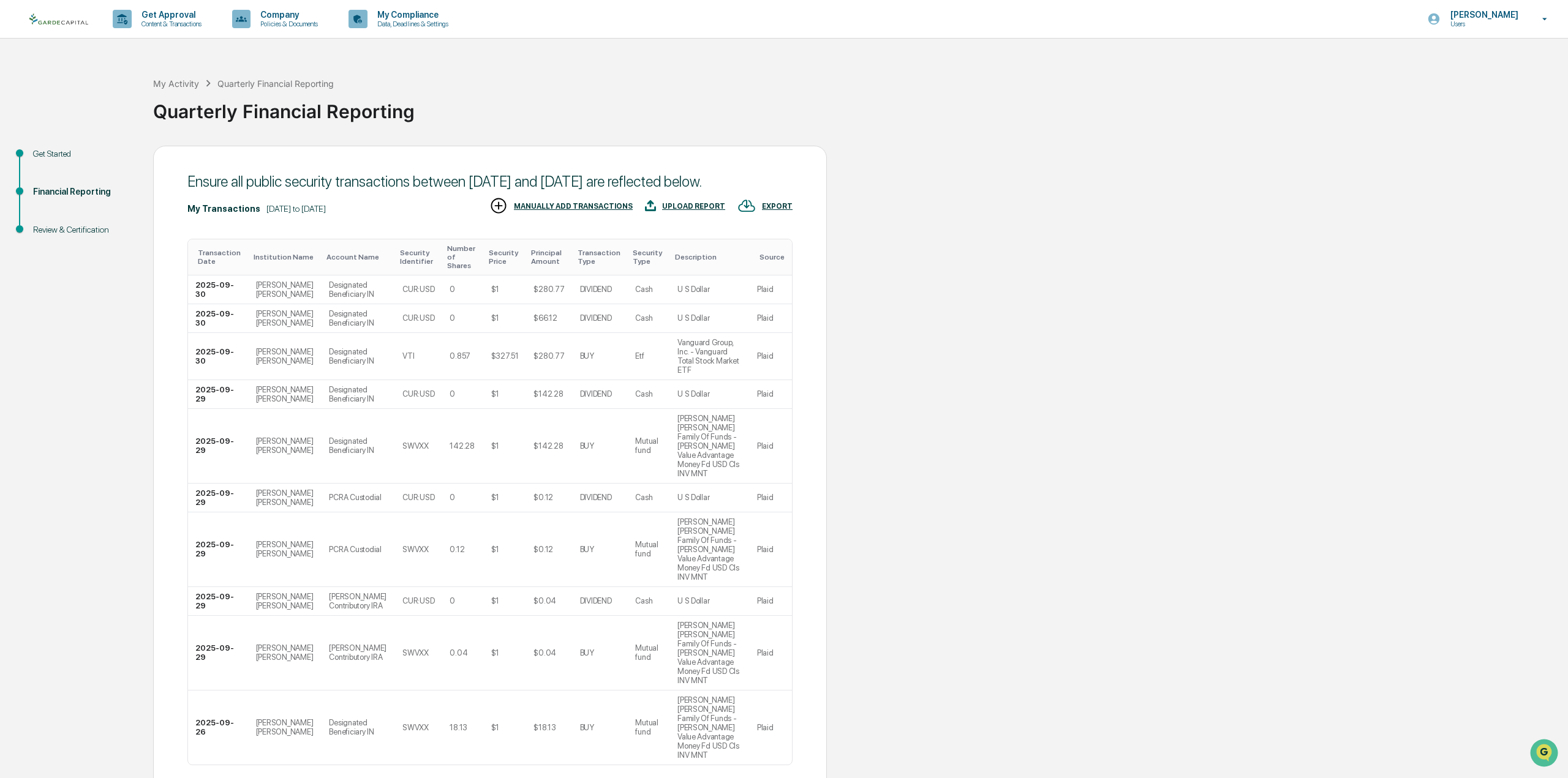
click at [680, 211] on div "UPLOAD REPORT" at bounding box center [694, 206] width 63 height 9
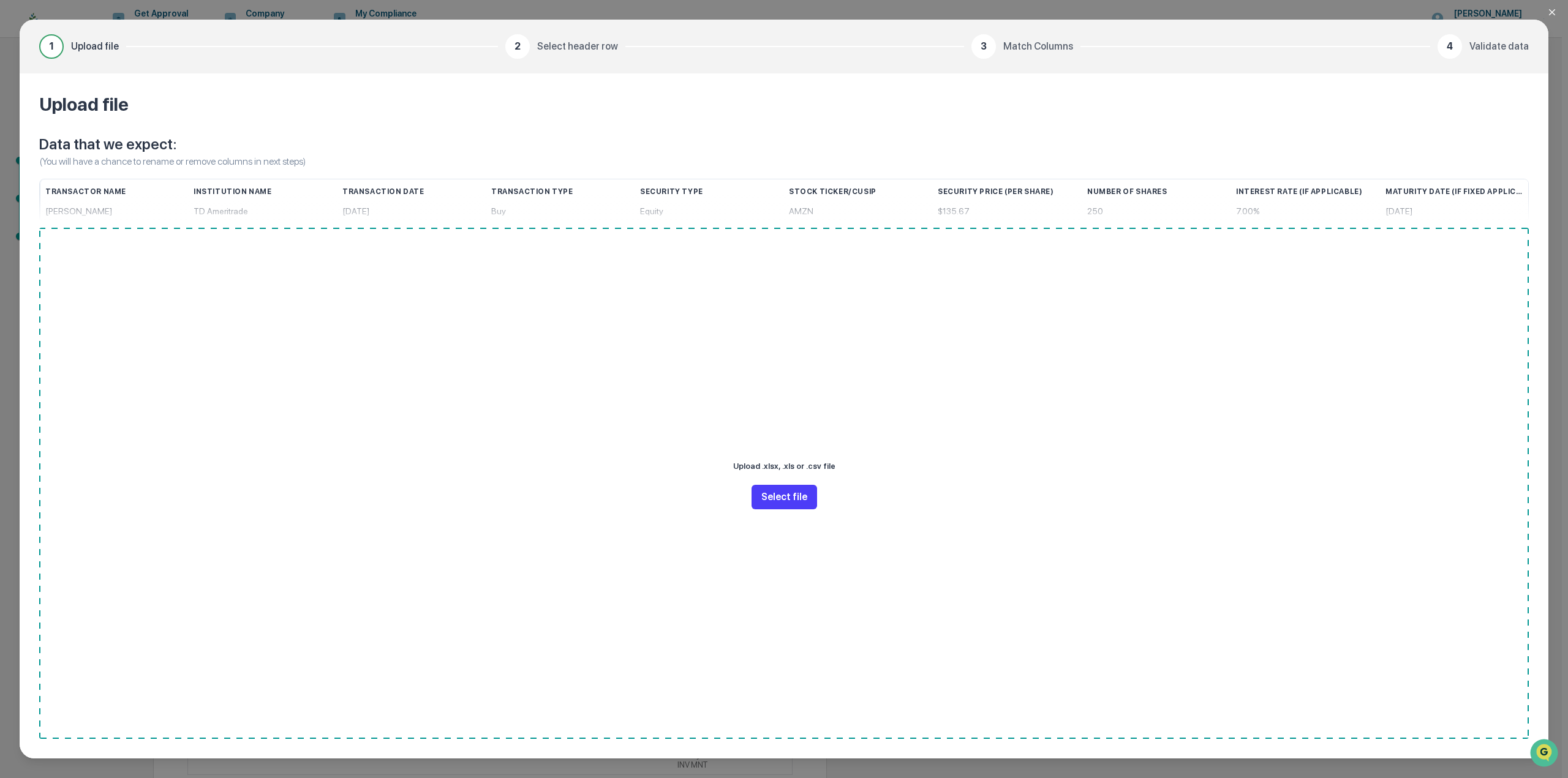
click at [780, 494] on button "Select file" at bounding box center [784, 497] width 66 height 25
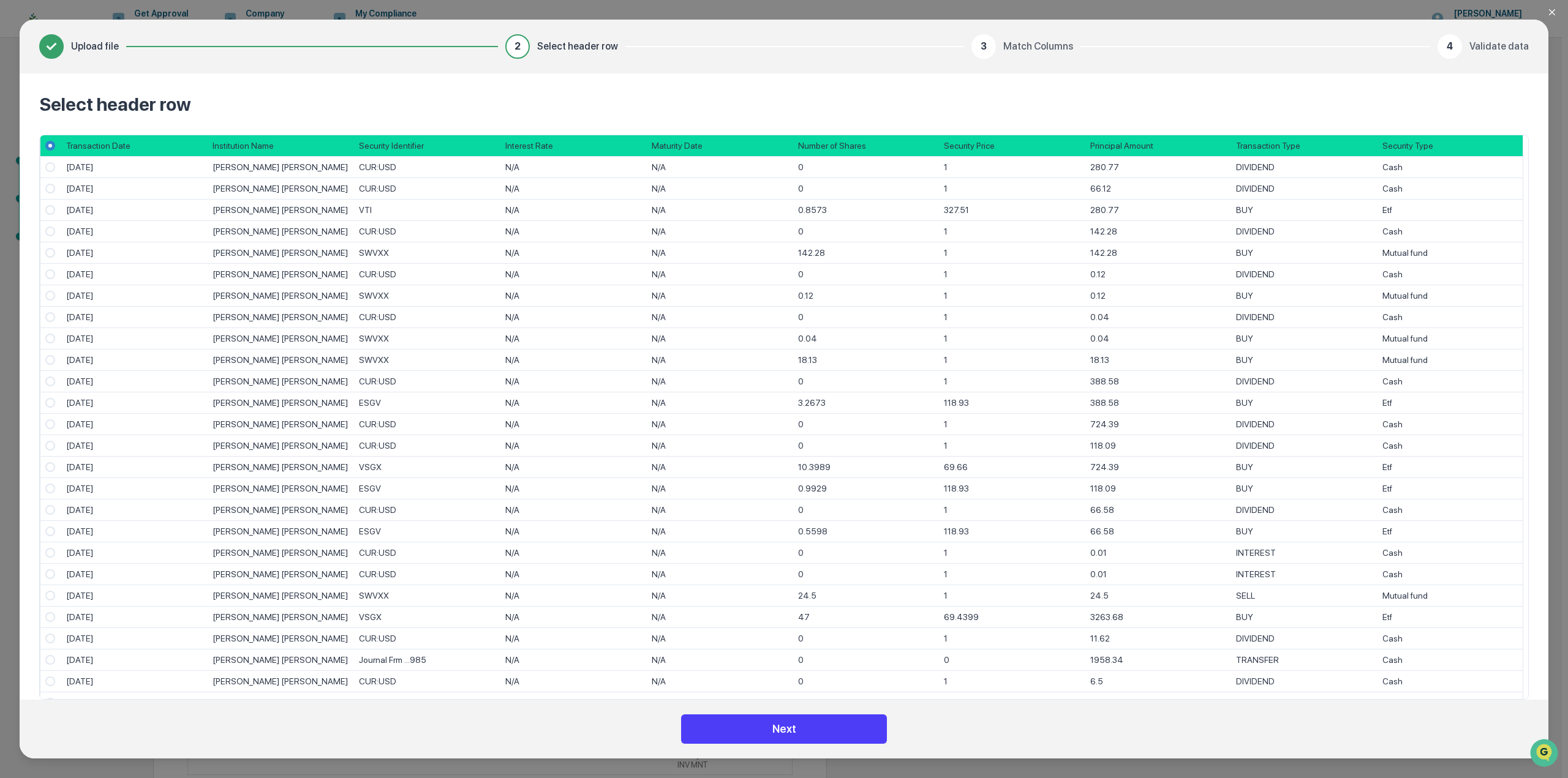
click at [776, 731] on button "Next" at bounding box center [784, 729] width 206 height 29
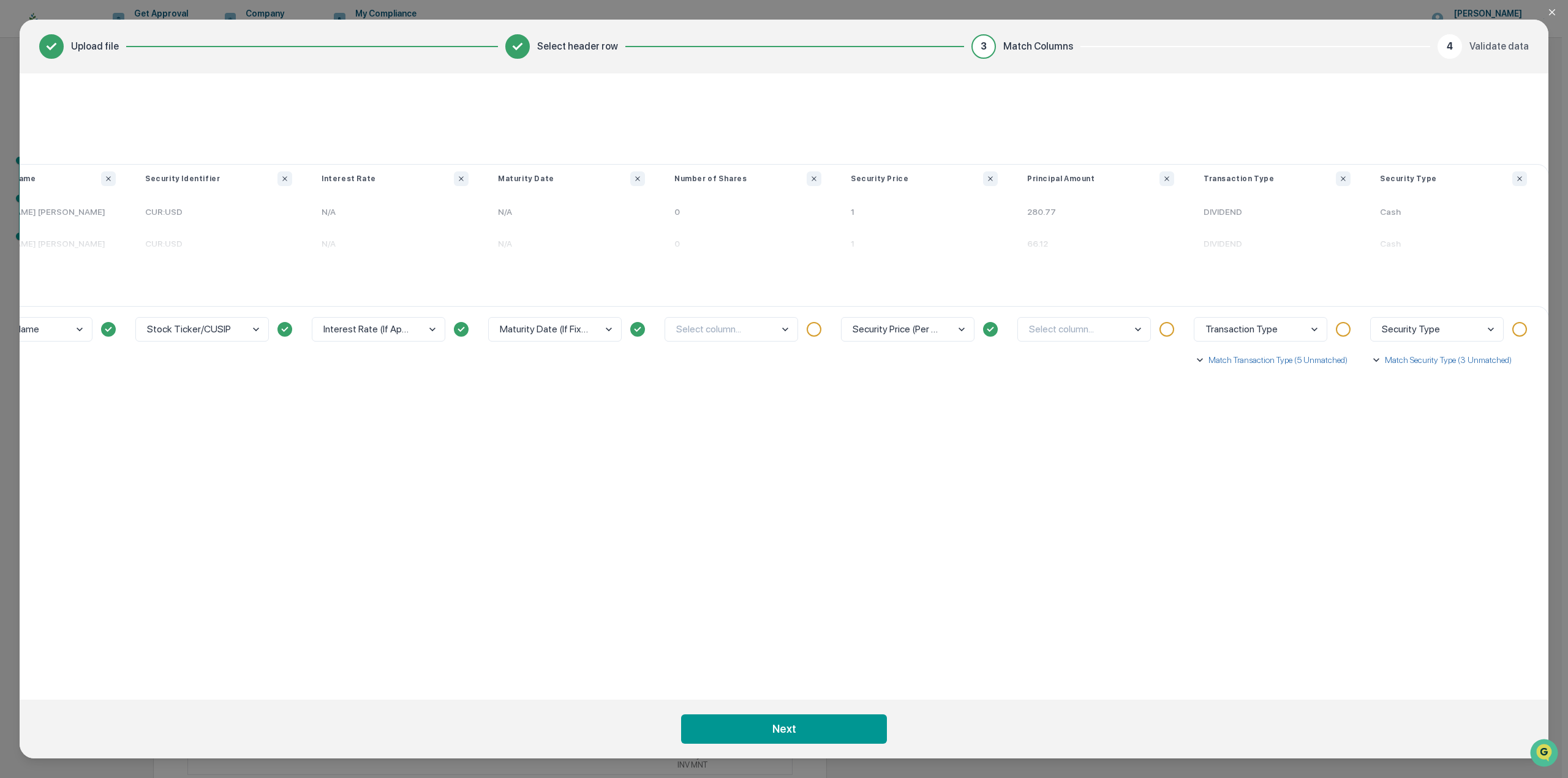
scroll to position [0, 269]
click at [766, 334] on body "Get Approval Content & Transactions Company Policies & Documents My Compliance …" at bounding box center [780, 443] width 1561 height 885
click at [754, 324] on div "Number of Shares" at bounding box center [730, 323] width 132 height 23
click at [1055, 327] on body "Get Approval Content & Transactions Company Policies & Documents My Compliance …" at bounding box center [780, 443] width 1561 height 885
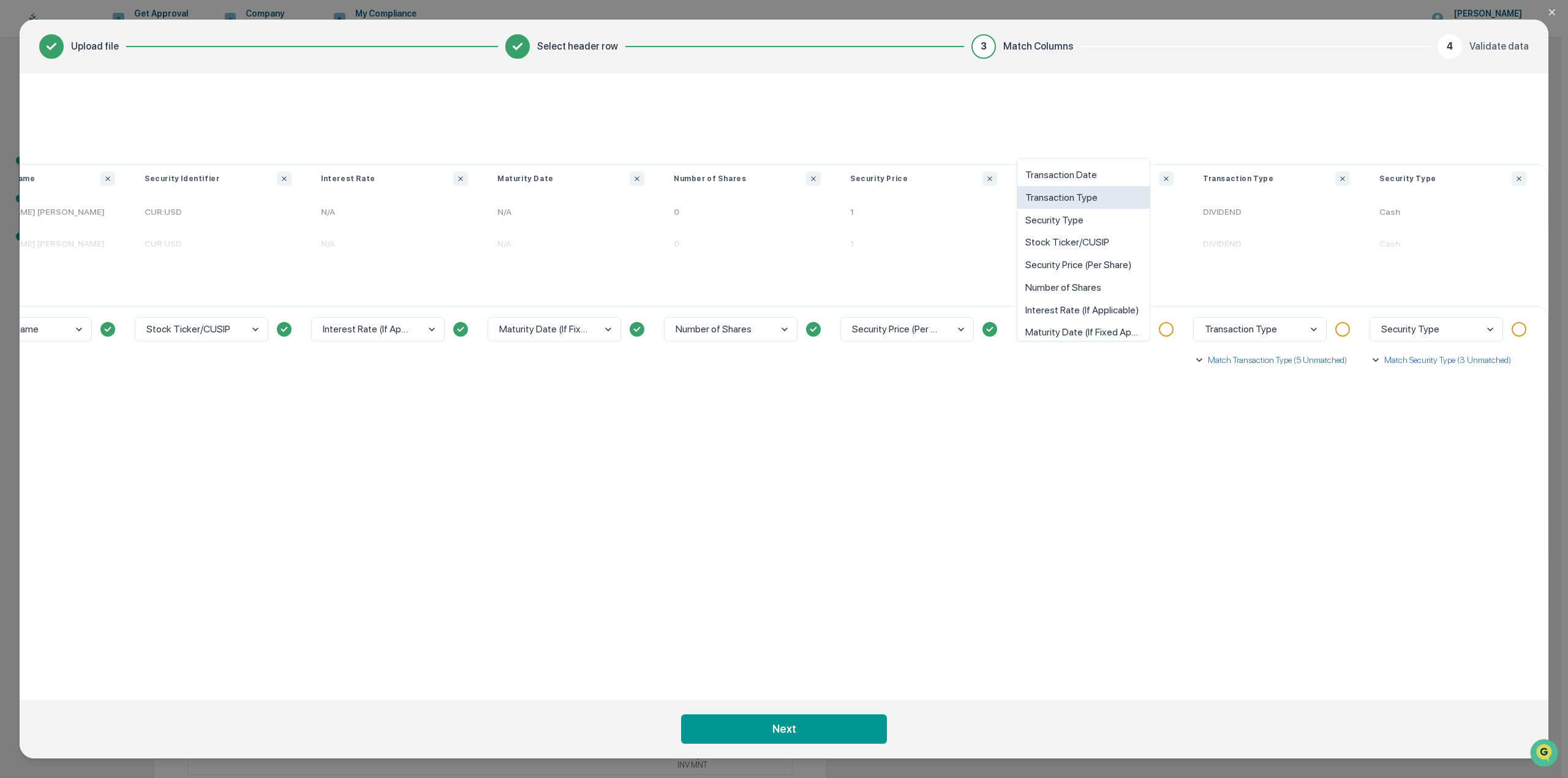
scroll to position [52, 0]
click at [1134, 411] on div "option Maturity Date (If Fixed Applicable) focused, 10 of 10. 10 results availa…" at bounding box center [1100, 493] width 176 height 374
click at [1240, 327] on body "Get Approval Content & Transactions Company Policies & Documents My Compliance …" at bounding box center [780, 443] width 1561 height 885
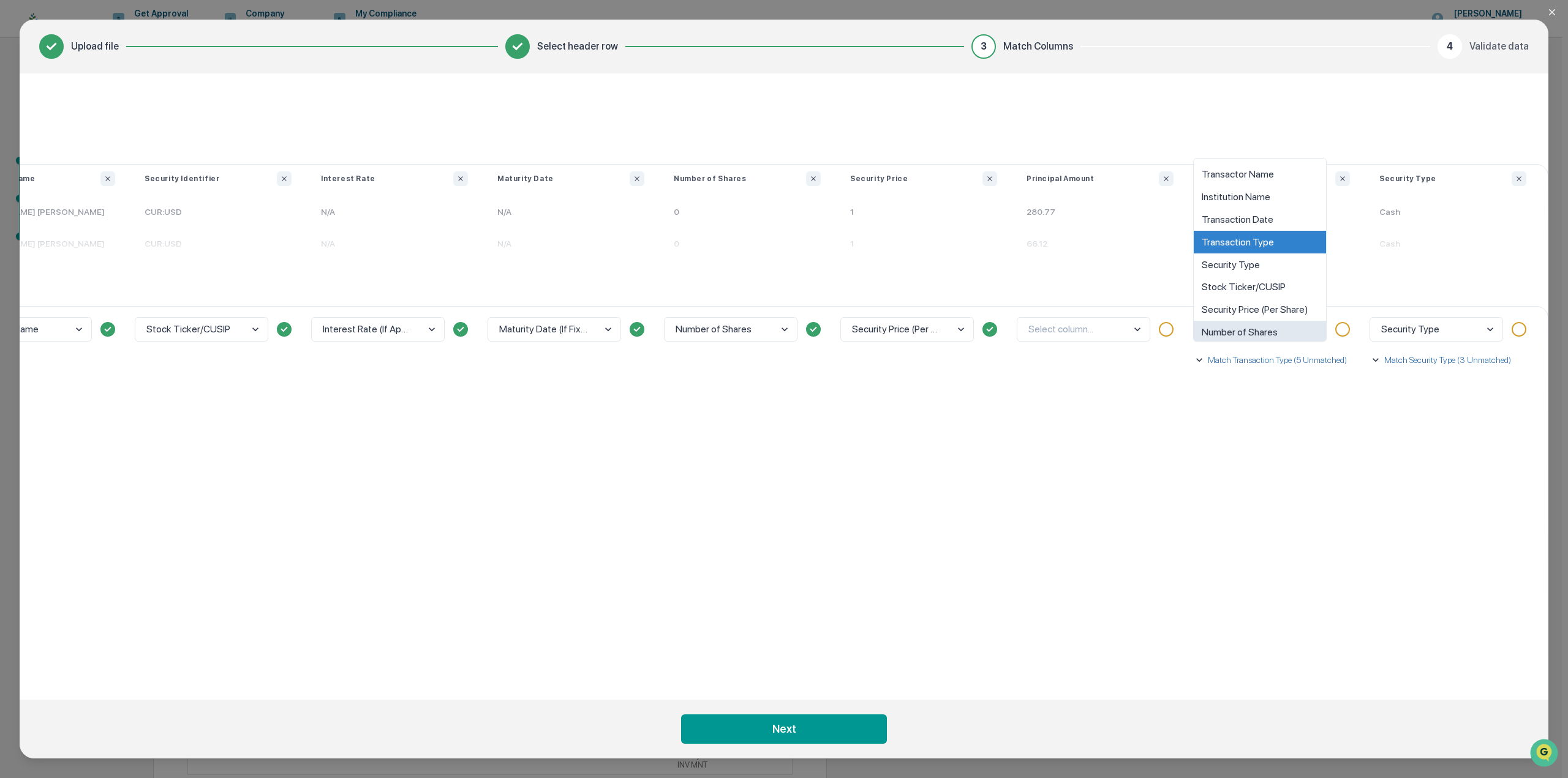
scroll to position [9, 0]
click at [1249, 377] on div "Match Transaction Type (5 Unmatched) DIVIDEND Select... BUY Select... INTEREST …" at bounding box center [1275, 360] width 164 height 36
click at [1246, 359] on p "Match Transaction Type (5 Unmatched)" at bounding box center [1276, 359] width 141 height 12
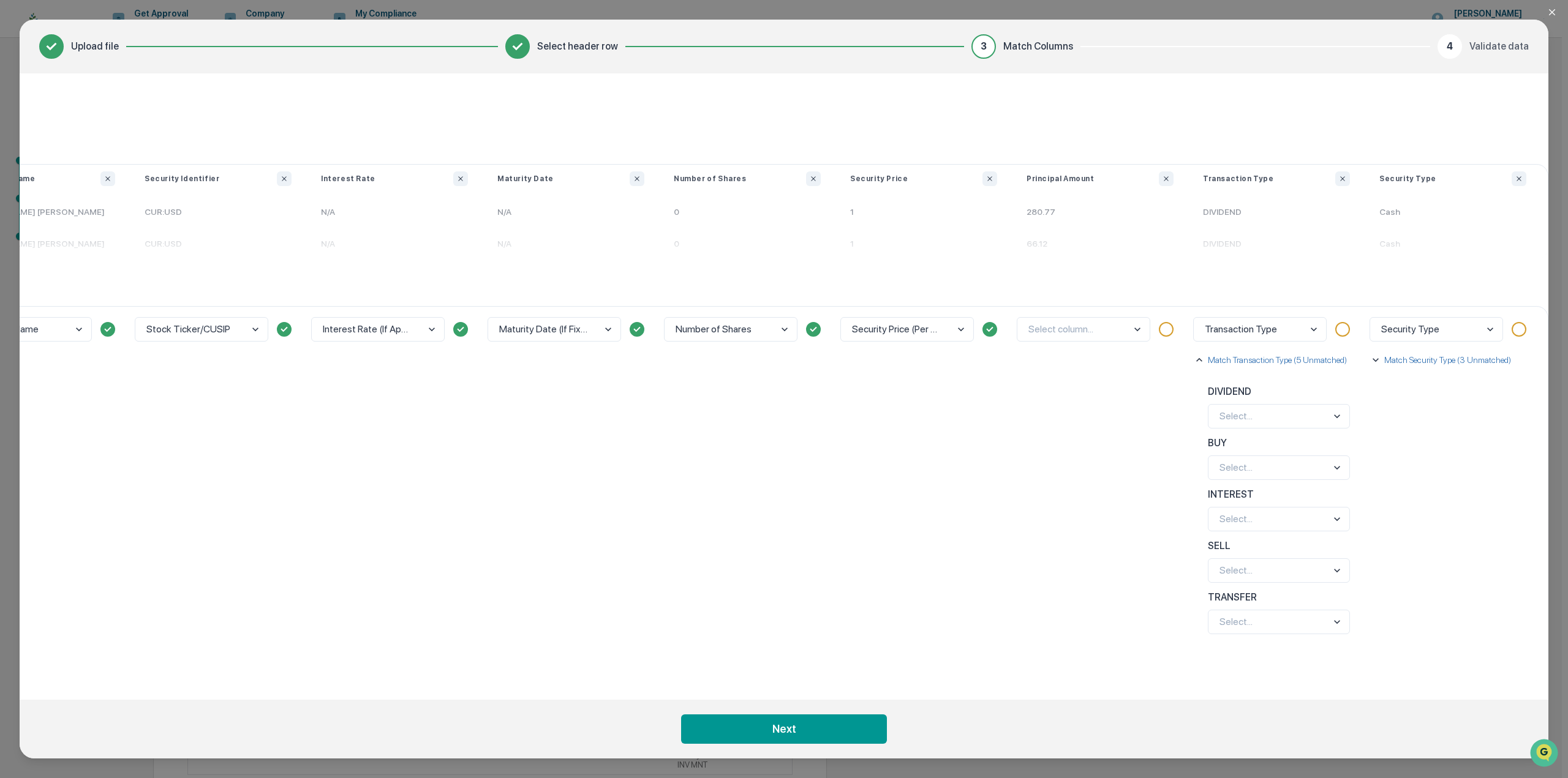
click at [1251, 419] on body "Get Approval Content & Transactions Company Policies & Documents My Compliance …" at bounding box center [780, 443] width 1561 height 885
click at [1260, 388] on div "Dividend" at bounding box center [1278, 389] width 141 height 23
click at [1252, 468] on body "Get Approval Content & Transactions Company Policies & Documents My Compliance …" at bounding box center [780, 443] width 1561 height 885
click at [1149, 439] on div "Select column..." at bounding box center [1100, 493] width 176 height 374
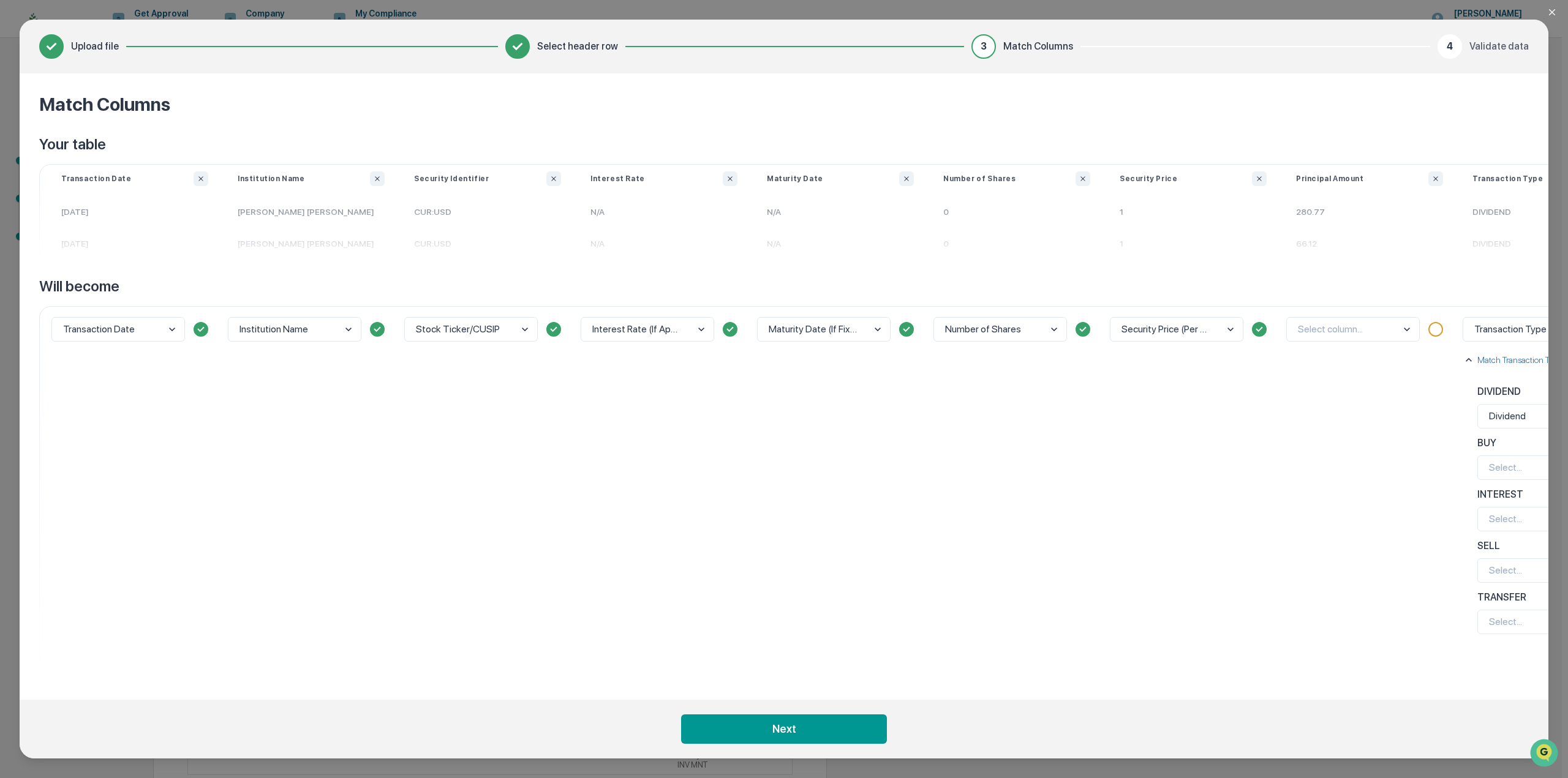
drag, startPoint x: 1553, startPoint y: 6, endPoint x: 1546, endPoint y: 9, distance: 7.6
click at [1548, 16] on icon "Close modal" at bounding box center [1551, 12] width 9 height 9
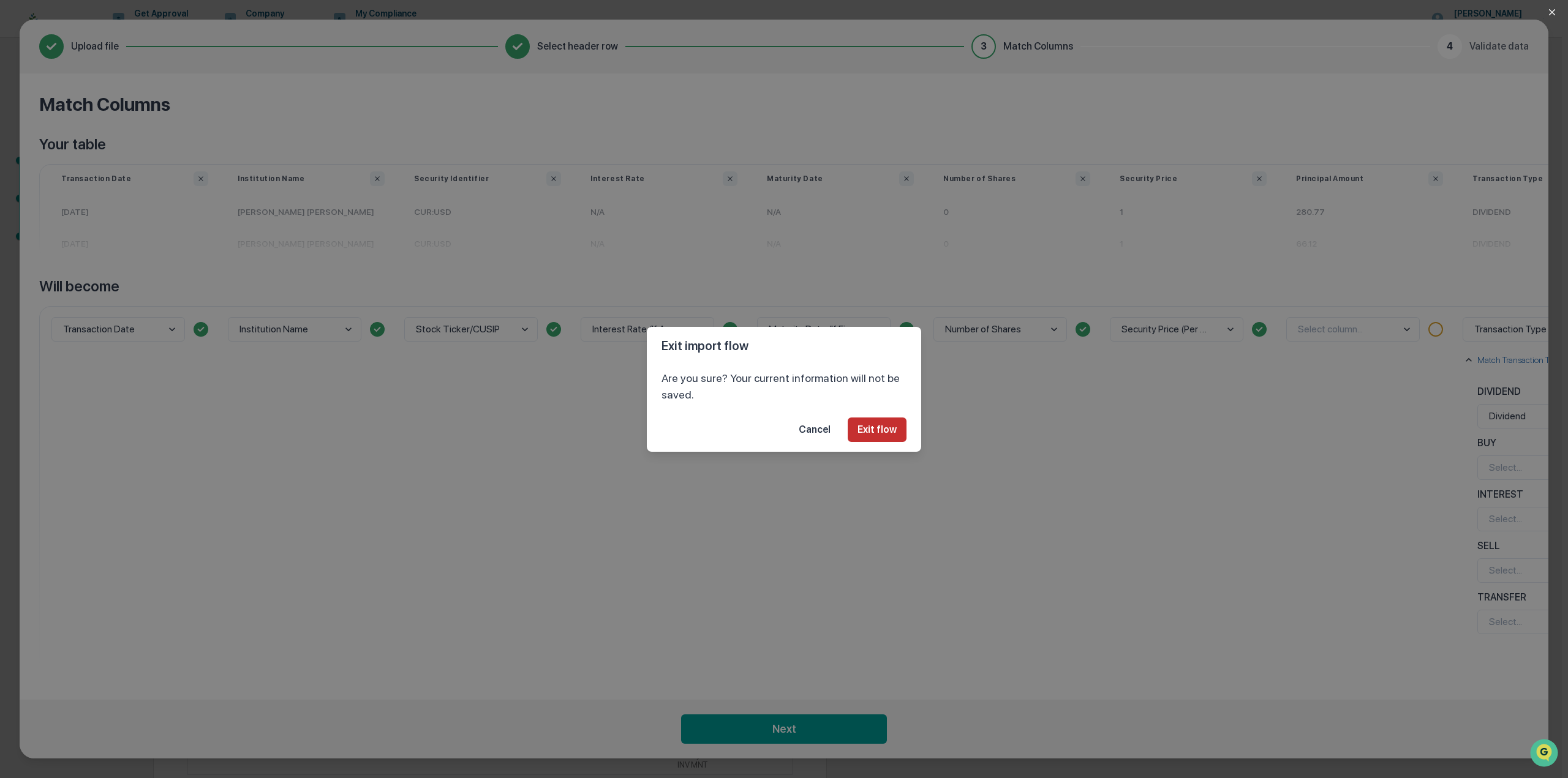
click at [869, 426] on button "Exit flow" at bounding box center [877, 430] width 59 height 25
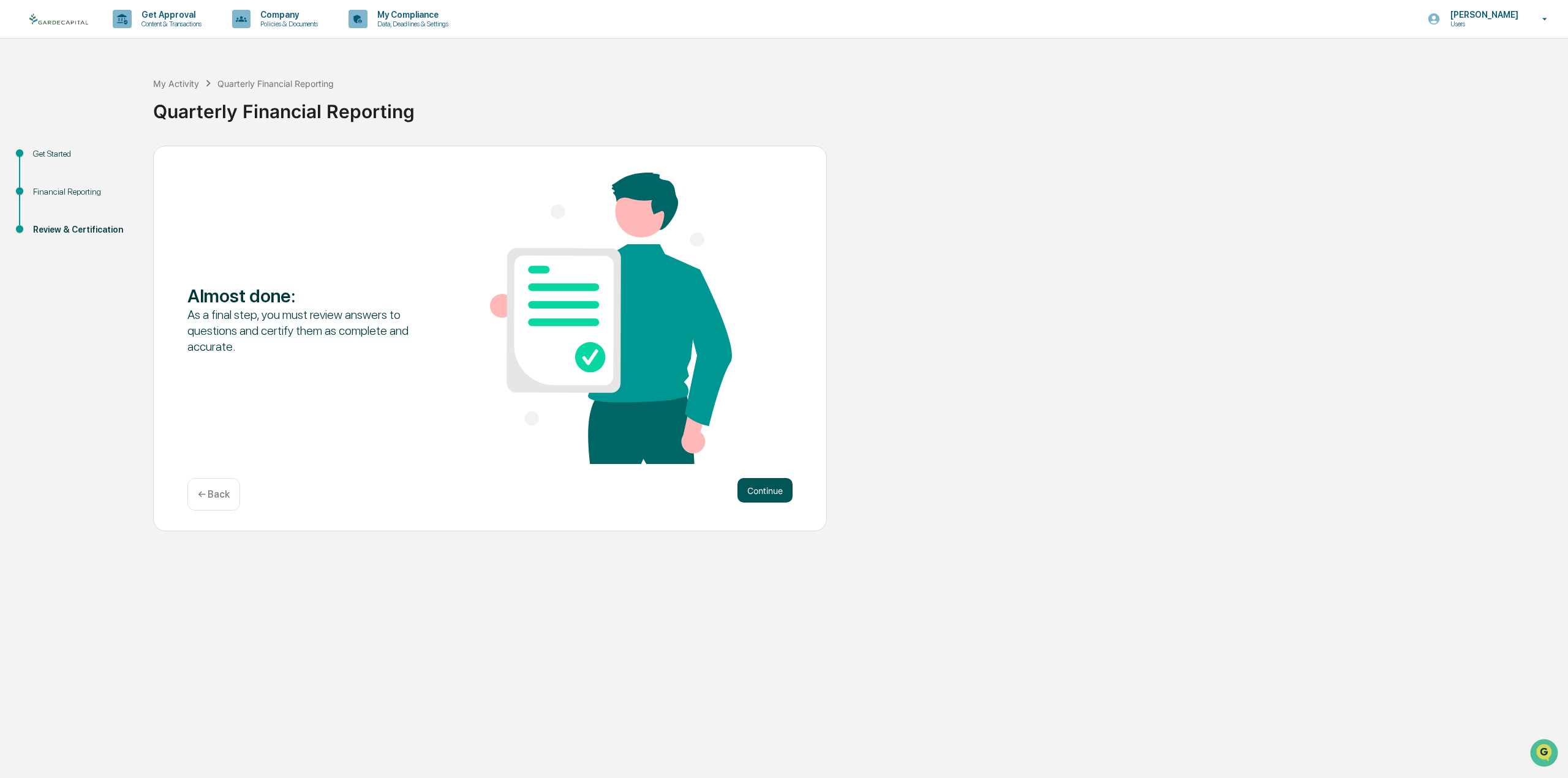
click at [754, 491] on button "Continue" at bounding box center [765, 491] width 55 height 25
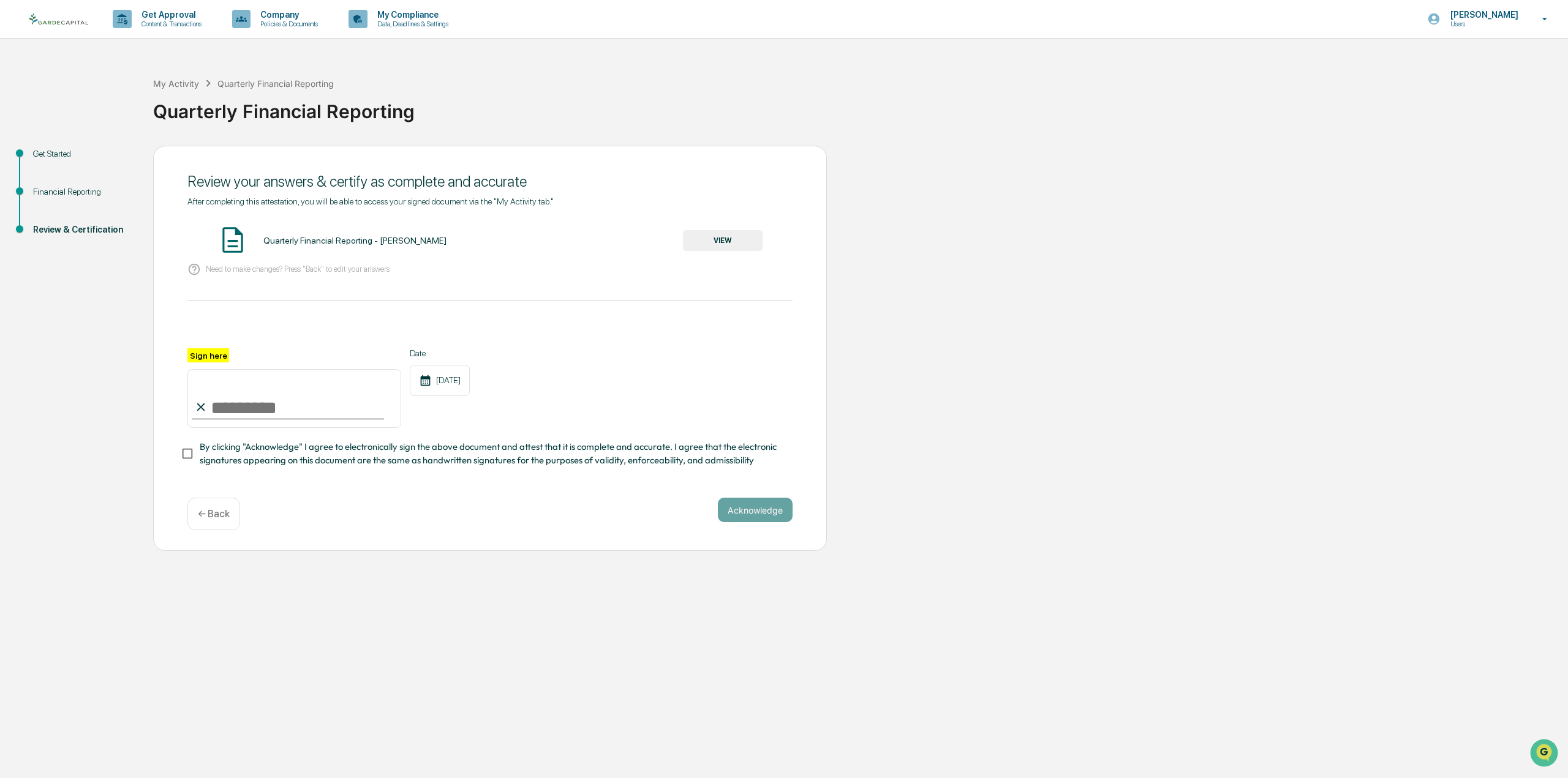
click at [225, 515] on p "← Back" at bounding box center [214, 514] width 32 height 12
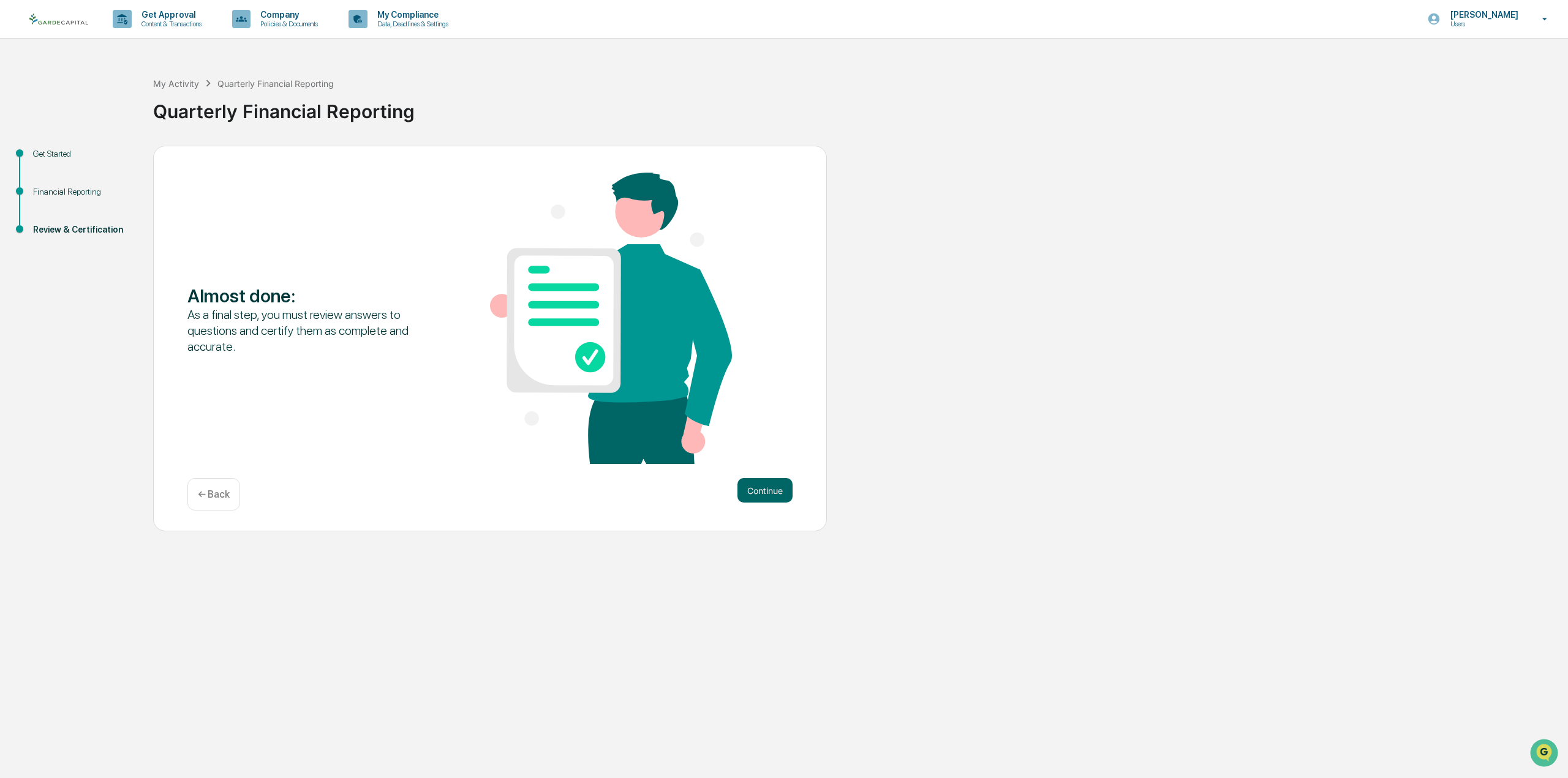
click at [209, 502] on div "← Back" at bounding box center [214, 494] width 53 height 33
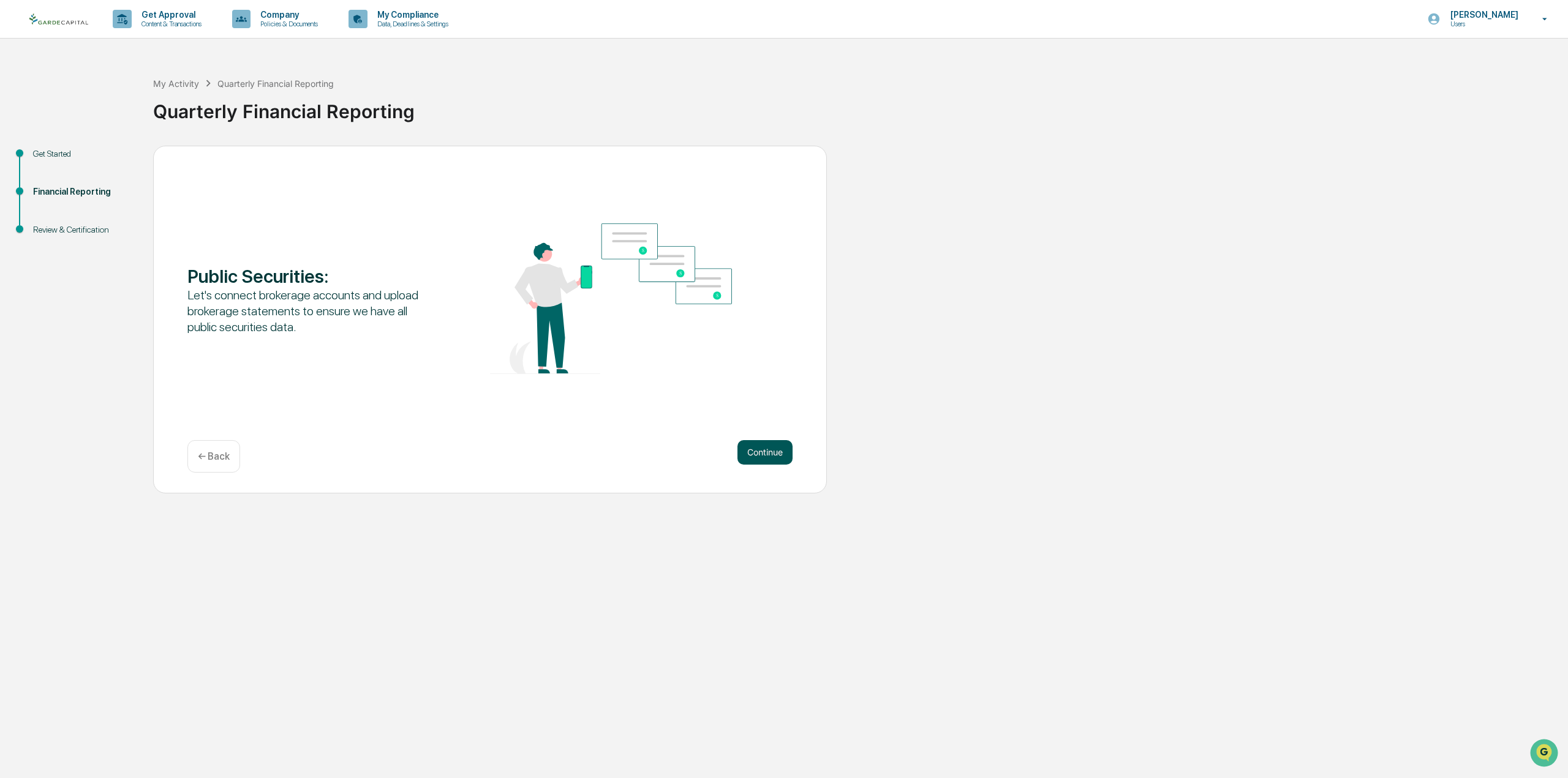
click at [742, 455] on button "Continue" at bounding box center [765, 453] width 55 height 25
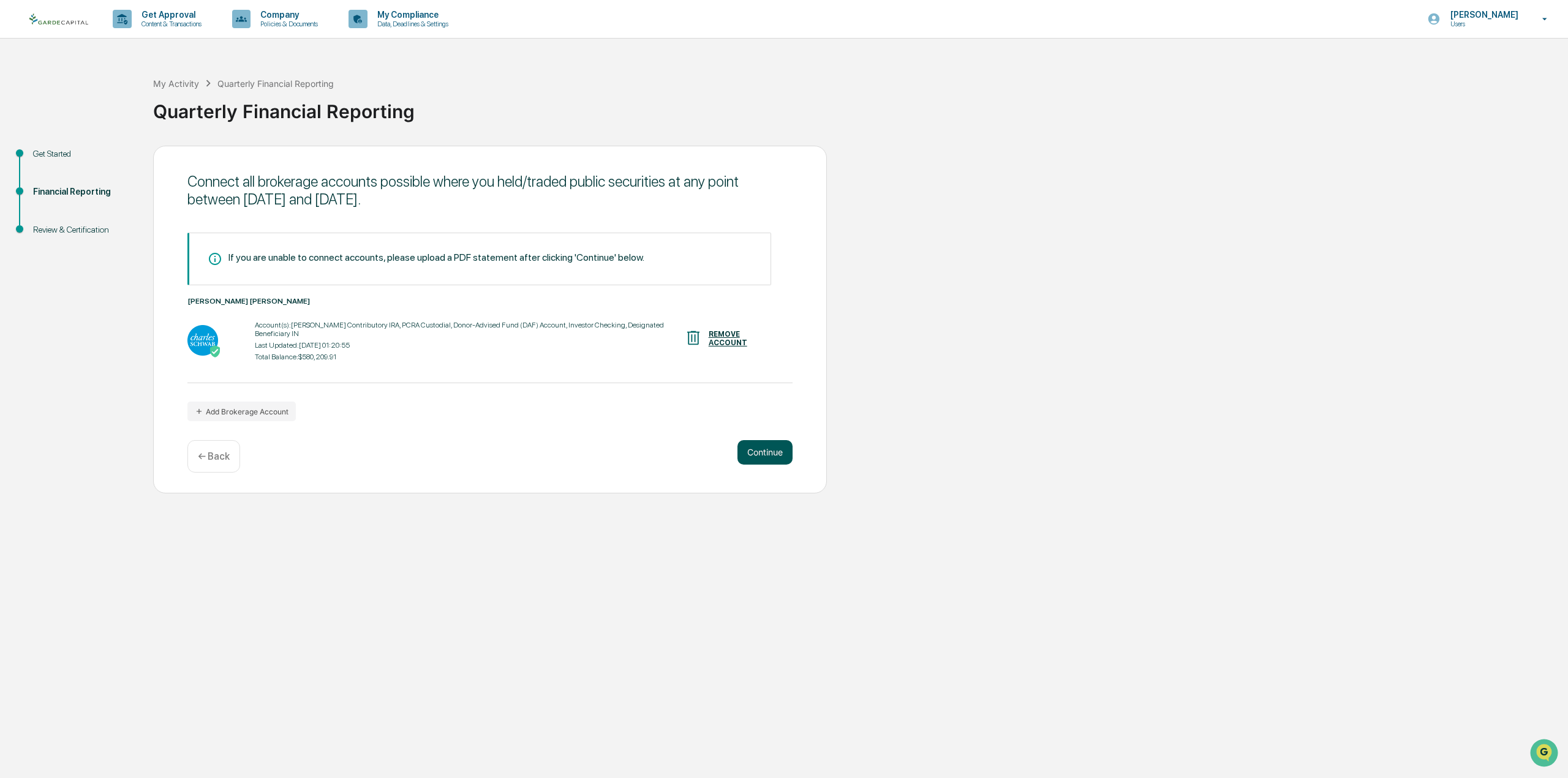
click at [758, 446] on button "Continue" at bounding box center [765, 453] width 55 height 25
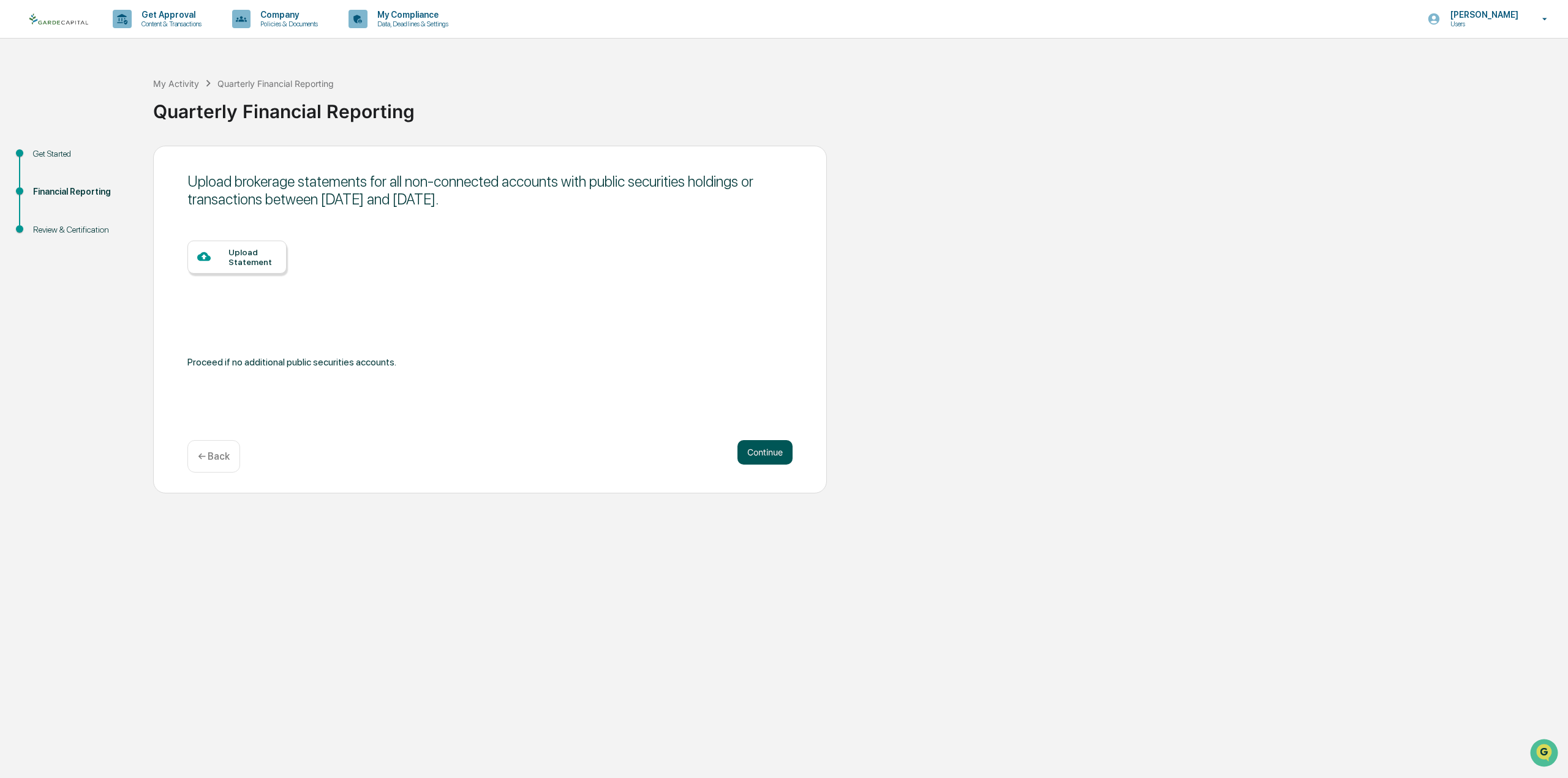
click at [758, 446] on button "Continue" at bounding box center [765, 453] width 55 height 25
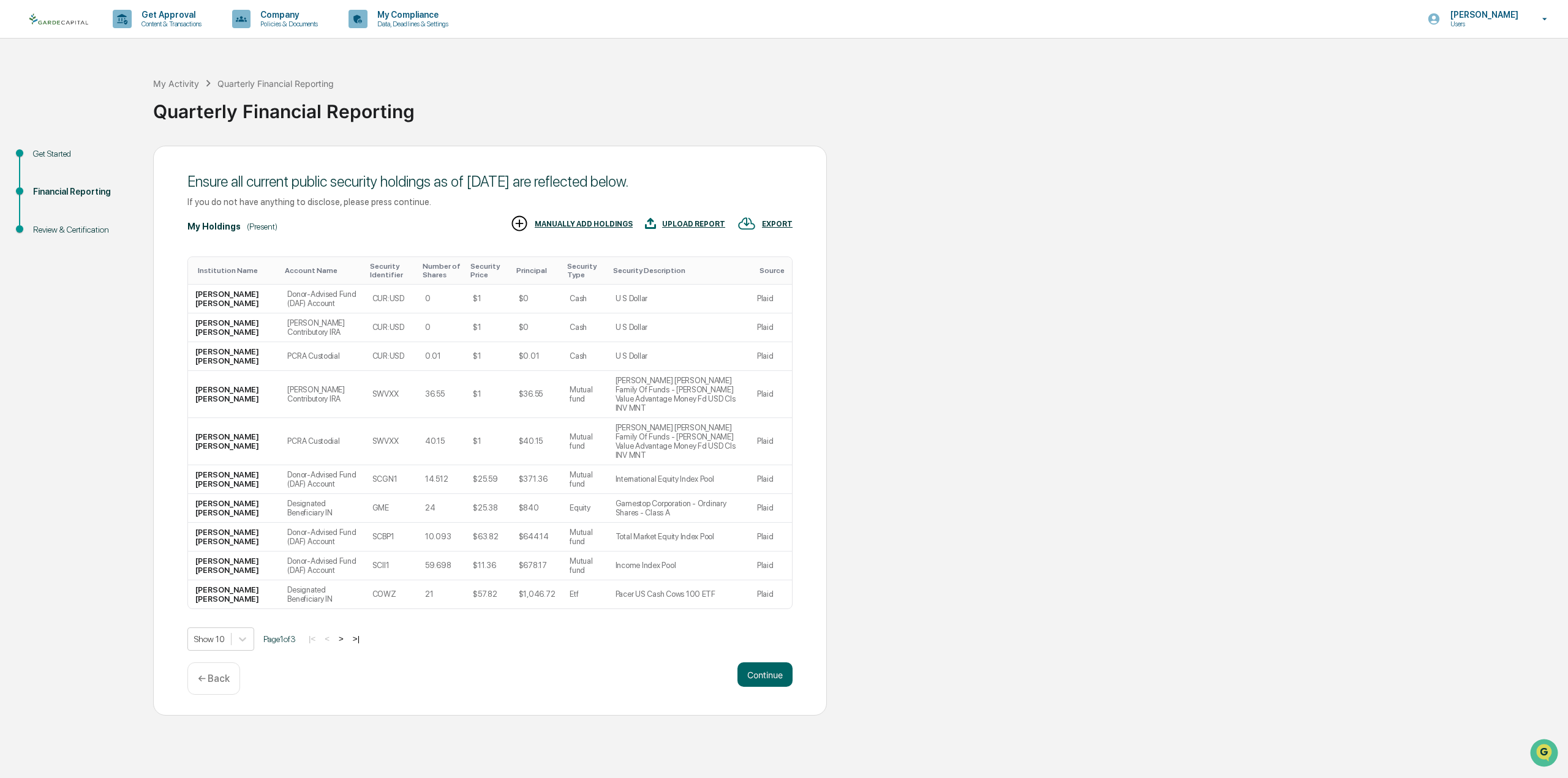
click at [772, 220] on div "EXPORT" at bounding box center [777, 224] width 31 height 9
click at [861, 269] on div at bounding box center [784, 389] width 1568 height 778
click at [947, 97] on div "Quarterly Financial Reporting" at bounding box center [857, 106] width 1408 height 32
click at [686, 222] on div "UPLOAD REPORT" at bounding box center [694, 224] width 63 height 9
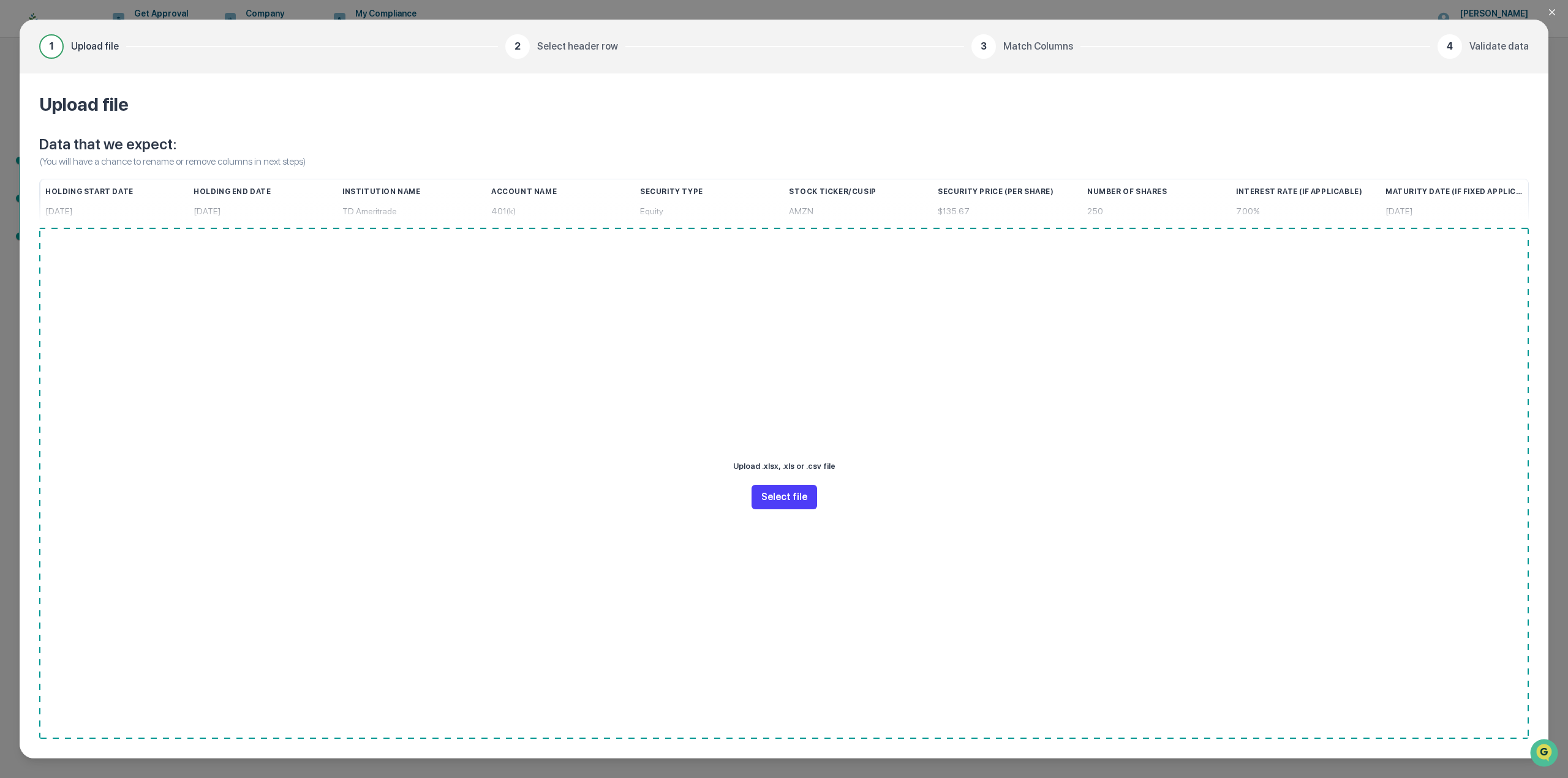
click at [767, 498] on button "Select file" at bounding box center [784, 497] width 66 height 25
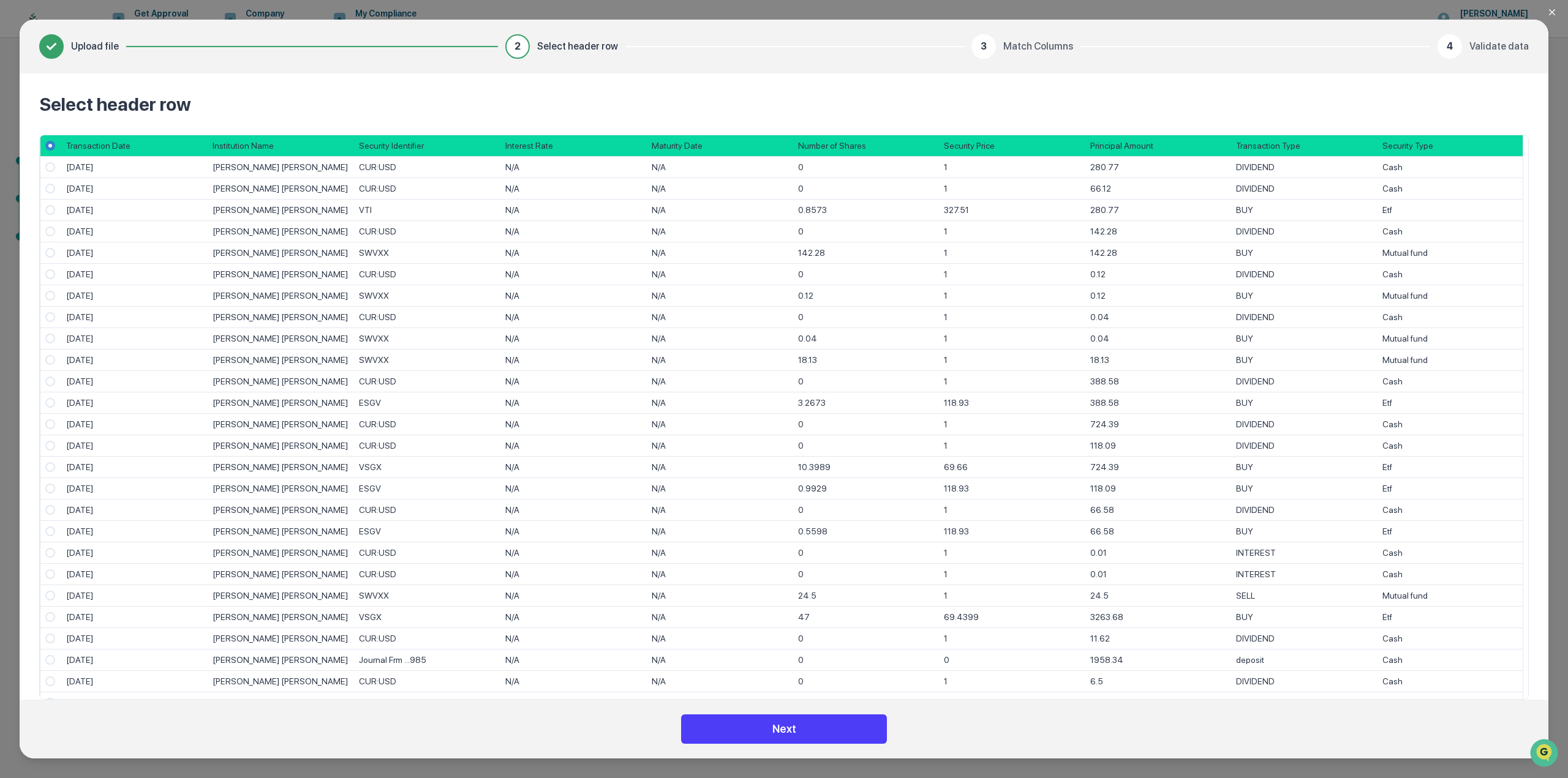
click at [759, 731] on button "Next" at bounding box center [784, 729] width 206 height 29
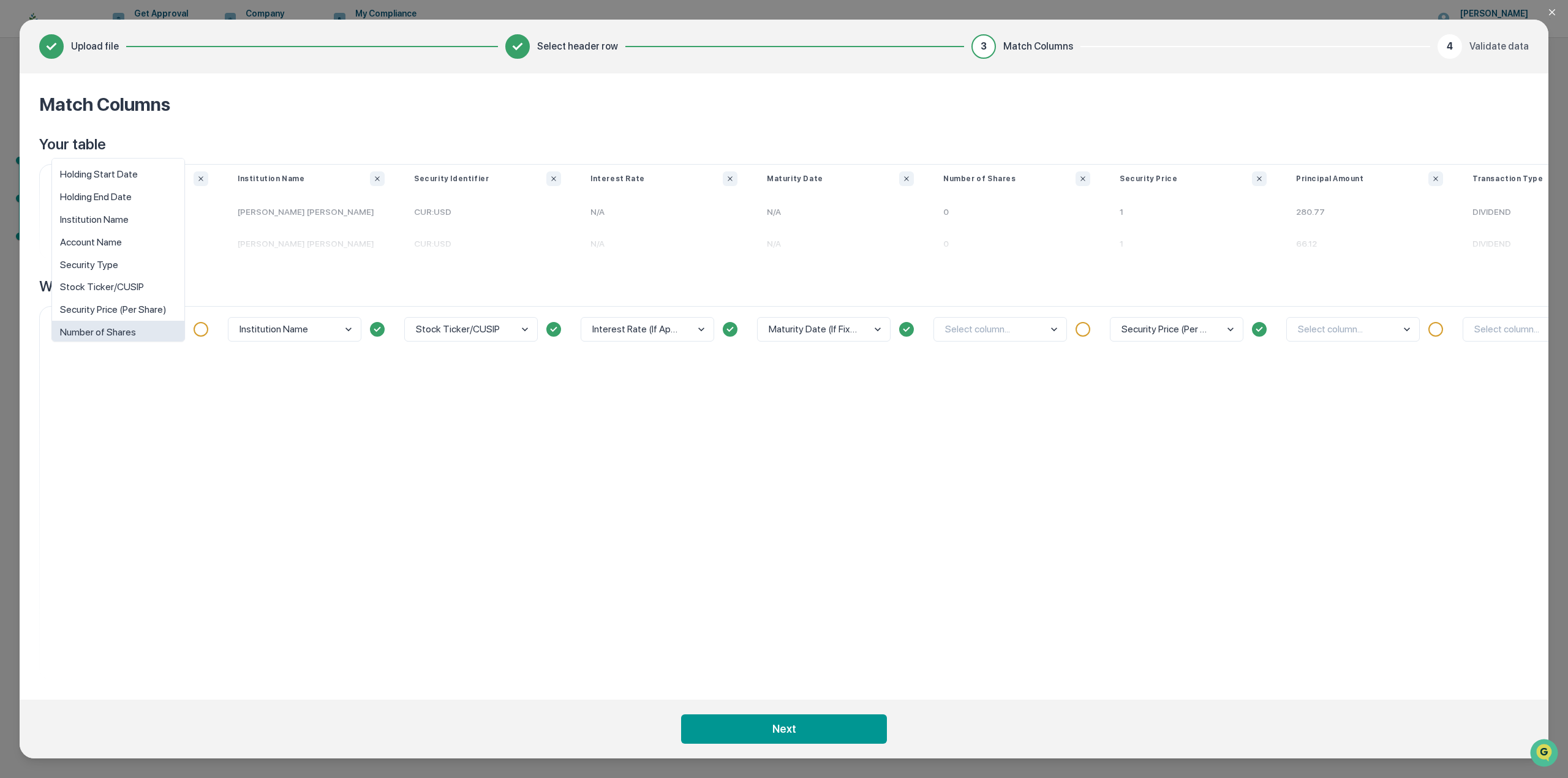
click at [156, 329] on body "Get Approval Content & Transactions Company Policies & Documents My Compliance …" at bounding box center [784, 389] width 1568 height 778
click at [132, 373] on div "option Maturity Date (If Fixed Applicable) focused, 10 of 10. 10 results availa…" at bounding box center [135, 493] width 176 height 374
click at [178, 331] on body "Get Approval Content & Transactions Company Policies & Documents My Compliance …" at bounding box center [784, 389] width 1568 height 778
click at [147, 380] on div "option Maturity Date (If Fixed Applicable) focused, 10 of 10. 10 results availa…" at bounding box center [135, 493] width 176 height 374
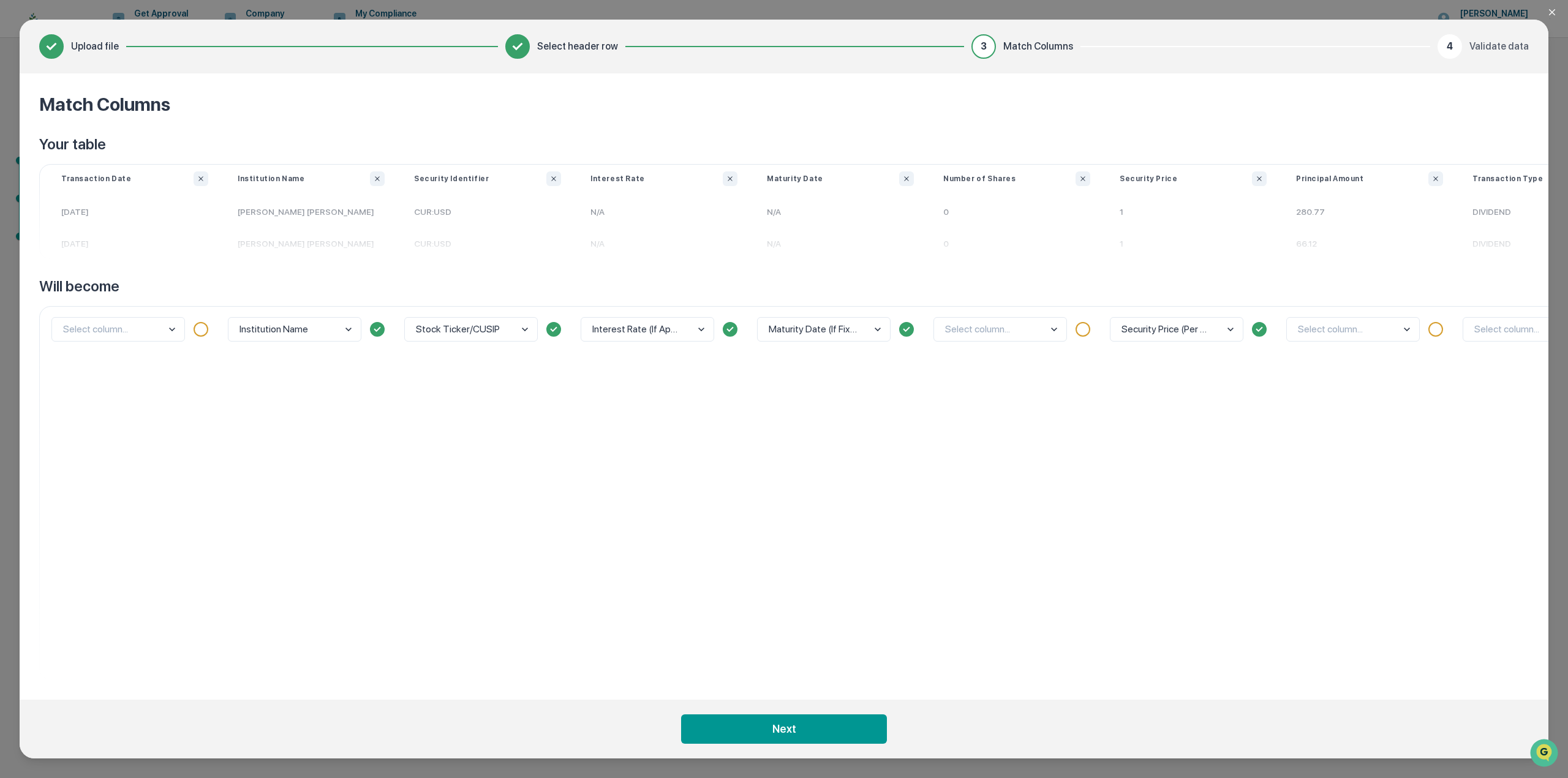
click at [106, 176] on p "Transaction Date" at bounding box center [96, 178] width 71 height 9
click at [147, 330] on body "Get Approval Content & Transactions Company Policies & Documents My Compliance …" at bounding box center [784, 389] width 1568 height 778
click at [117, 158] on div "Holding Start Date" at bounding box center [117, 166] width 132 height 23
click at [155, 327] on body "Get Approval Content & Transactions Company Policies & Documents My Compliance …" at bounding box center [784, 389] width 1568 height 778
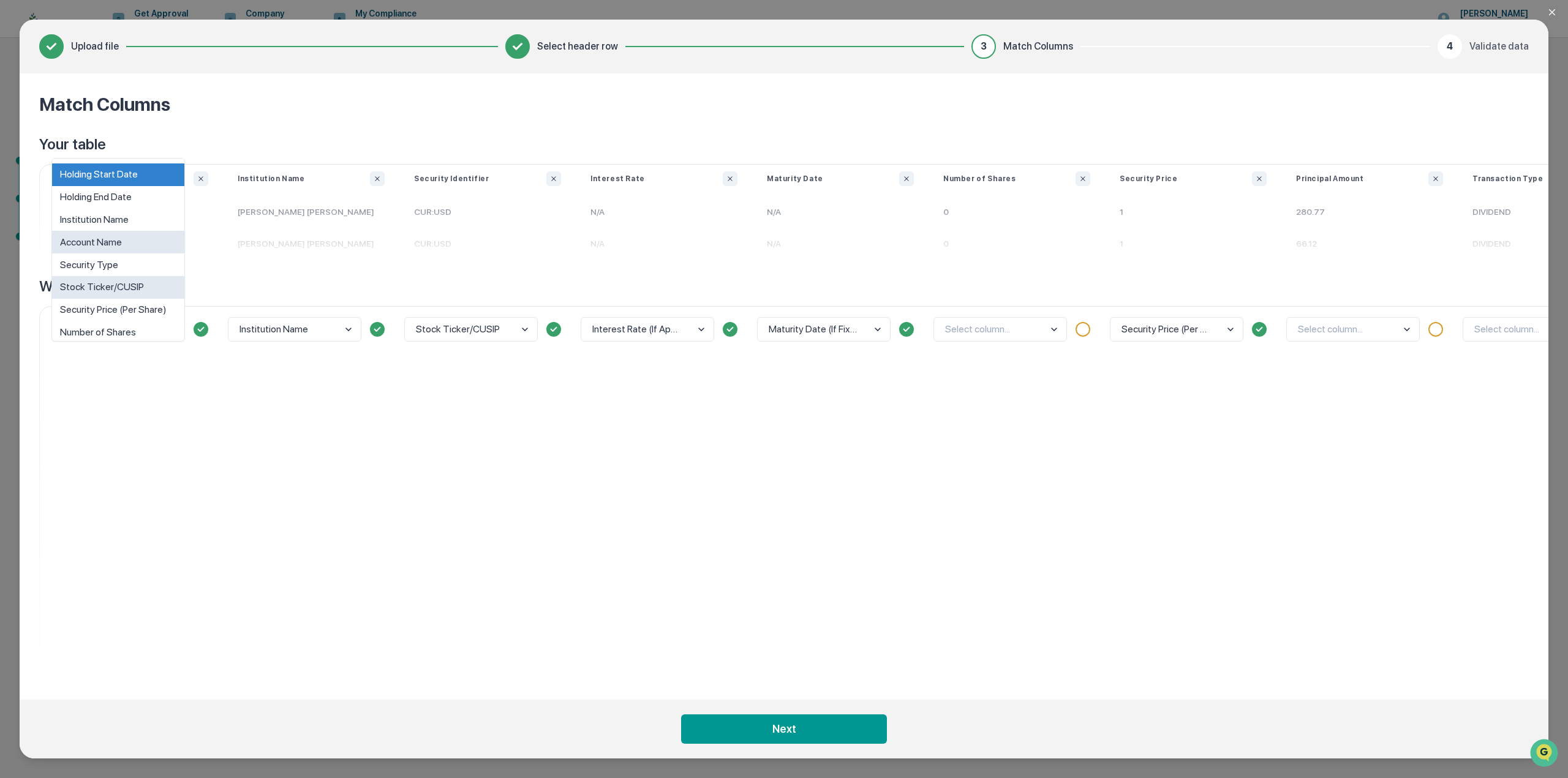
scroll to position [52, 0]
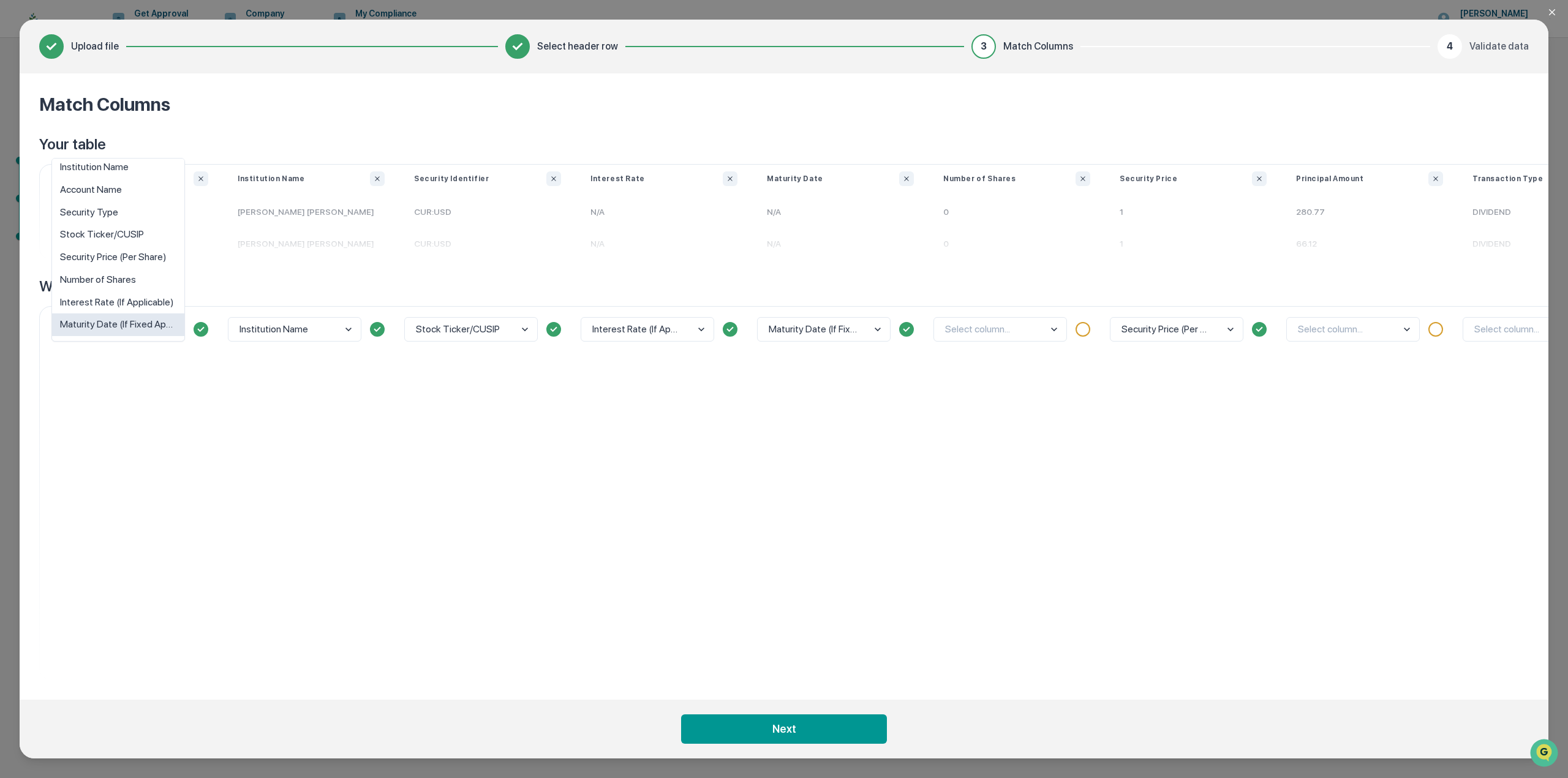
click at [319, 389] on div "Institution Name" at bounding box center [311, 493] width 176 height 374
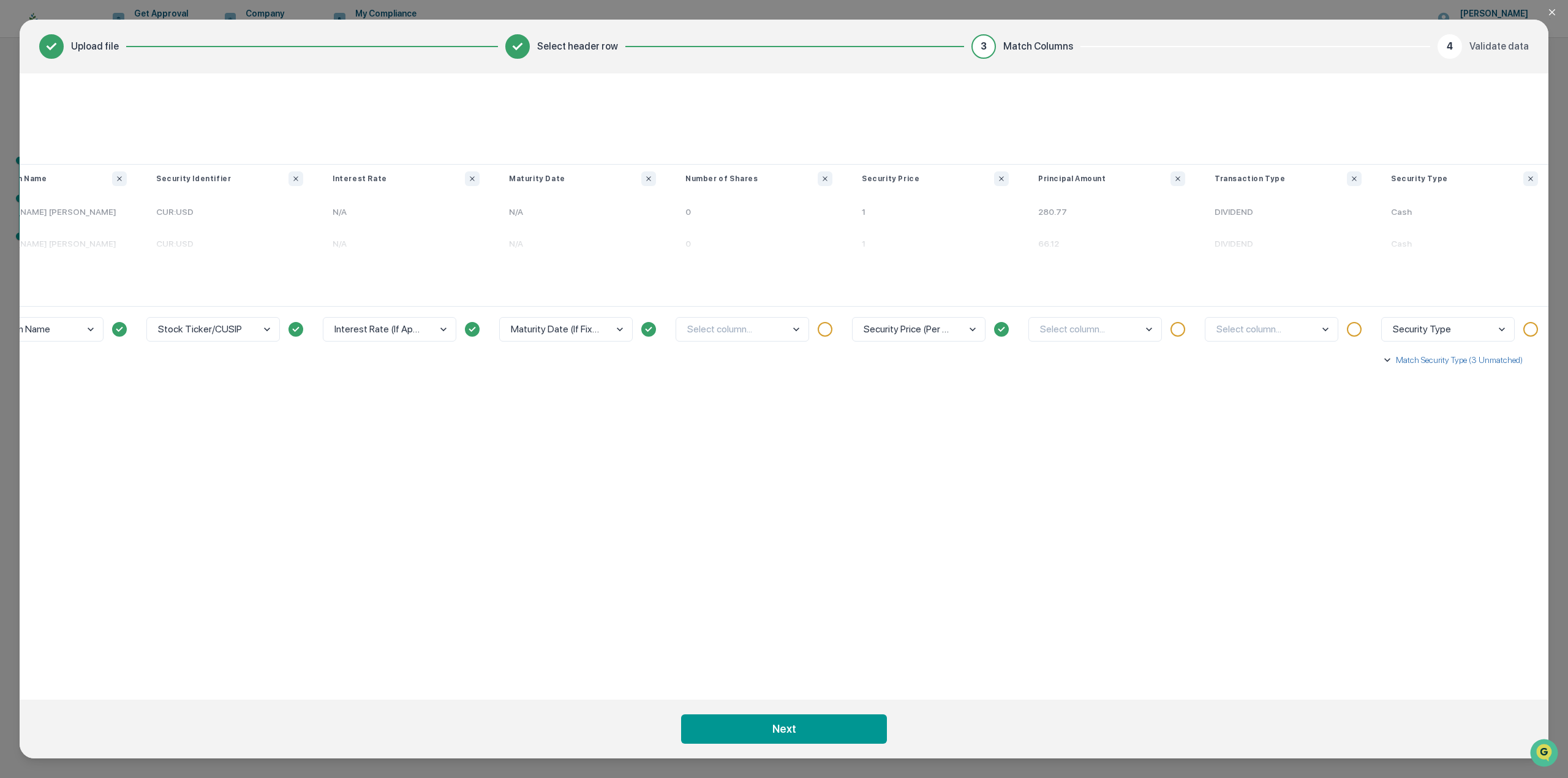
scroll to position [0, 269]
click at [713, 336] on body "Get Approval Content & Transactions Company Policies & Documents My Compliance …" at bounding box center [784, 389] width 1568 height 778
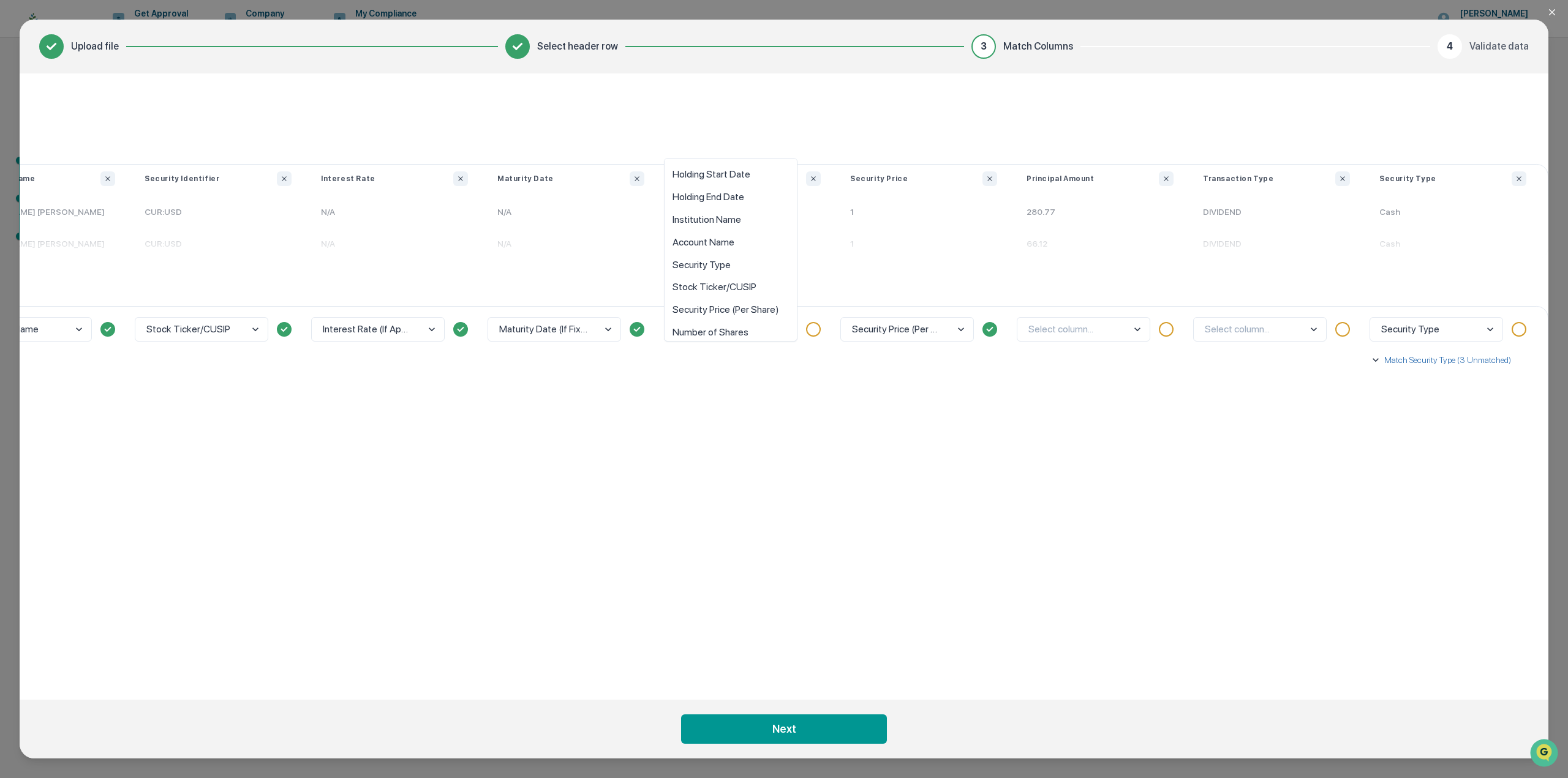
scroll to position [9, 0]
click at [718, 327] on div "Number of Shares" at bounding box center [730, 323] width 132 height 23
click at [1124, 333] on body "Get Approval Content & Transactions Company Policies & Documents My Compliance …" at bounding box center [784, 389] width 1568 height 778
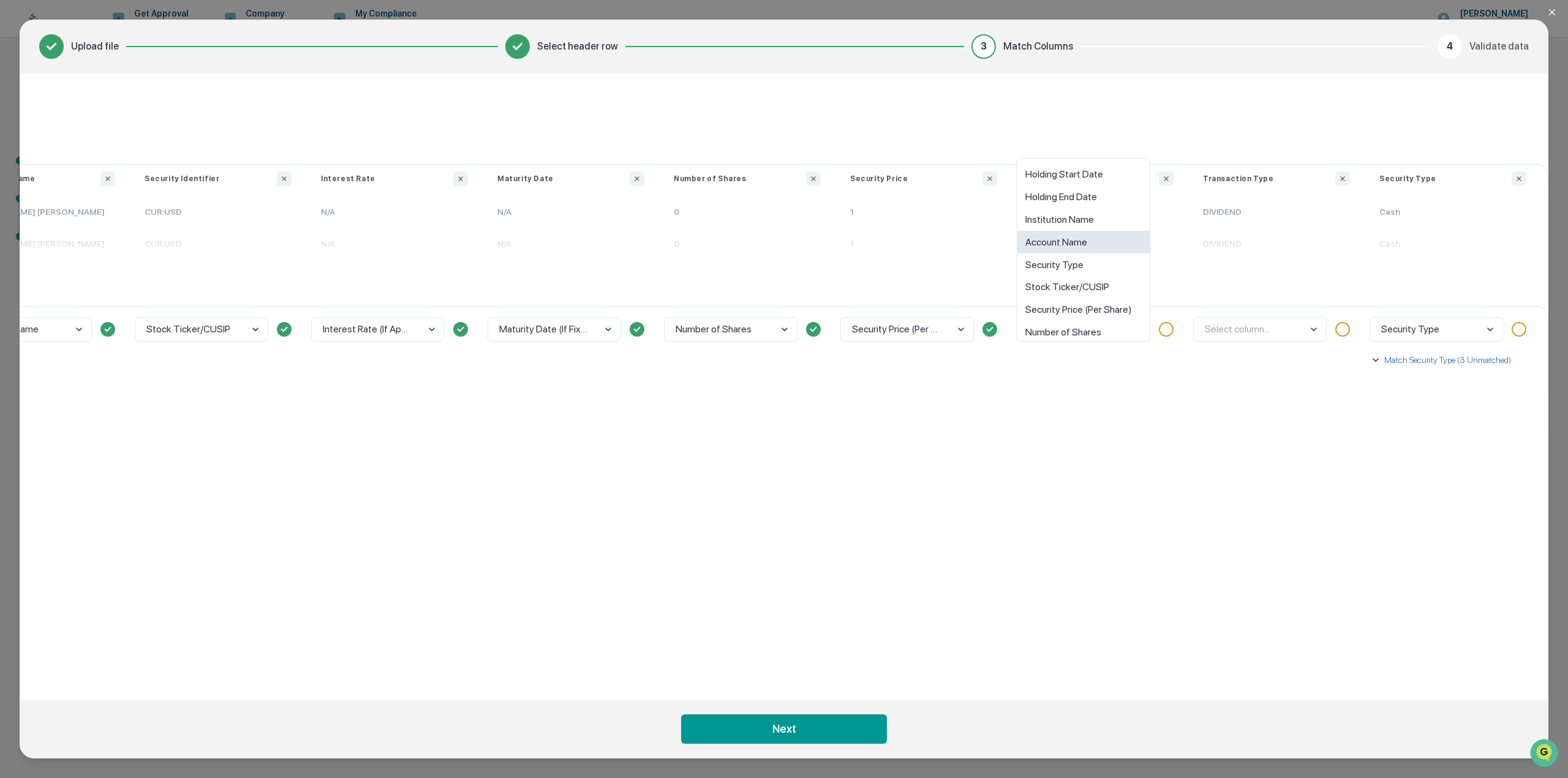
scroll to position [52, 0]
click at [1251, 381] on div "Select column..." at bounding box center [1276, 493] width 176 height 374
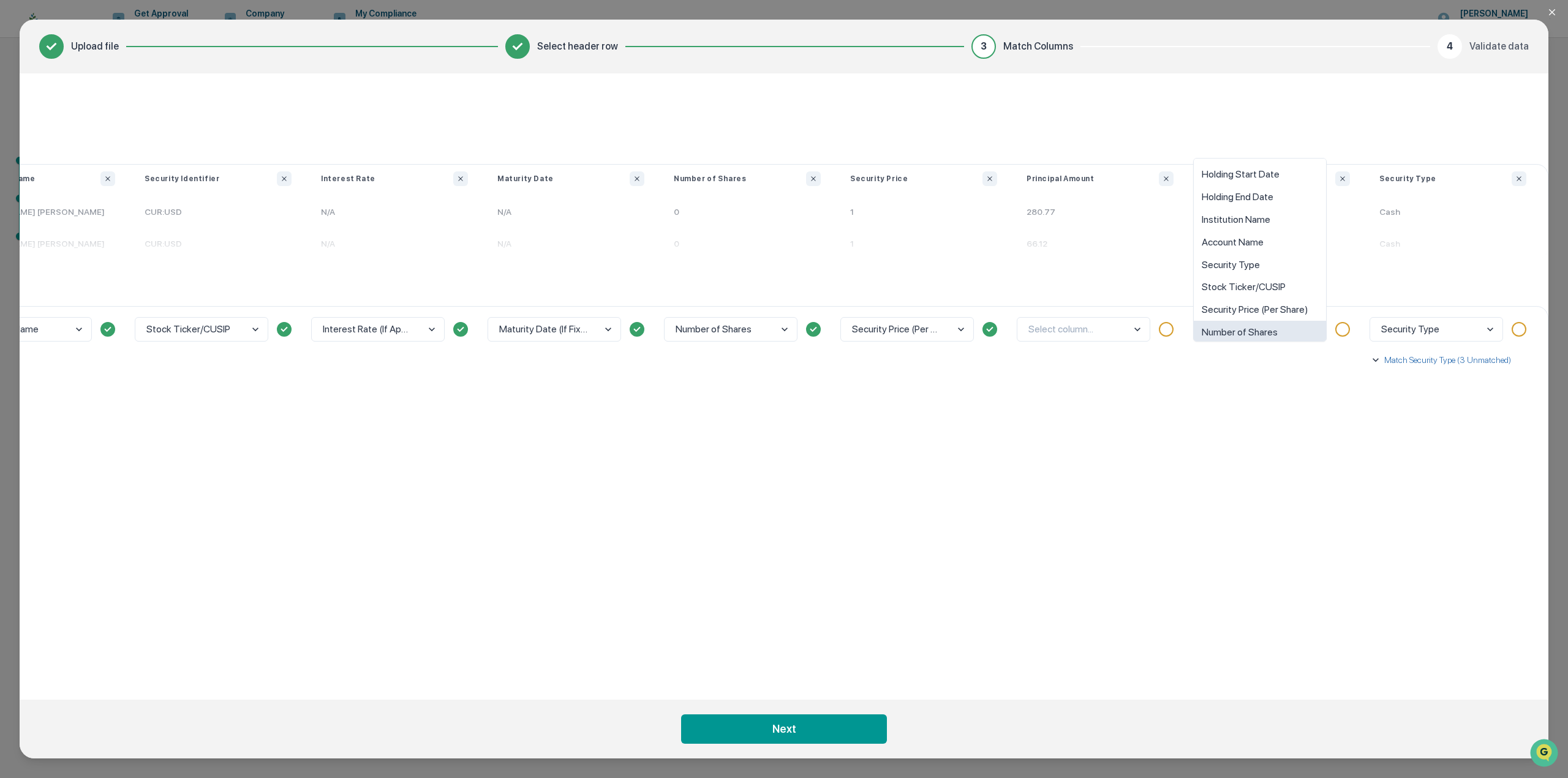
click at [1293, 329] on body "Get Approval Content & Transactions Company Policies & Documents My Compliance …" at bounding box center [784, 389] width 1568 height 778
click at [1292, 380] on div "Select column..." at bounding box center [1276, 493] width 176 height 374
click at [1390, 353] on button "Match Security Type (3 Unmatched)" at bounding box center [1451, 360] width 164 height 32
click at [1428, 414] on body "Get Approval Content & Transactions Company Policies & Documents My Compliance …" at bounding box center [784, 389] width 1568 height 778
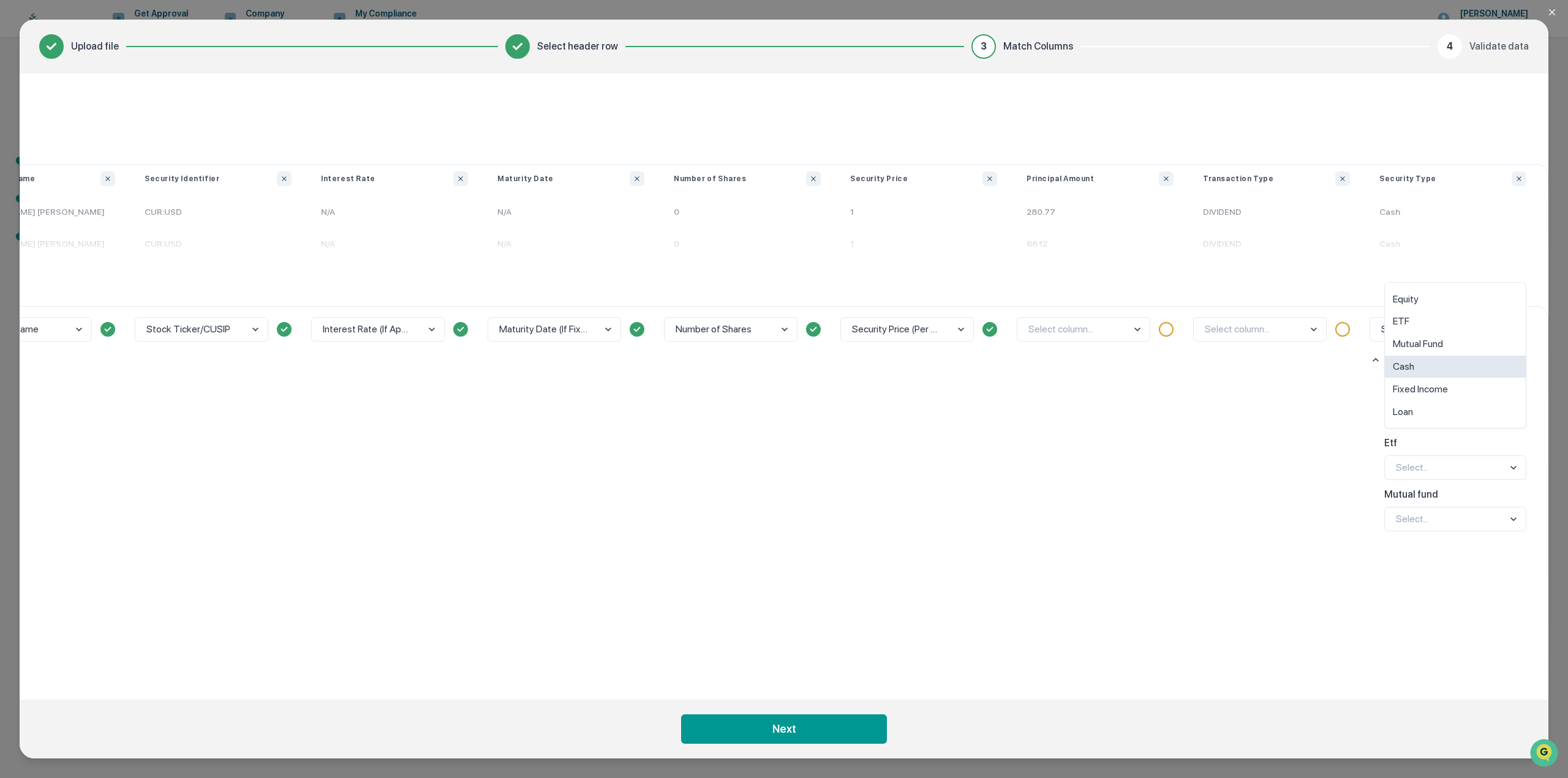
click at [1427, 373] on div "Cash" at bounding box center [1455, 367] width 141 height 23
click at [1415, 469] on body "Get Approval Content & Transactions Company Policies & Documents My Compliance …" at bounding box center [784, 389] width 1568 height 778
click at [1417, 375] on div "ETF" at bounding box center [1455, 373] width 141 height 23
click at [1407, 520] on body "Get Approval Content & Transactions Company Policies & Documents My Compliance …" at bounding box center [784, 389] width 1568 height 778
click at [1430, 447] on div "Mutual Fund" at bounding box center [1455, 447] width 141 height 23
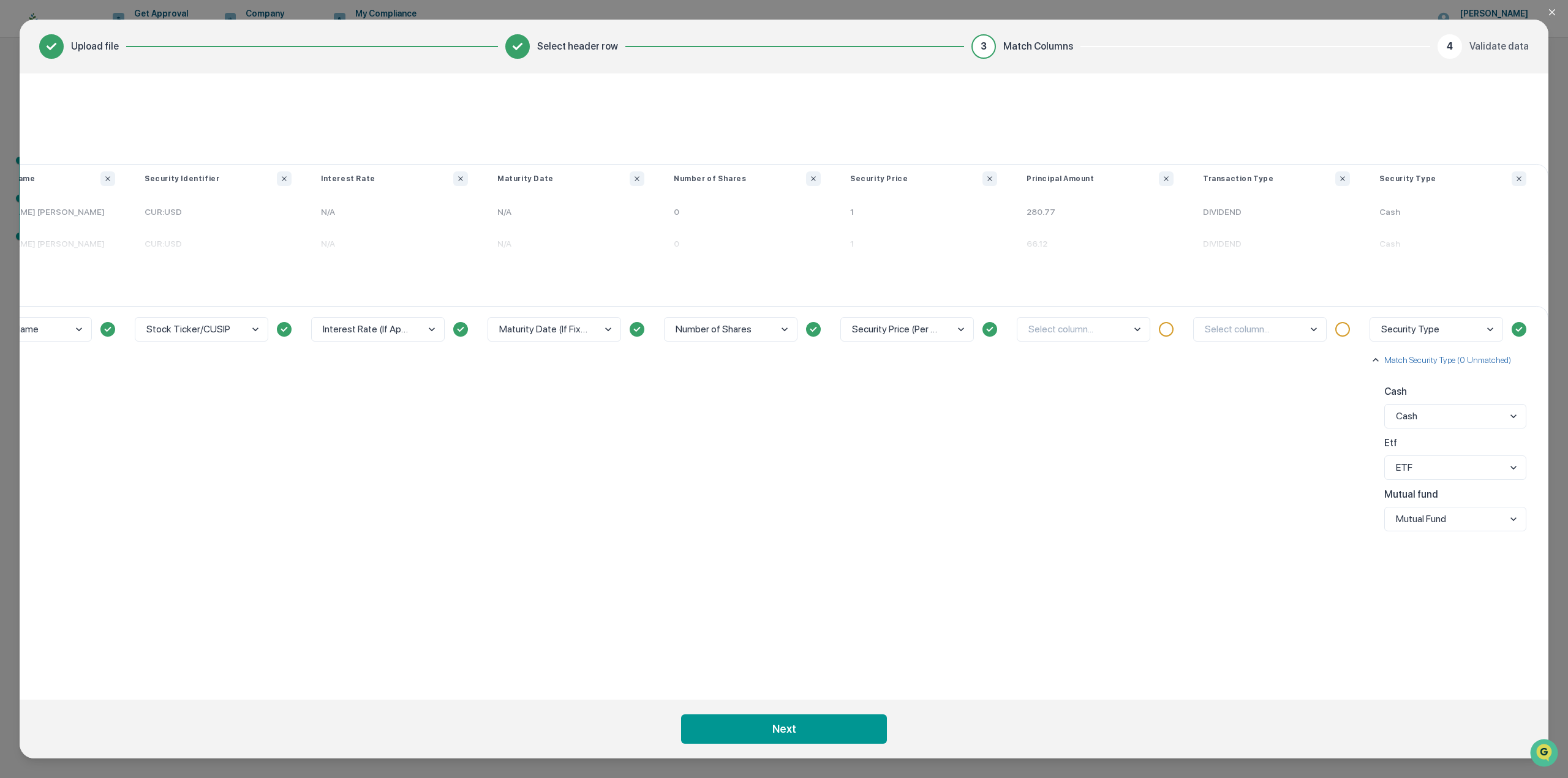
click at [1308, 444] on div "Select column..." at bounding box center [1276, 493] width 176 height 374
click at [1303, 330] on body "Get Approval Content & Transactions Company Policies & Documents My Compliance …" at bounding box center [784, 389] width 1568 height 778
click at [1269, 543] on div "option Number of Shares focused, 8 of 10. 10 results available. Use Up and Down…" at bounding box center [1276, 493] width 176 height 374
click at [826, 740] on button "Next" at bounding box center [784, 729] width 206 height 29
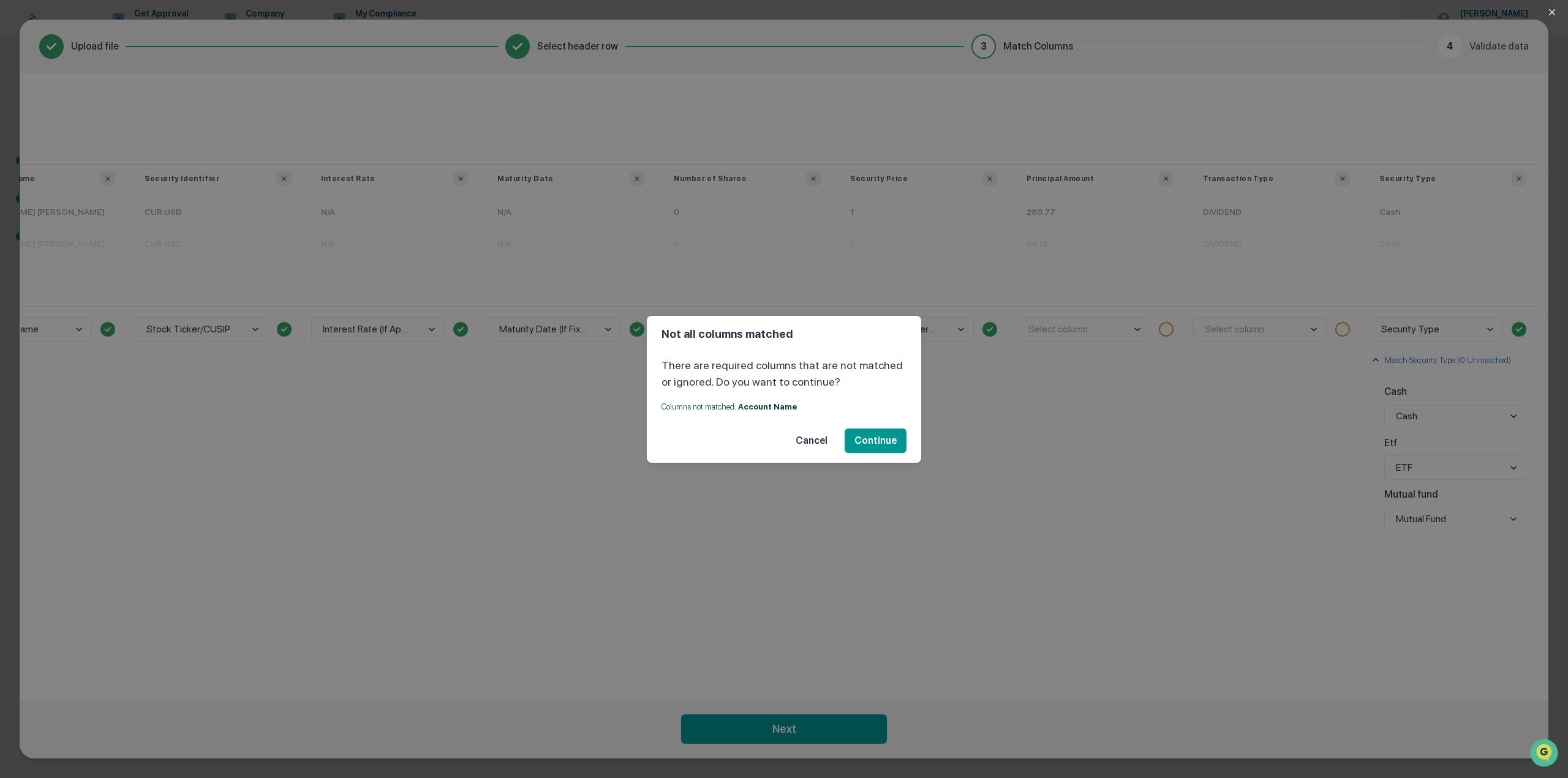
click at [819, 439] on button "Cancel" at bounding box center [811, 441] width 52 height 25
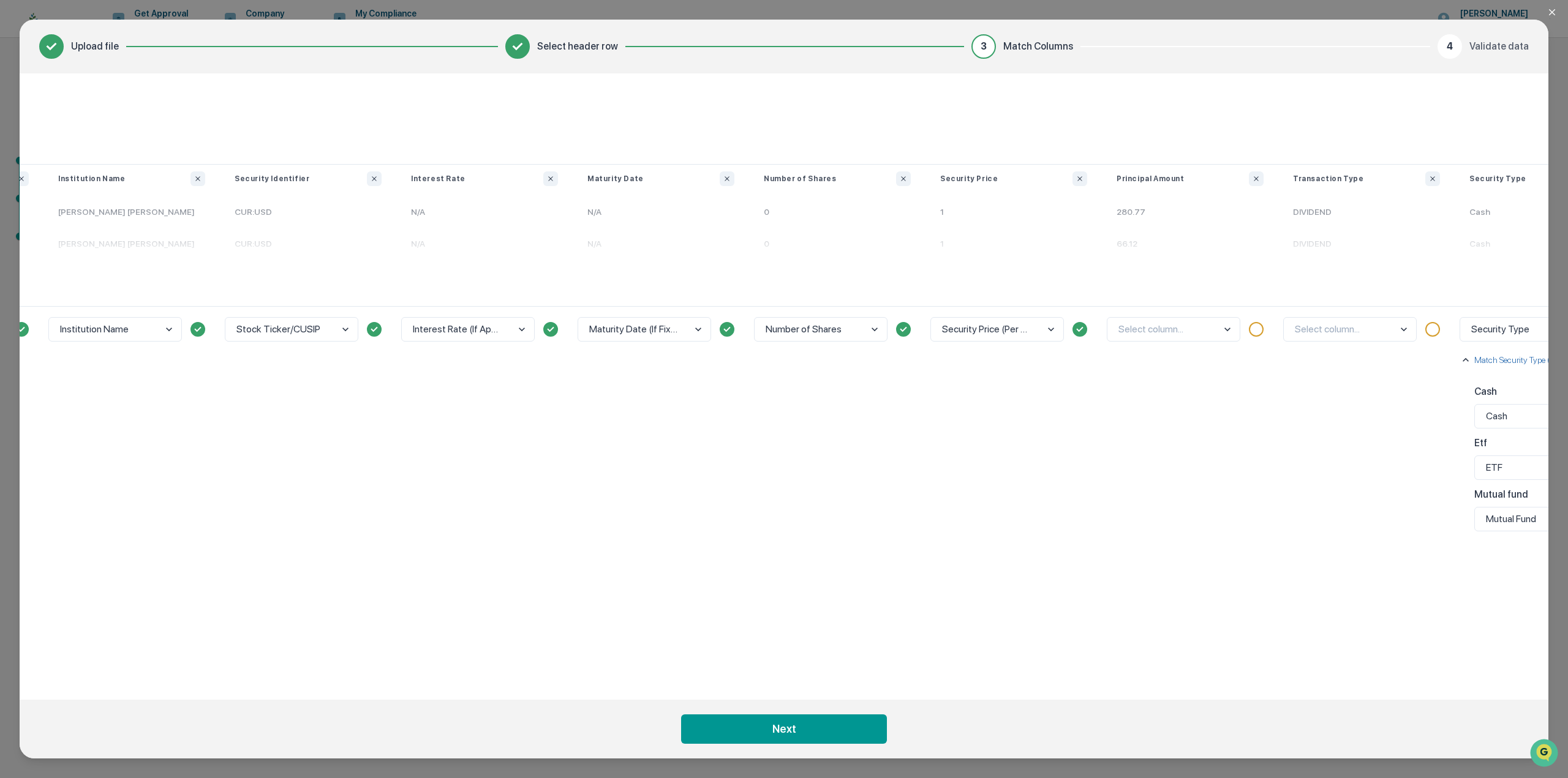
scroll to position [0, 184]
click at [1551, 13] on icon "Close modal" at bounding box center [1552, 12] width 6 height 6
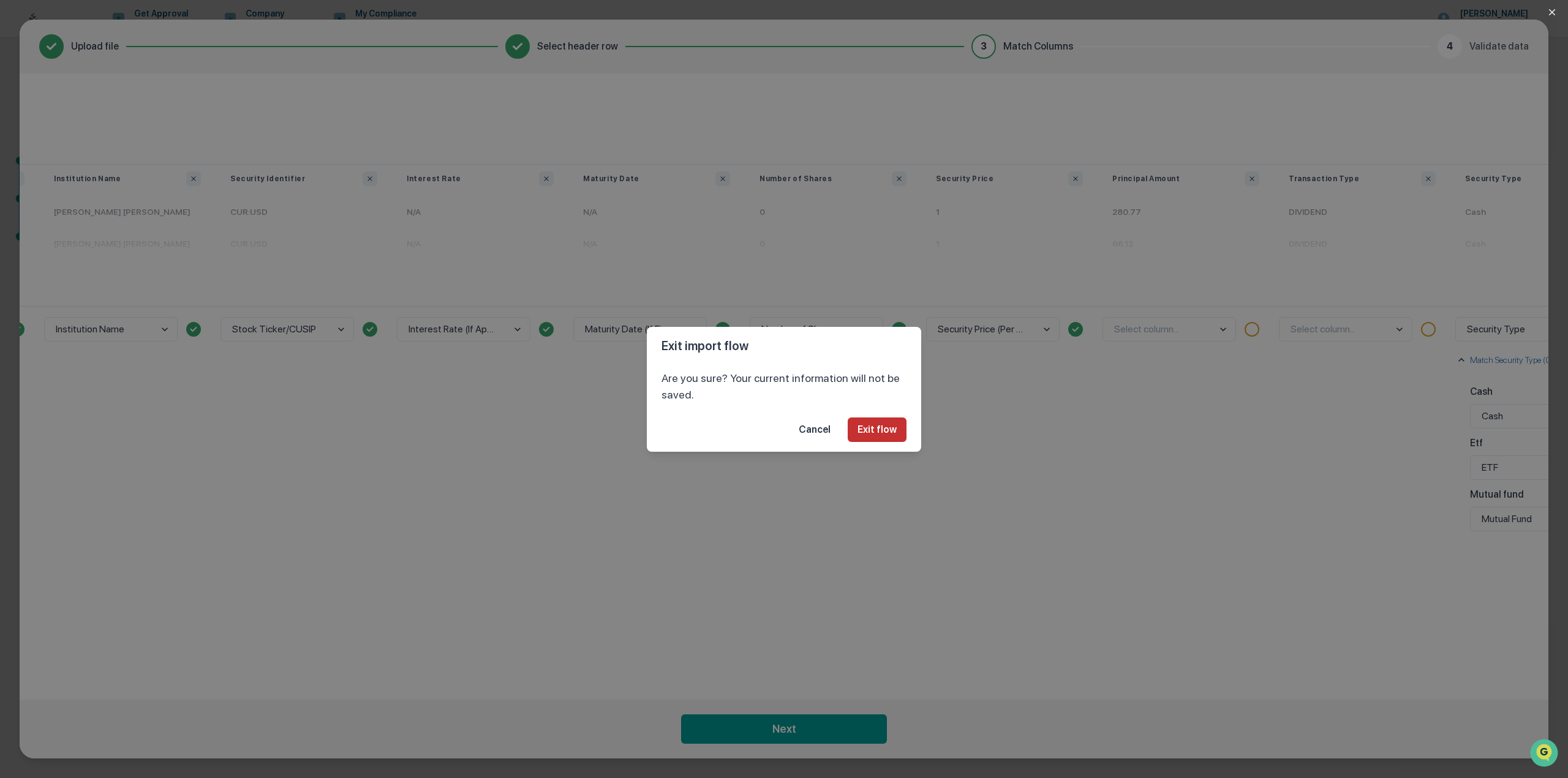
click at [873, 429] on button "Exit flow" at bounding box center [877, 430] width 59 height 25
